Goal: Task Accomplishment & Management: Complete application form

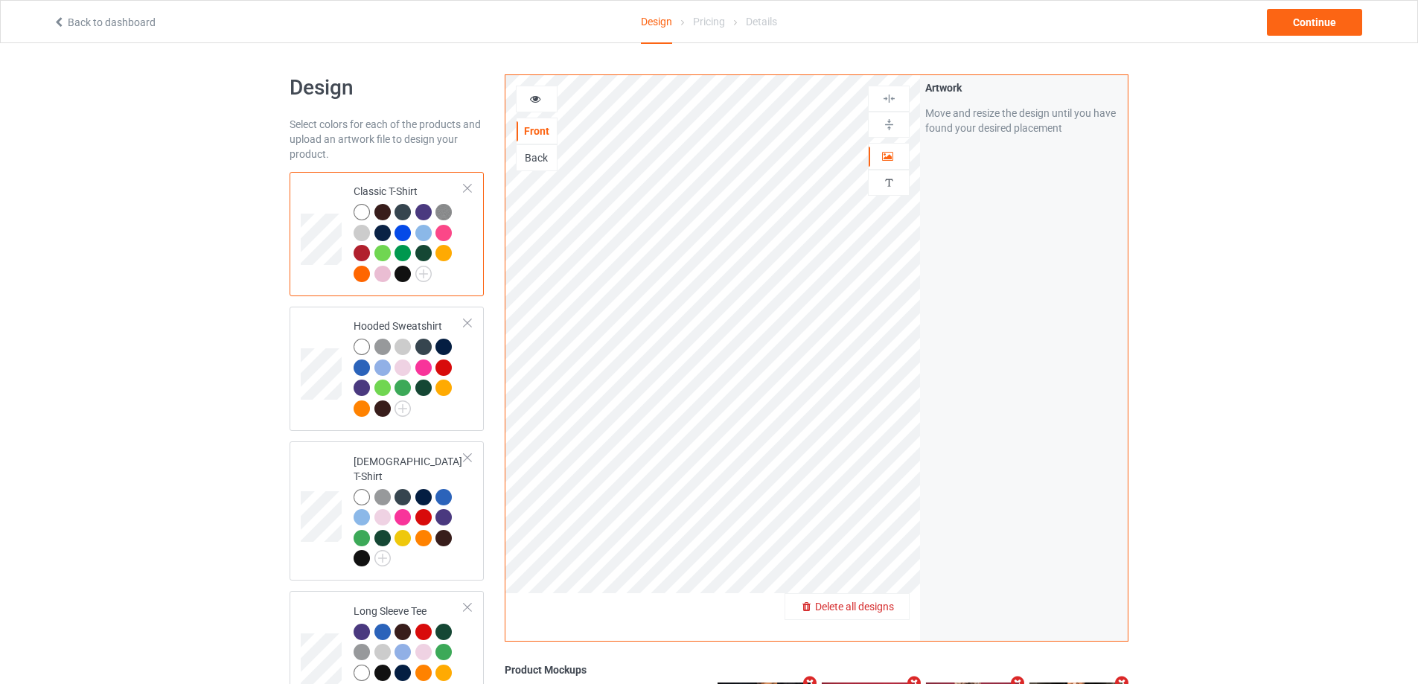
click at [887, 609] on span "Delete all designs" at bounding box center [854, 607] width 79 height 12
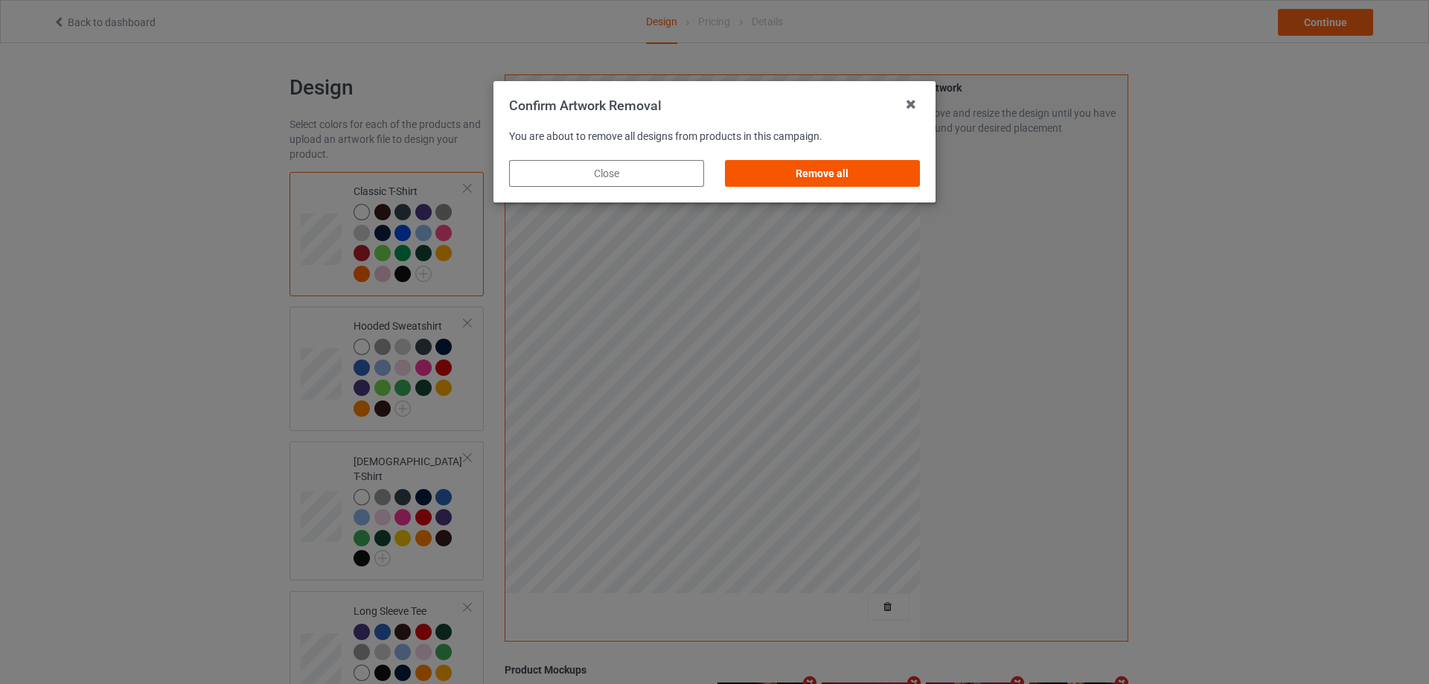
click at [866, 165] on div "Remove all" at bounding box center [822, 173] width 195 height 27
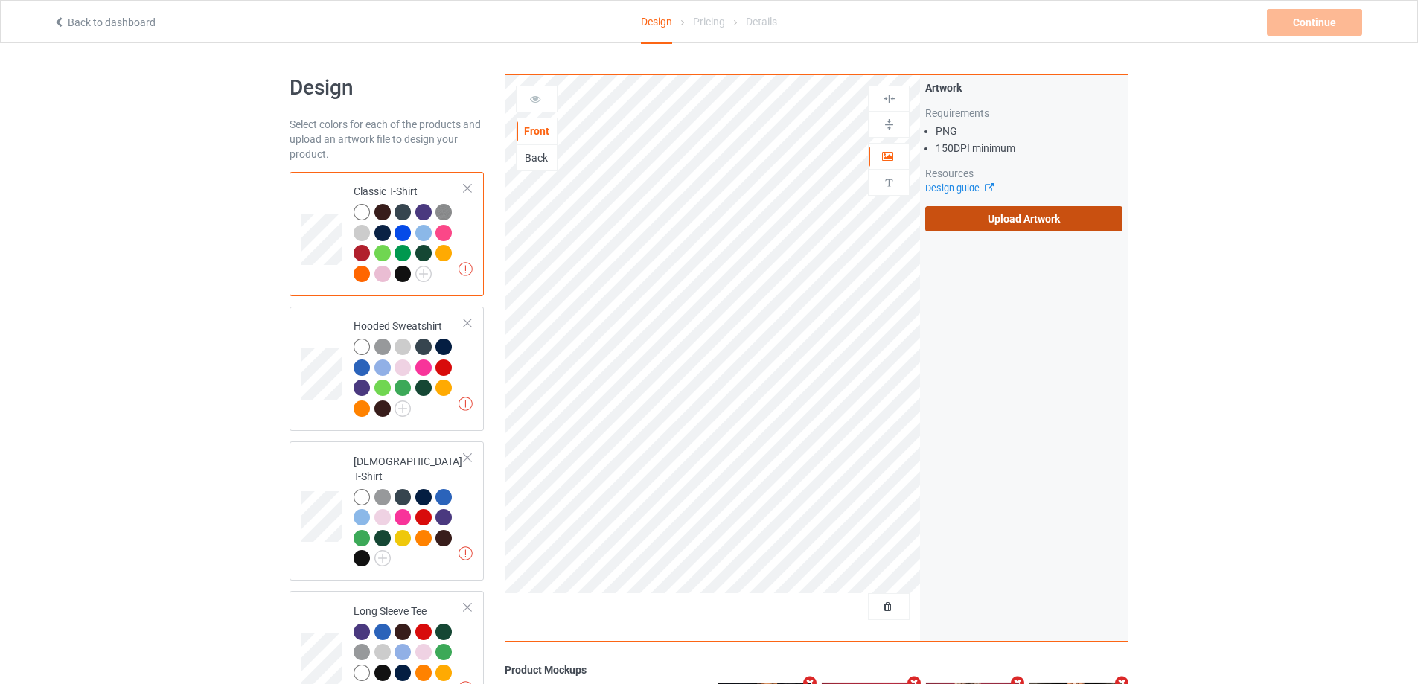
click at [1015, 218] on label "Upload Artwork" at bounding box center [1023, 218] width 197 height 25
click at [0, 0] on input "Upload Artwork" at bounding box center [0, 0] width 0 height 0
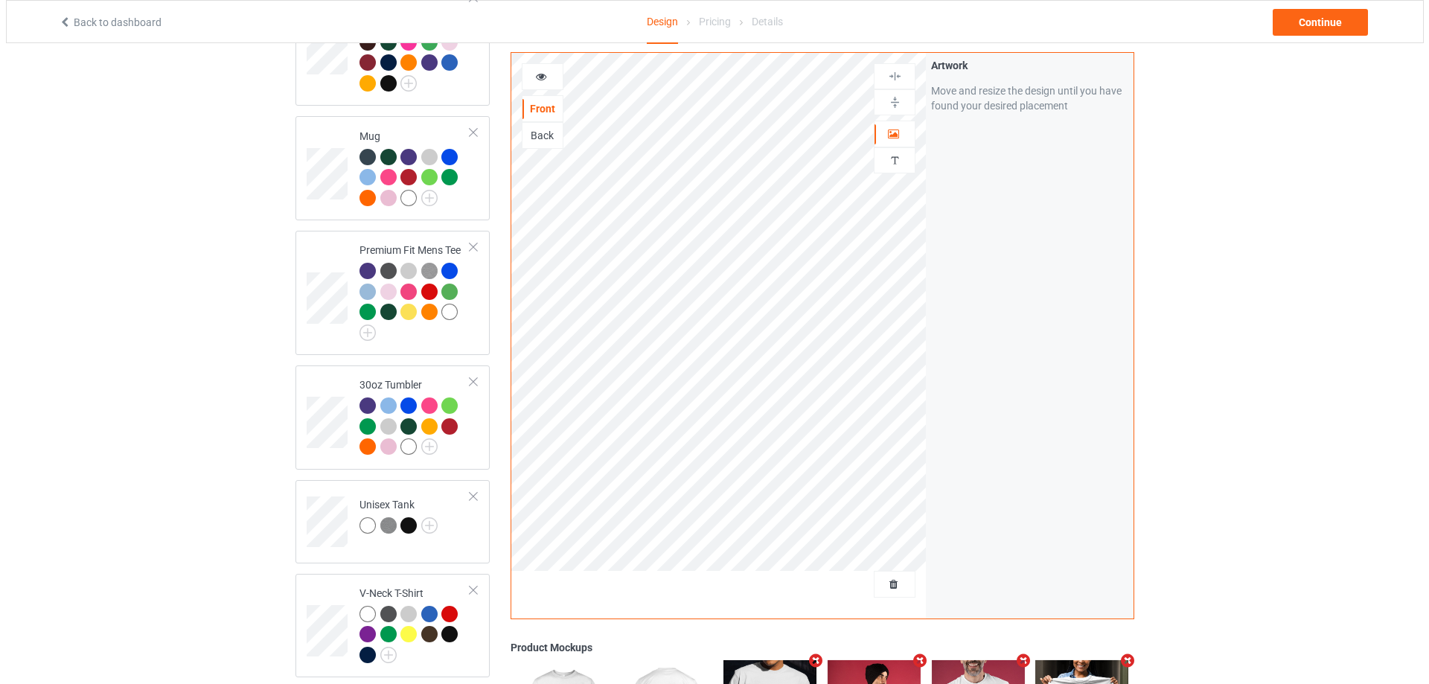
scroll to position [1040, 0]
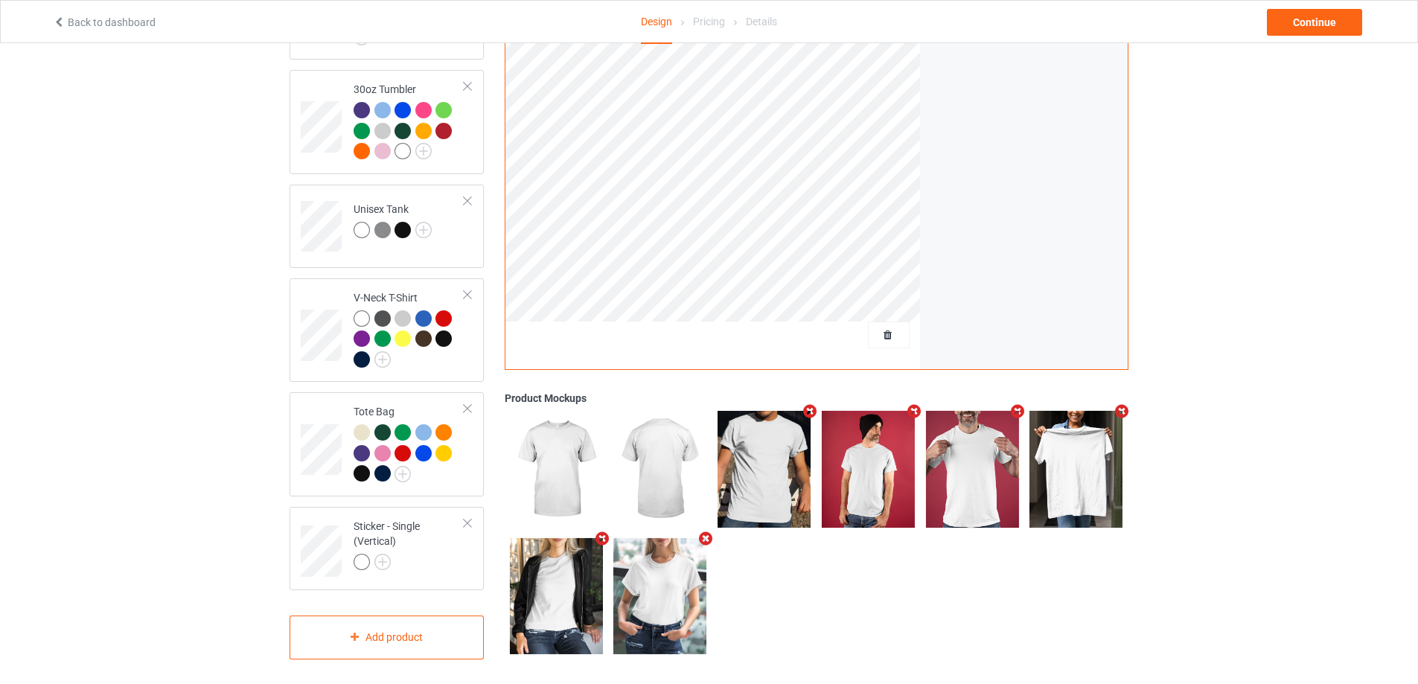
click at [908, 404] on icon "Remove mockup" at bounding box center [913, 411] width 19 height 16
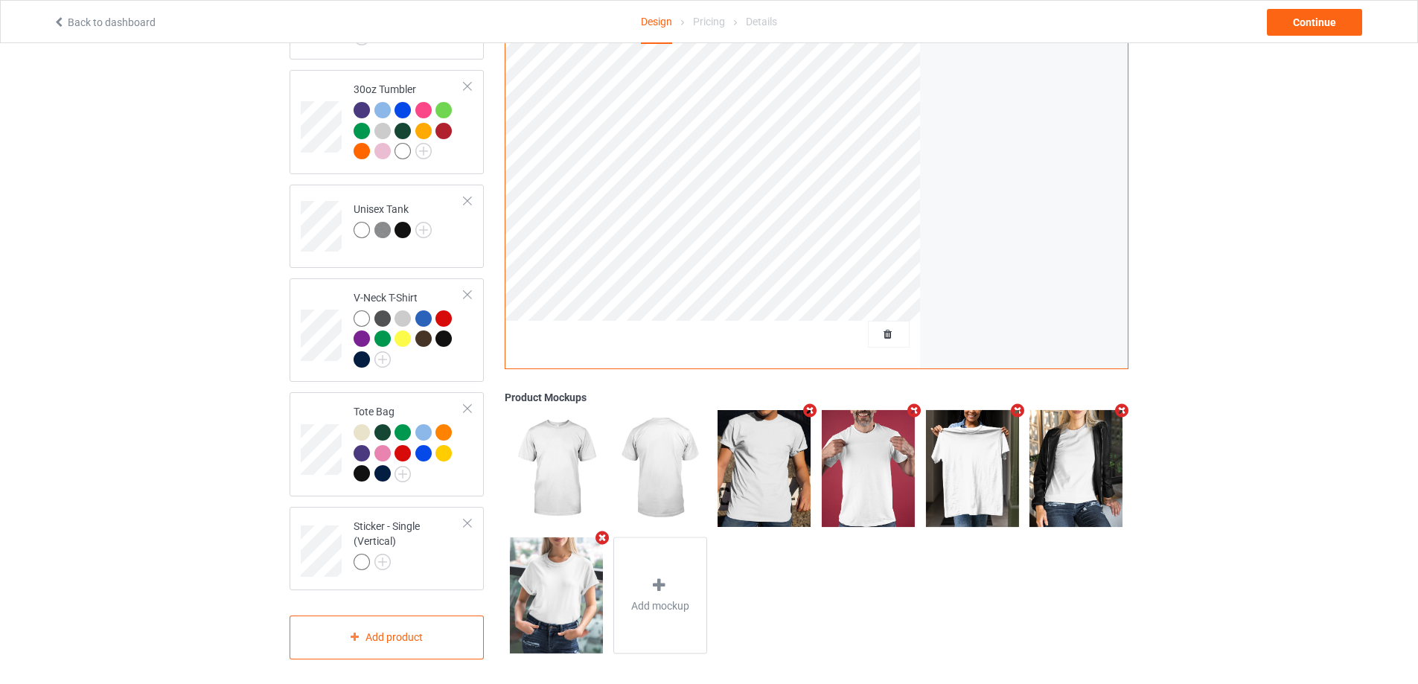
click at [808, 406] on icon "Remove mockup" at bounding box center [810, 411] width 19 height 16
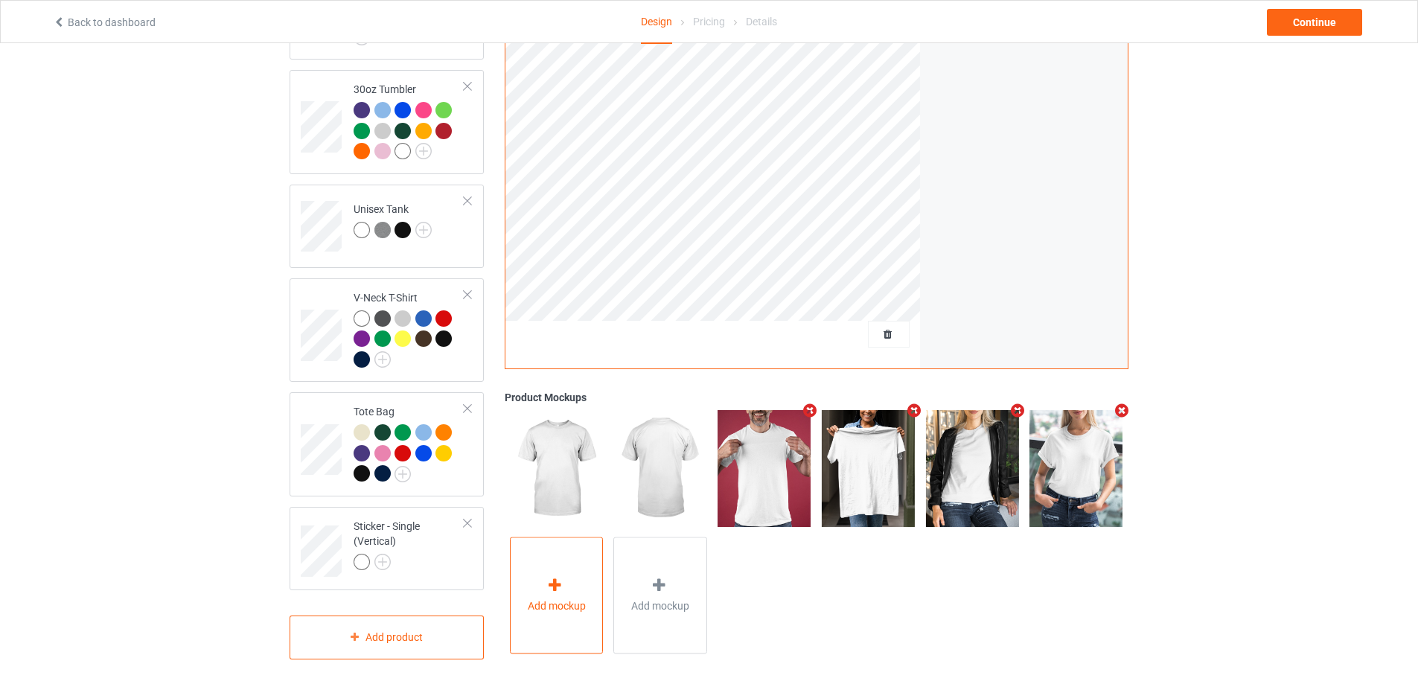
click at [567, 577] on div "Add mockup" at bounding box center [557, 595] width 94 height 117
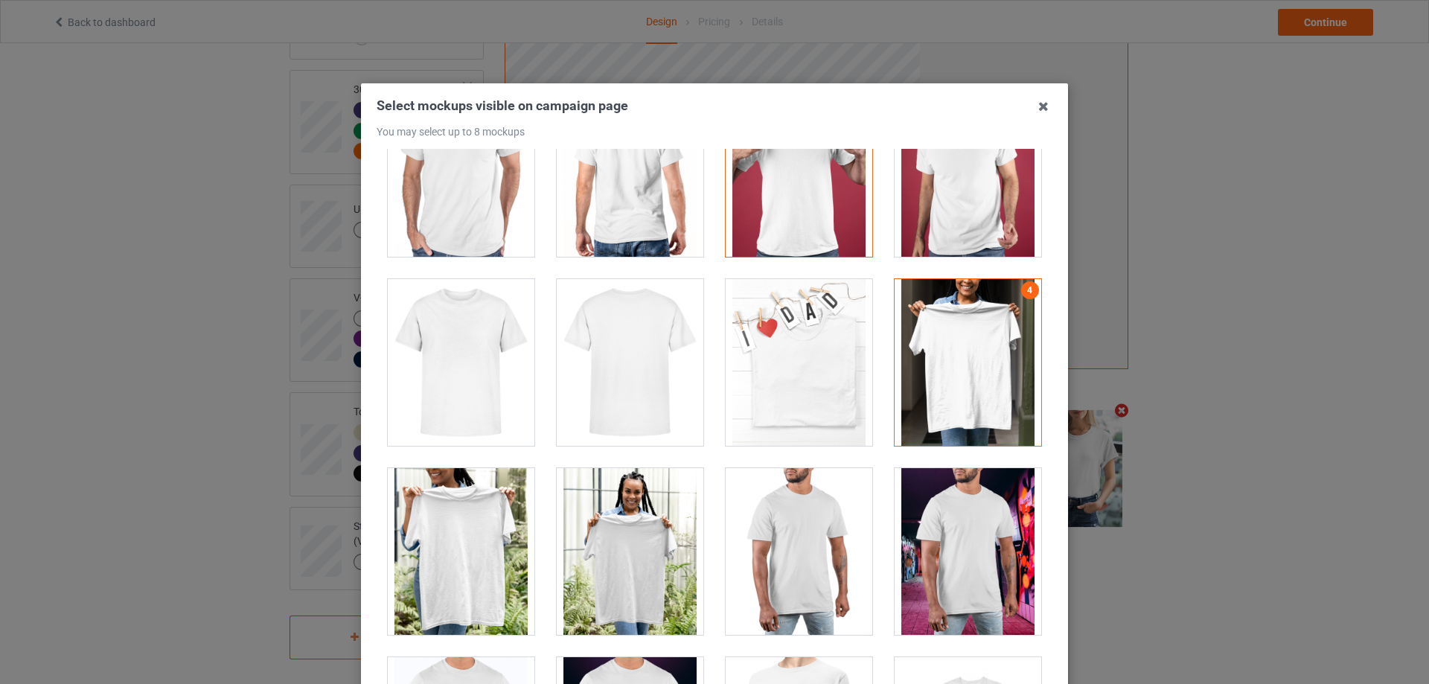
scroll to position [6424, 0]
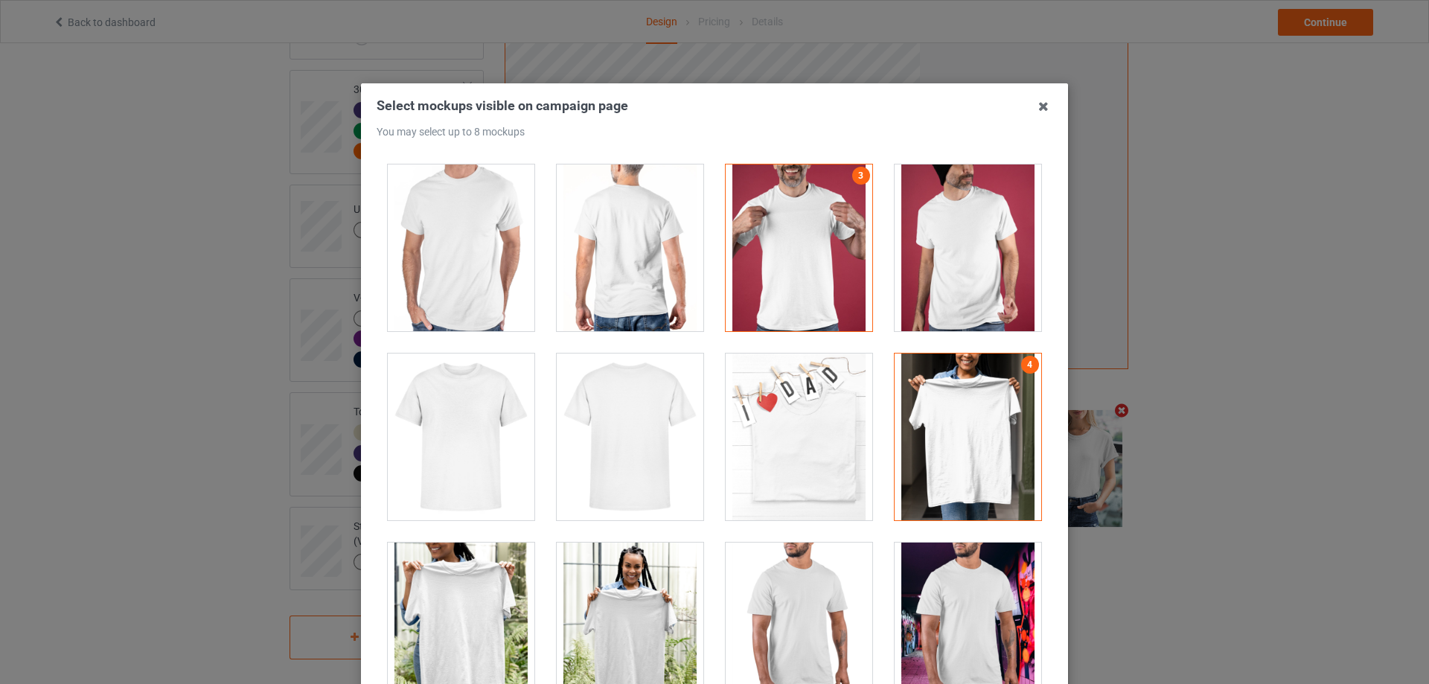
click at [817, 281] on div at bounding box center [799, 248] width 147 height 167
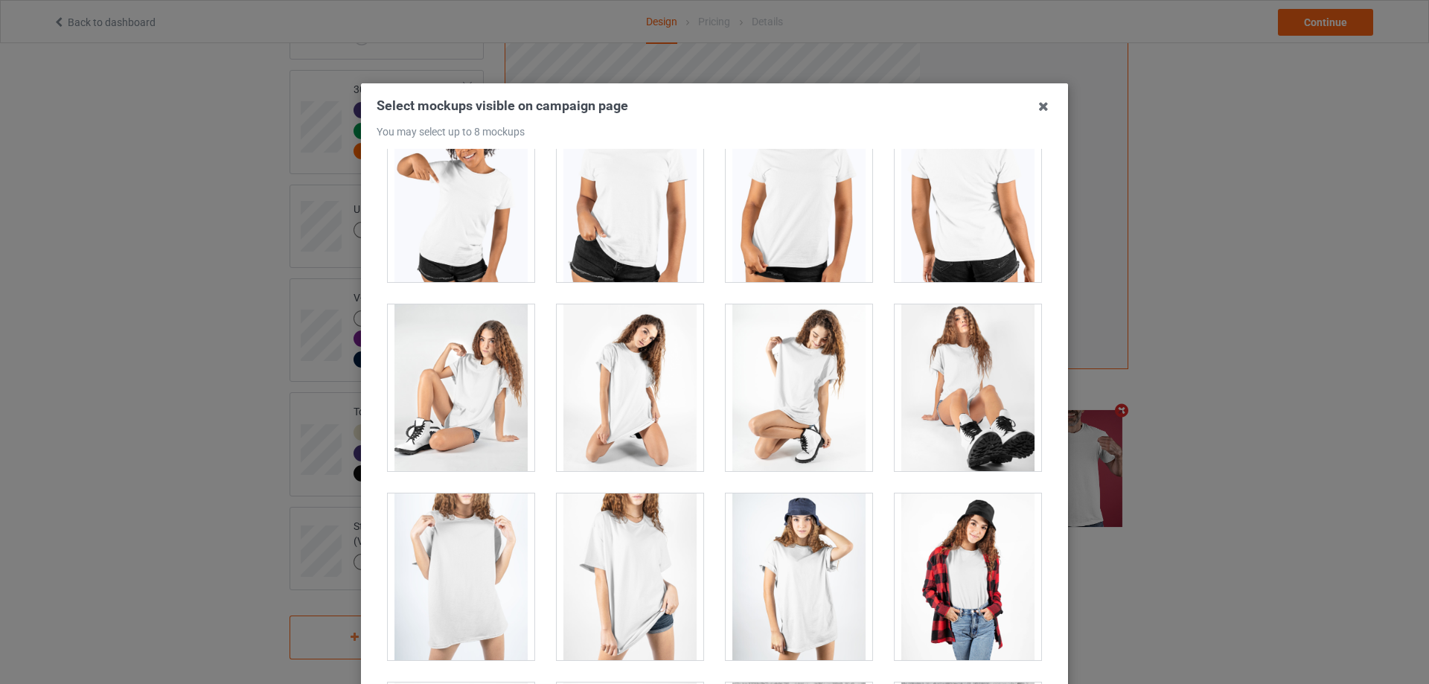
scroll to position [20047, 0]
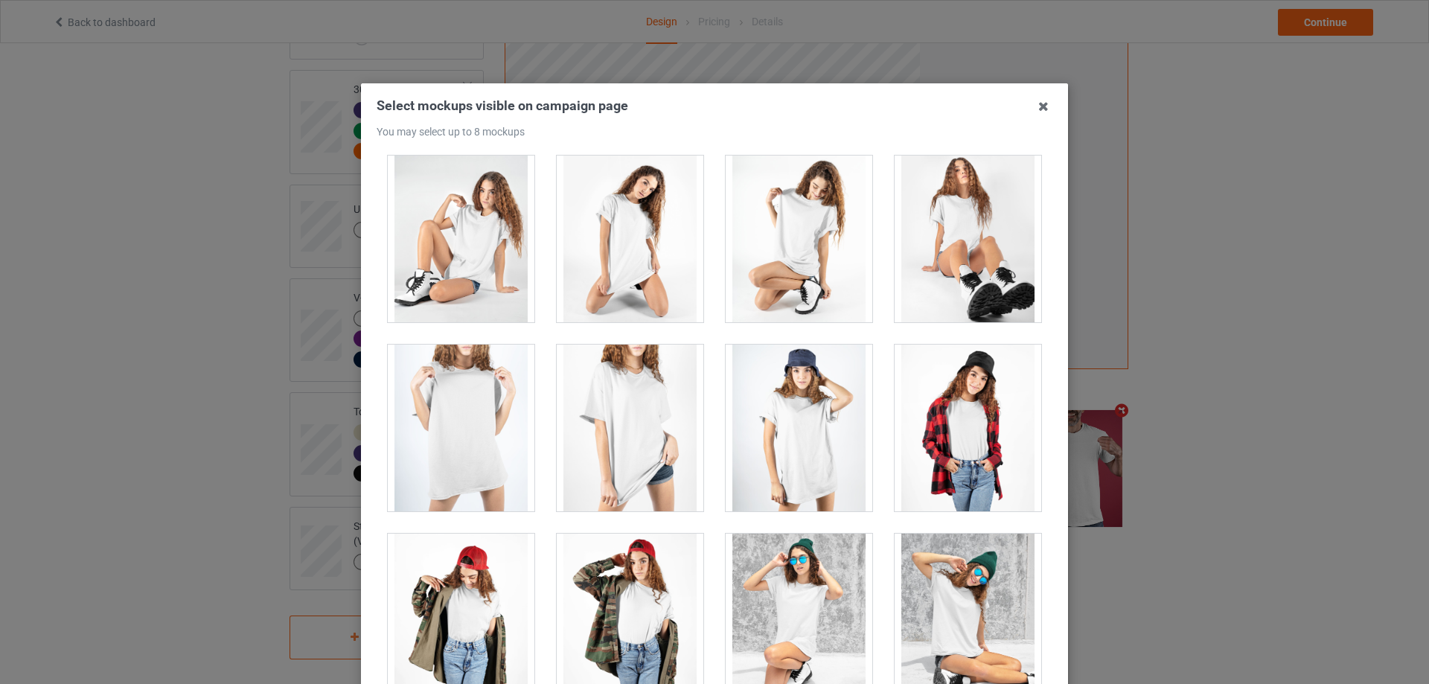
click at [453, 424] on div at bounding box center [461, 428] width 147 height 167
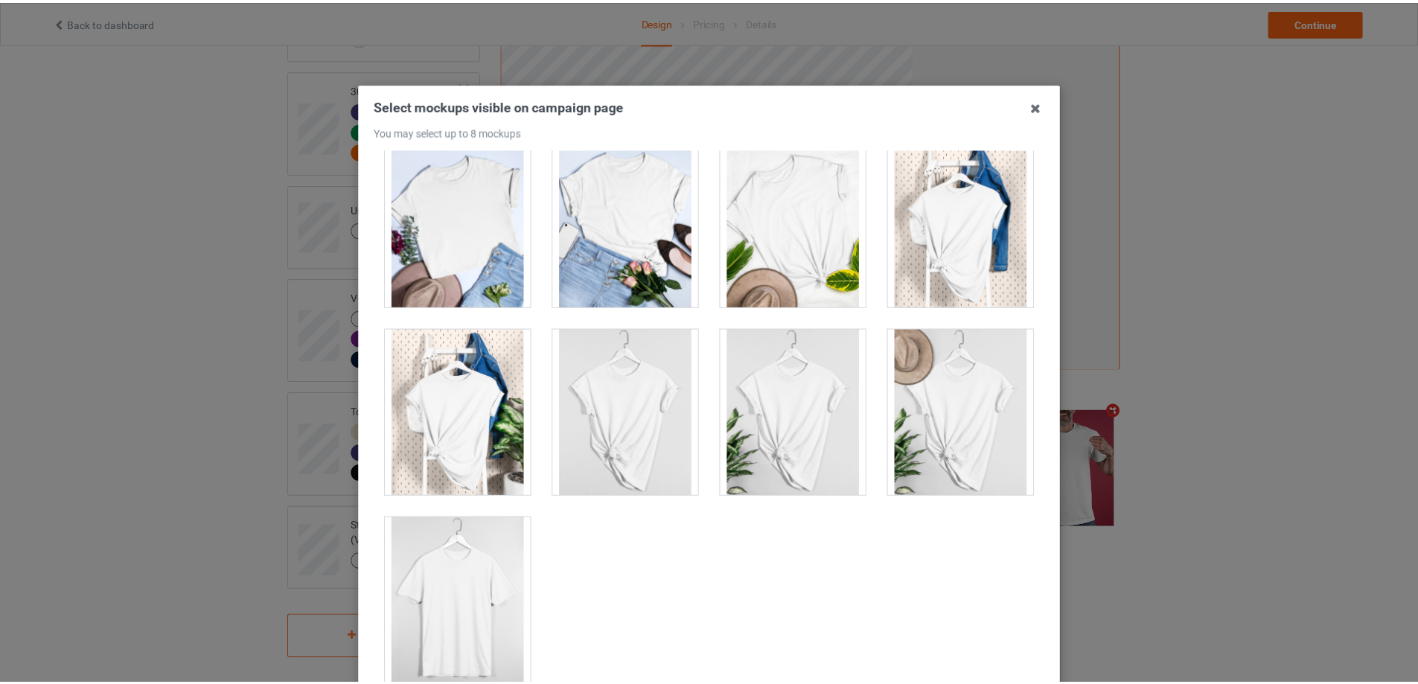
scroll to position [164, 0]
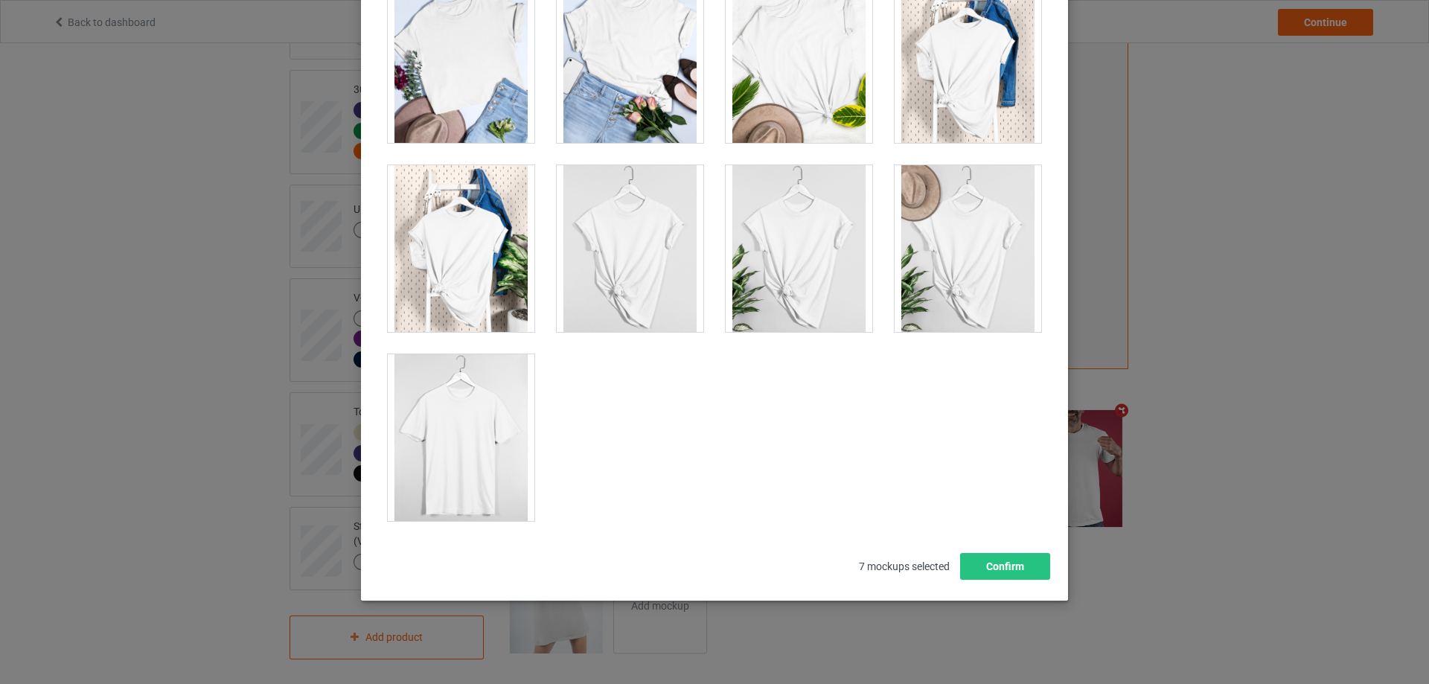
click at [478, 423] on div at bounding box center [461, 437] width 147 height 167
click at [1011, 567] on button "Confirm" at bounding box center [1005, 566] width 90 height 27
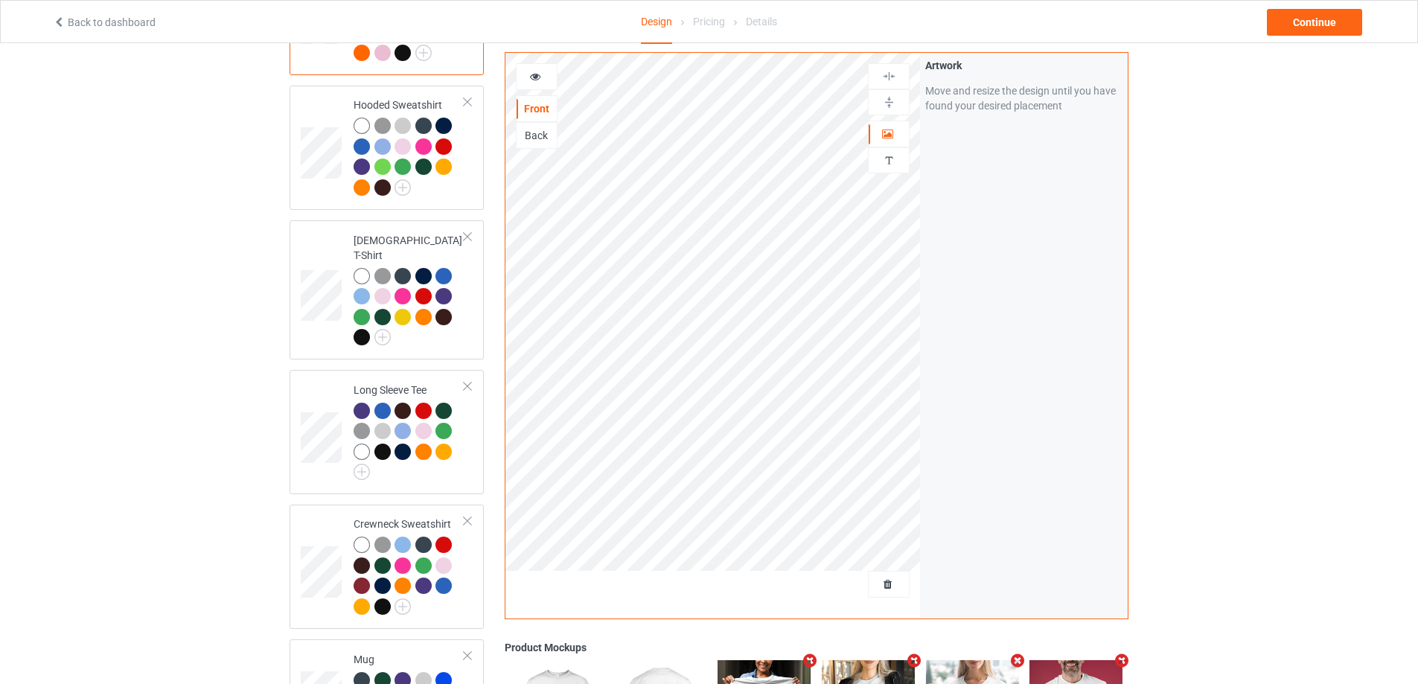
scroll to position [0, 0]
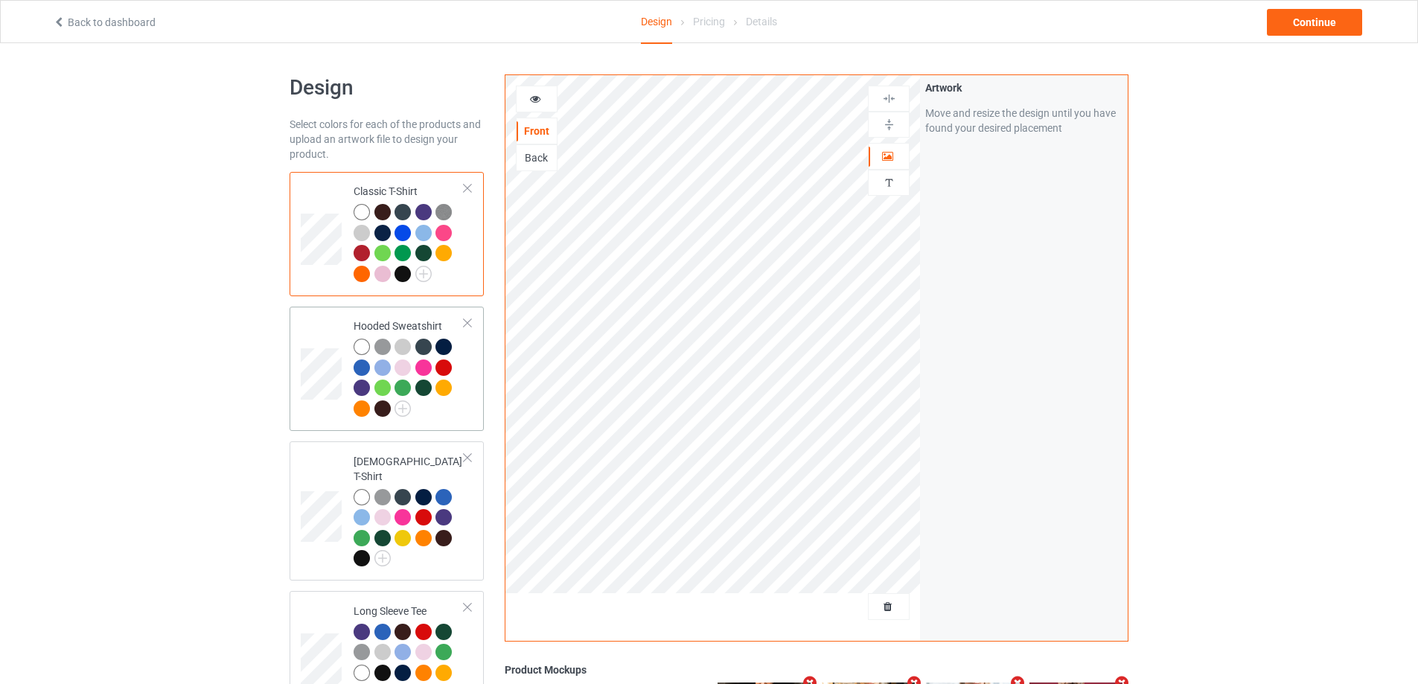
click at [476, 382] on div "Hooded Sweatshirt" at bounding box center [387, 369] width 194 height 124
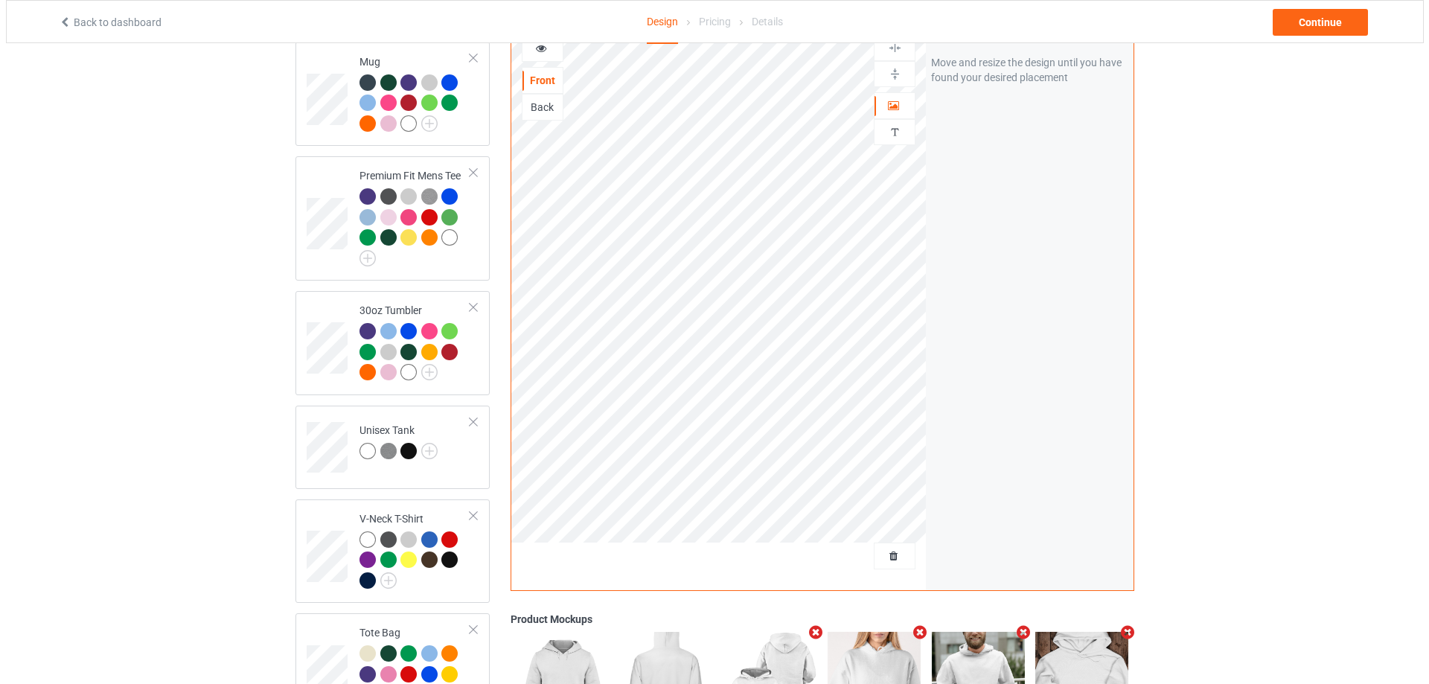
scroll to position [1040, 0]
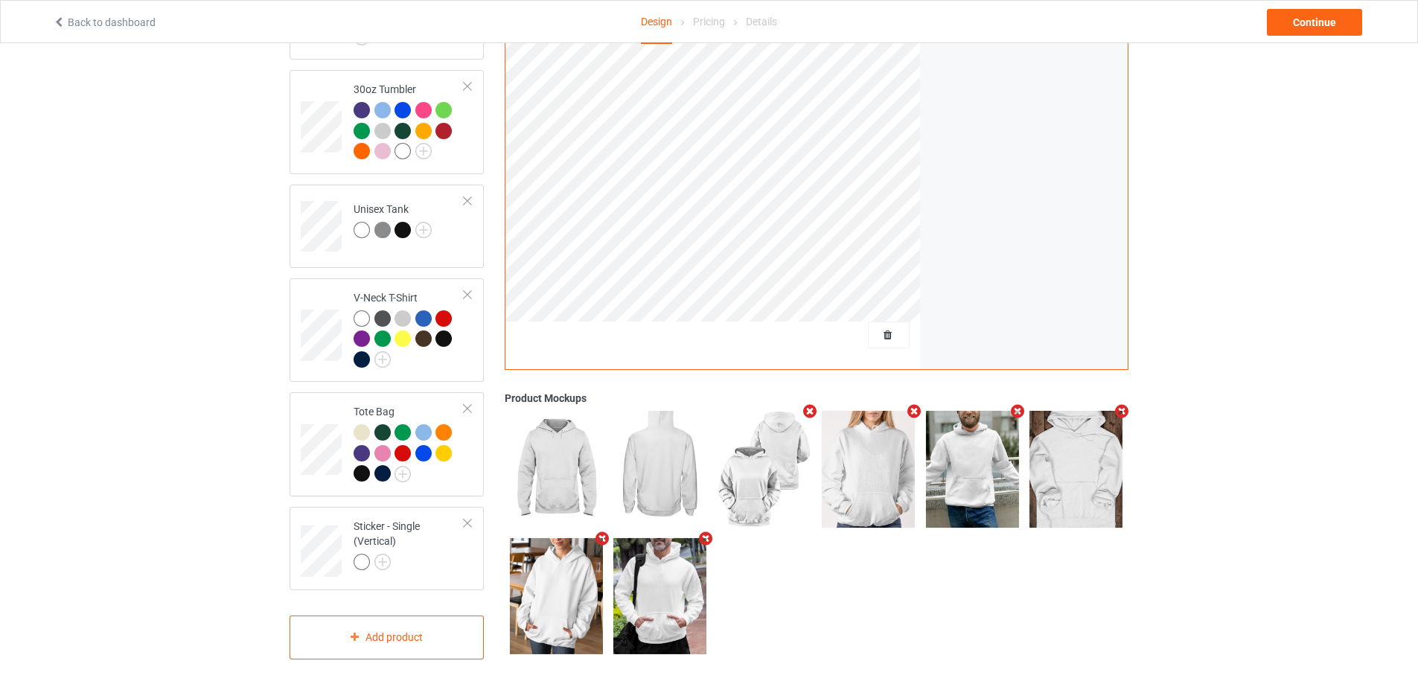
click at [1017, 405] on icon "Remove mockup" at bounding box center [1018, 411] width 19 height 16
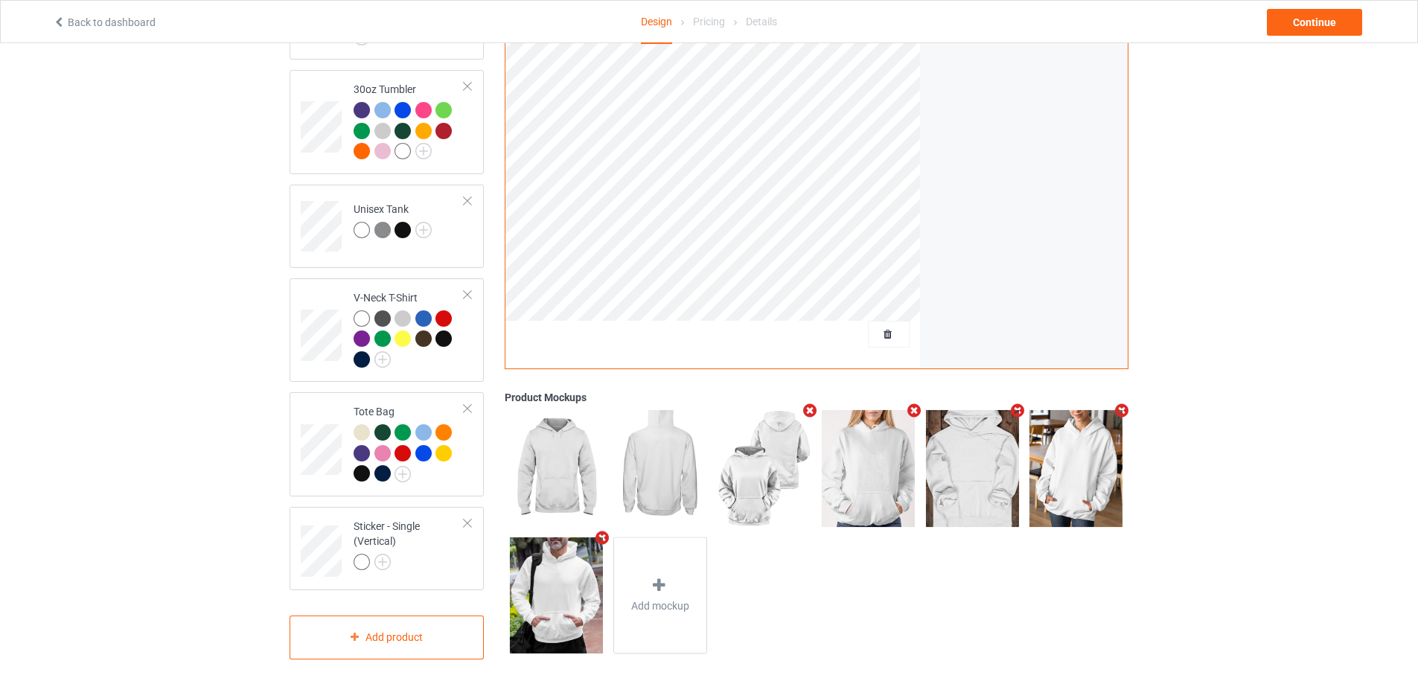
click at [603, 532] on icon "Remove mockup" at bounding box center [602, 538] width 19 height 16
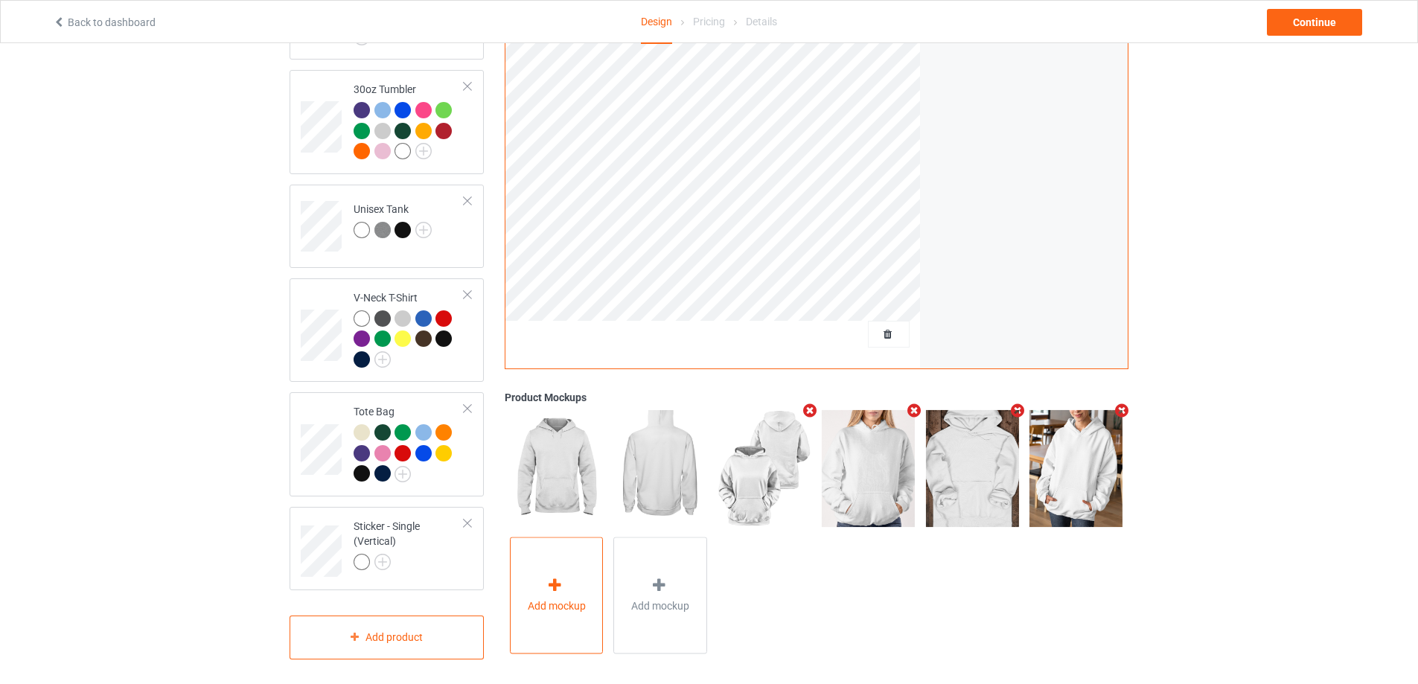
click at [560, 578] on icon at bounding box center [555, 586] width 19 height 16
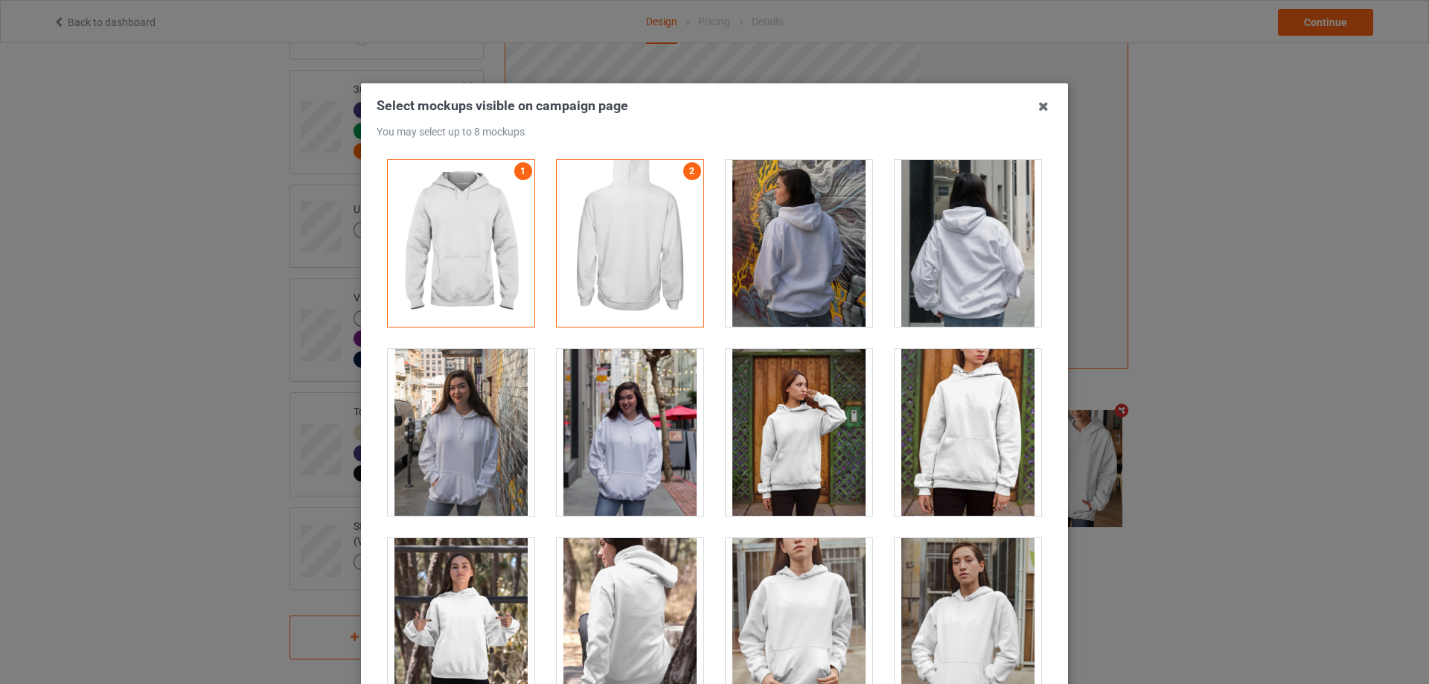
click at [497, 440] on div at bounding box center [461, 432] width 147 height 167
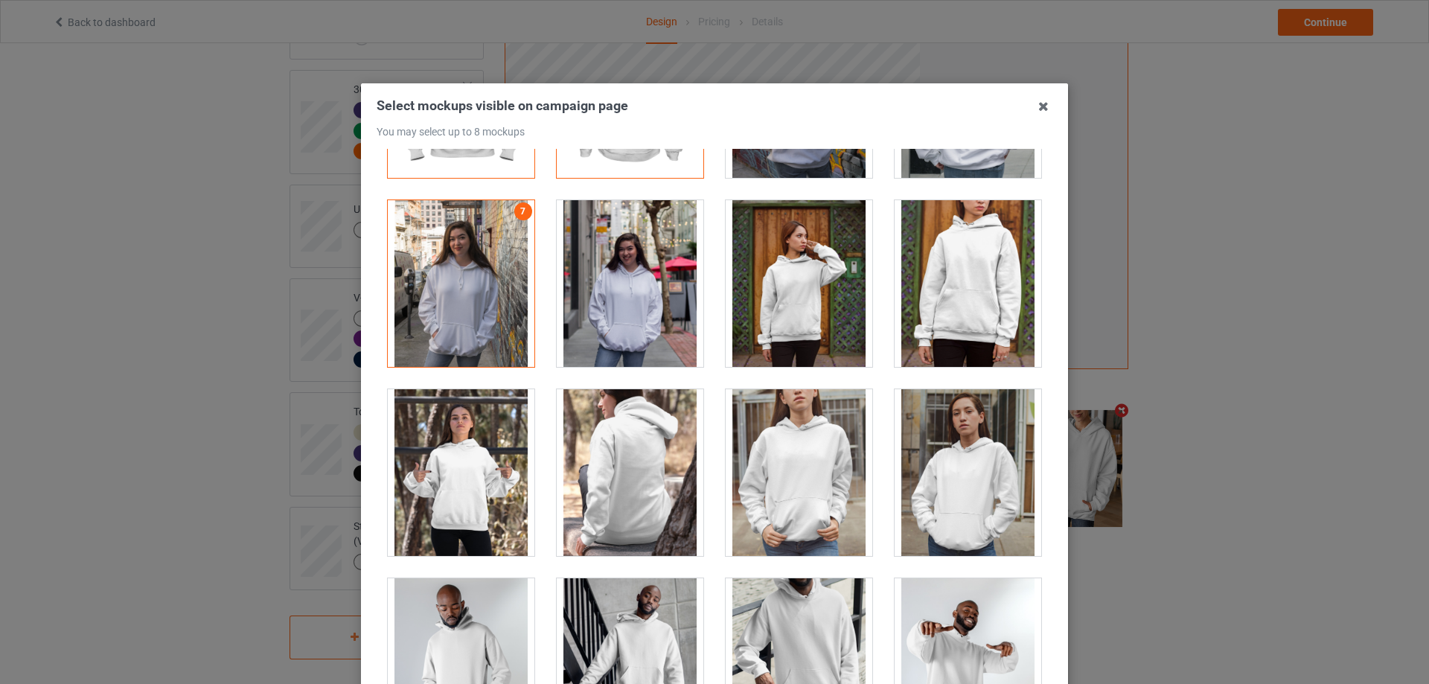
scroll to position [223, 0]
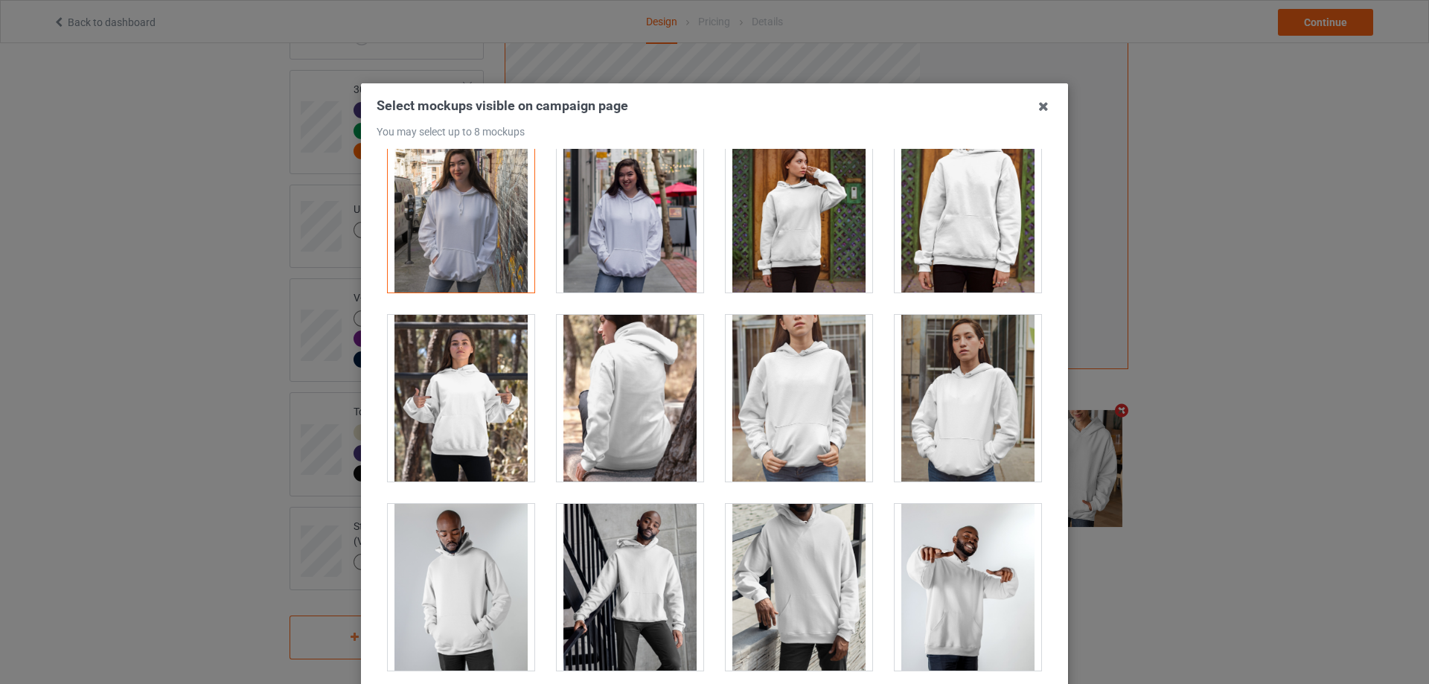
click at [482, 427] on div at bounding box center [461, 398] width 147 height 167
click at [809, 418] on div at bounding box center [799, 398] width 147 height 167
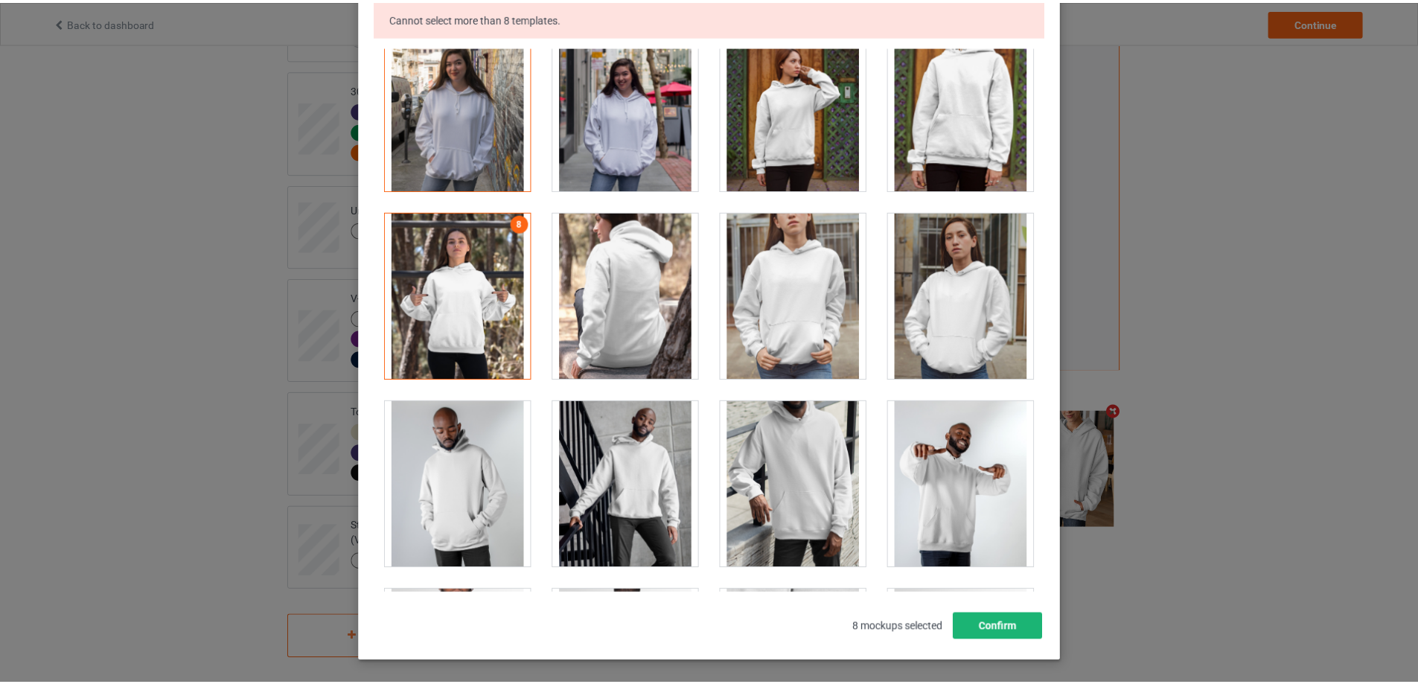
scroll to position [210, 0]
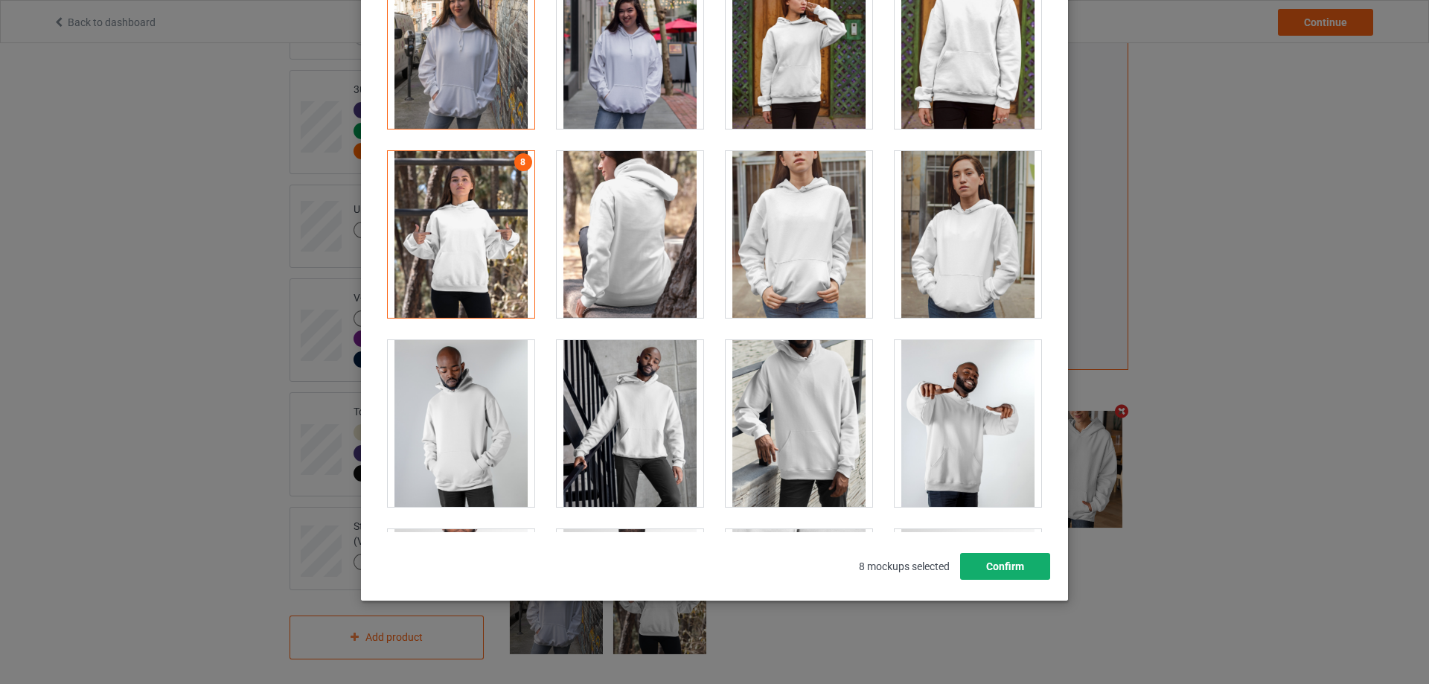
click at [1014, 566] on button "Confirm" at bounding box center [1005, 566] width 90 height 27
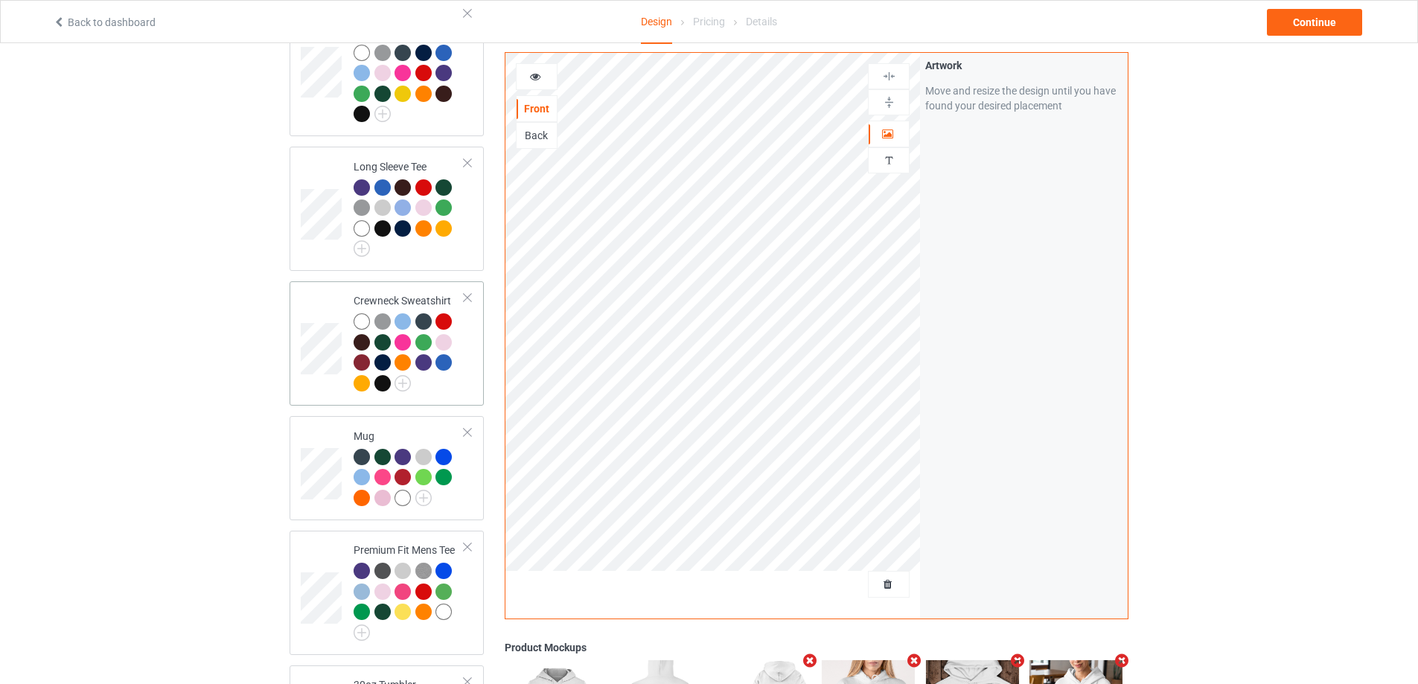
scroll to position [296, 0]
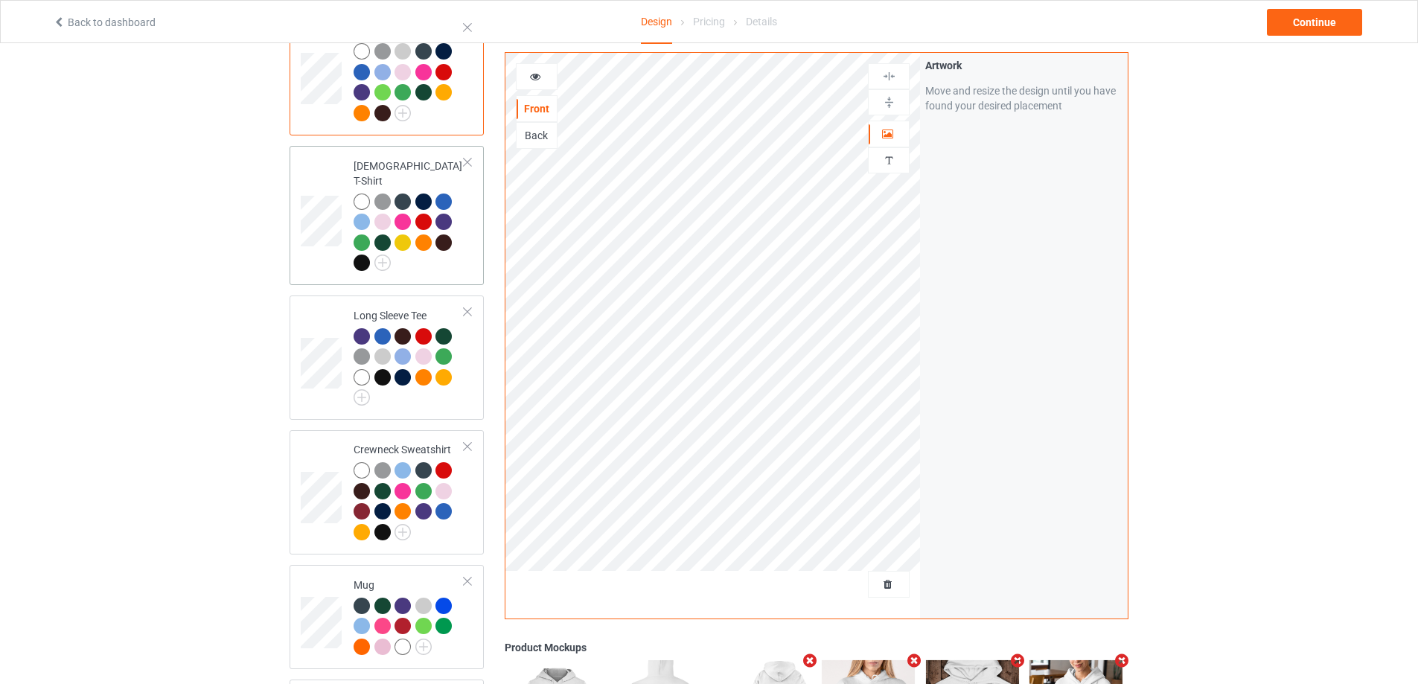
click at [469, 268] on div "[DEMOGRAPHIC_DATA] T-Shirt" at bounding box center [387, 215] width 194 height 139
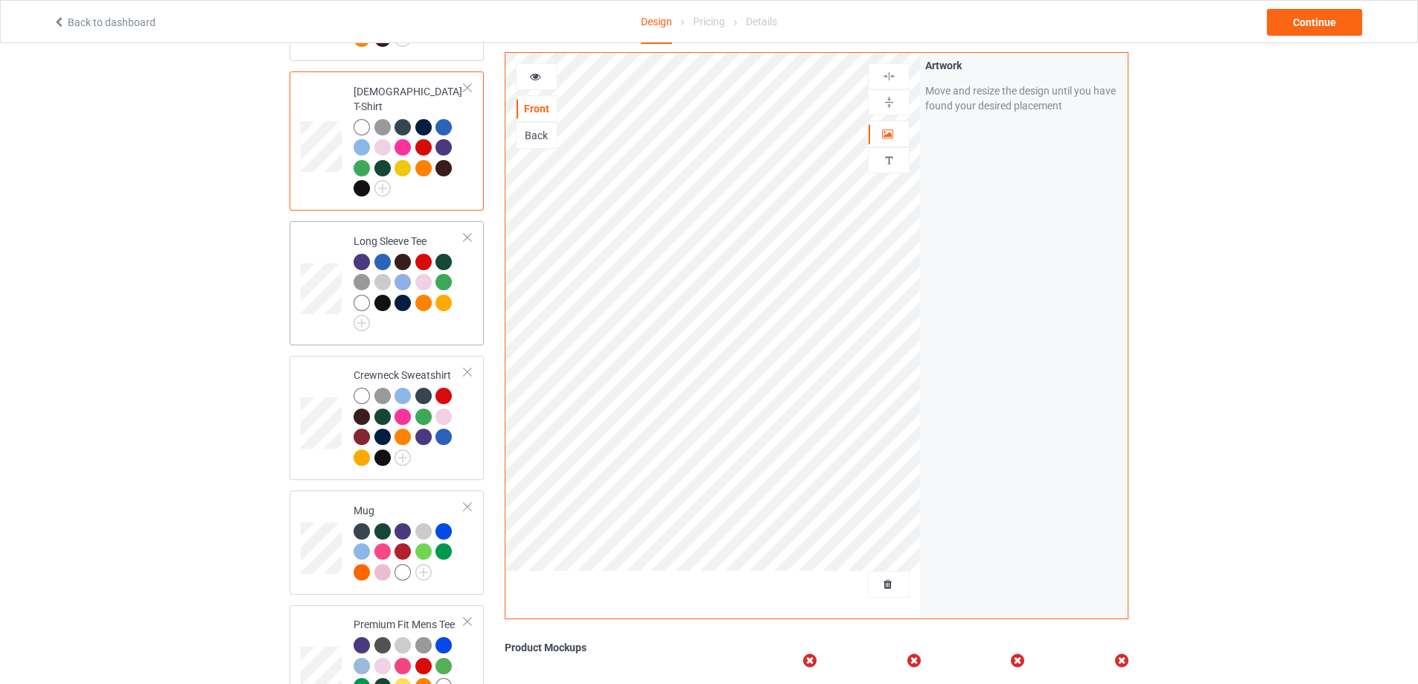
click at [459, 311] on div at bounding box center [409, 293] width 111 height 78
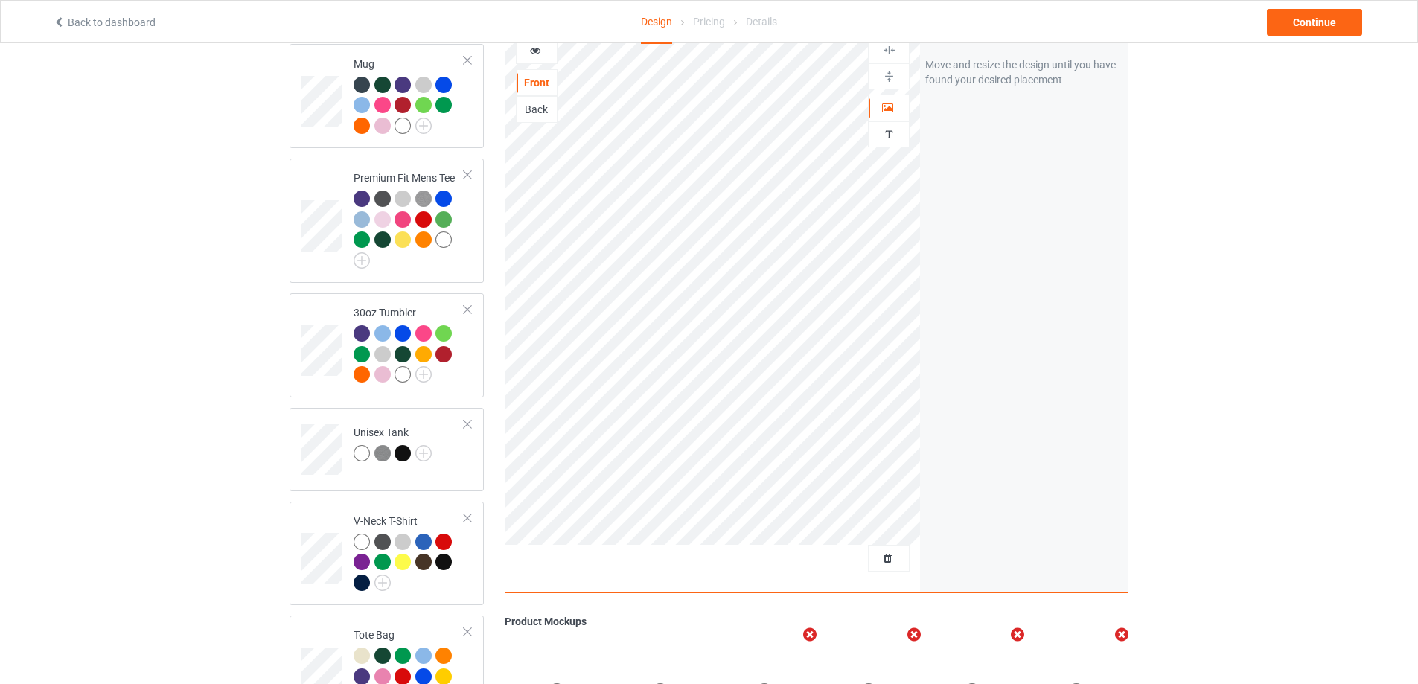
scroll to position [1040, 0]
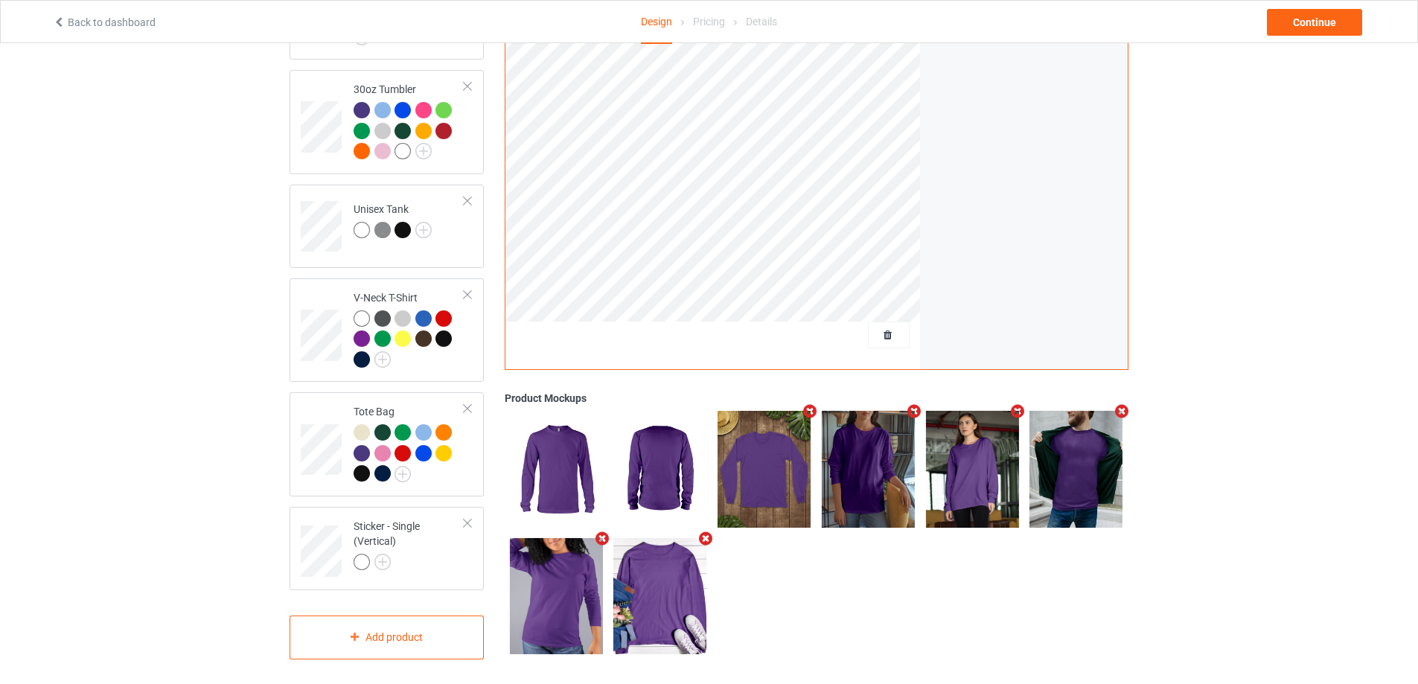
click at [1120, 406] on icon "Remove mockup" at bounding box center [1122, 411] width 19 height 16
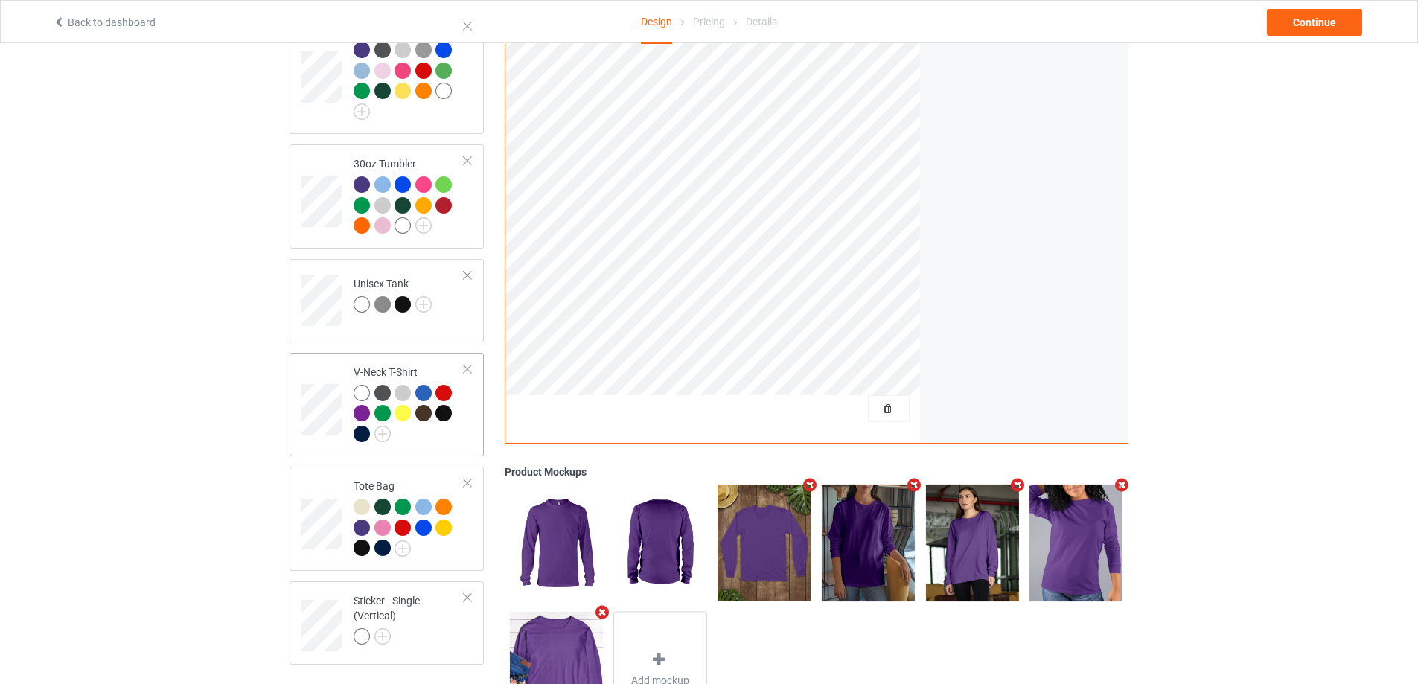
scroll to position [817, 0]
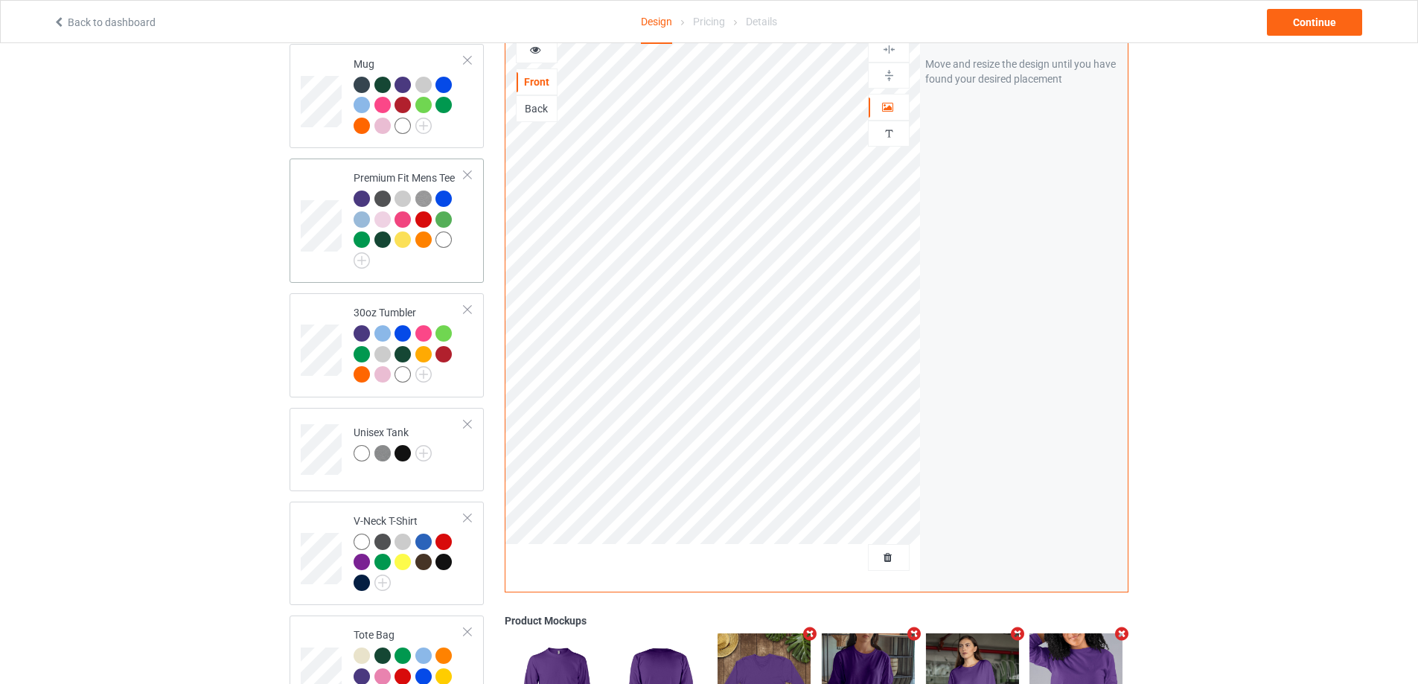
click at [466, 170] on div at bounding box center [467, 175] width 10 height 10
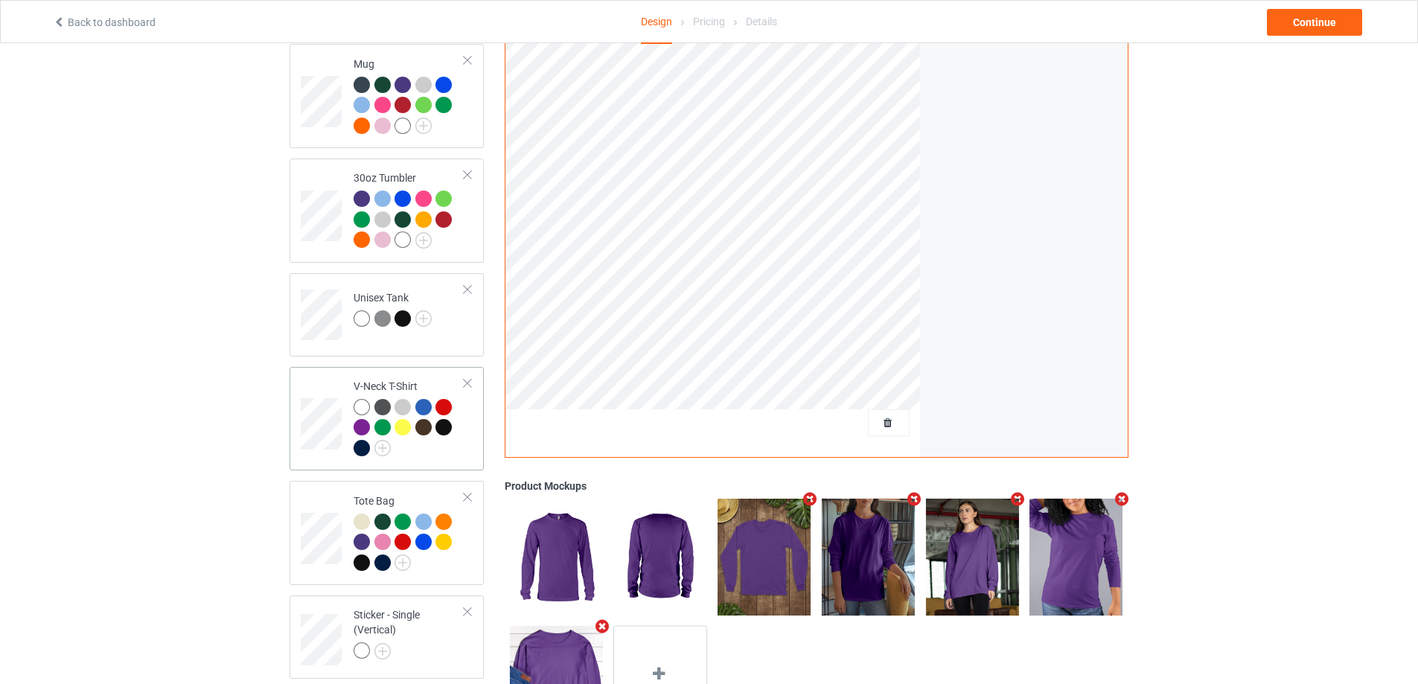
click at [447, 444] on div at bounding box center [409, 430] width 111 height 62
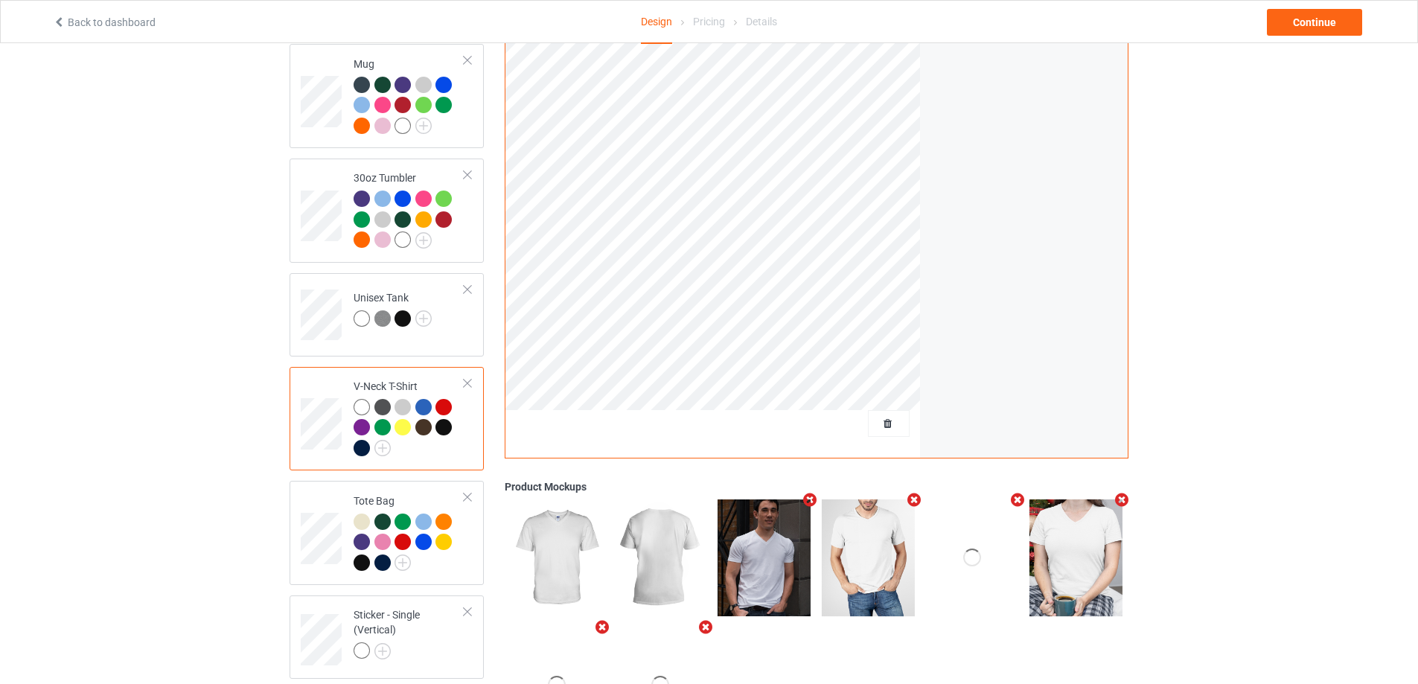
click at [807, 493] on icon "Remove mockup" at bounding box center [810, 501] width 19 height 16
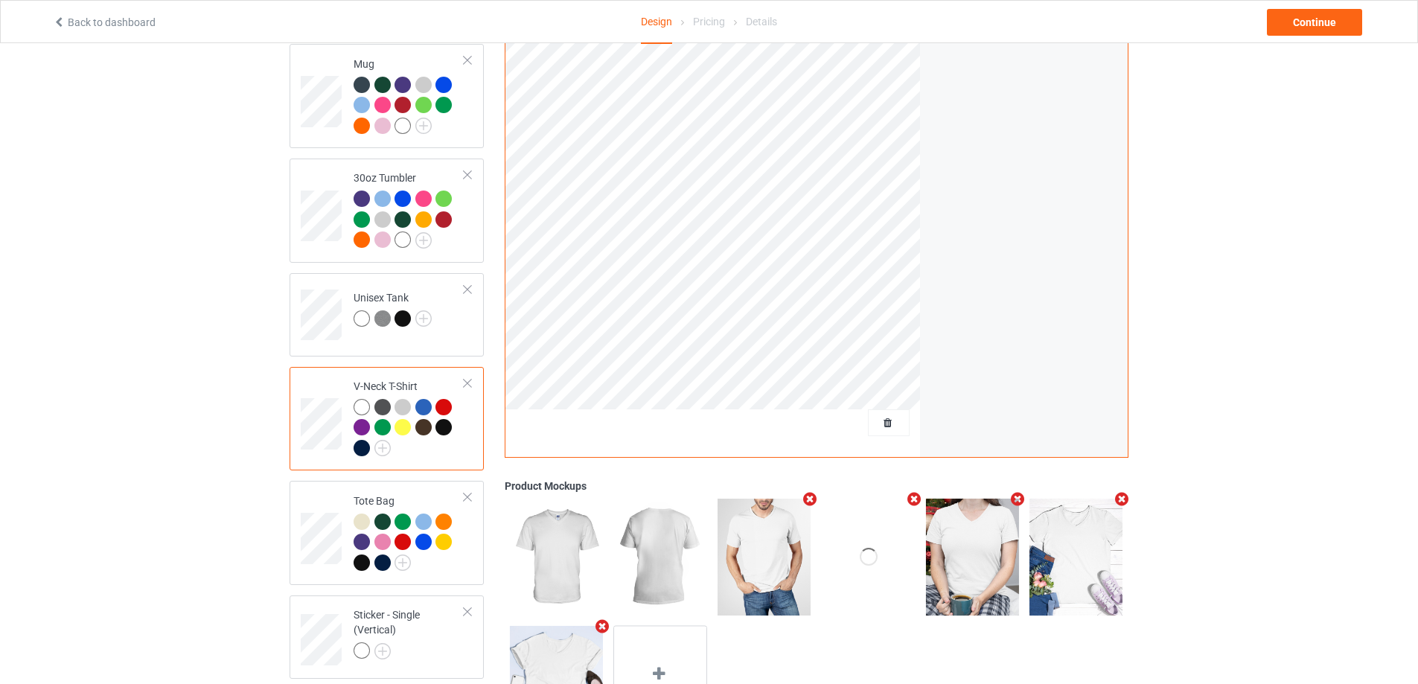
click at [807, 492] on icon "Remove mockup" at bounding box center [810, 500] width 19 height 16
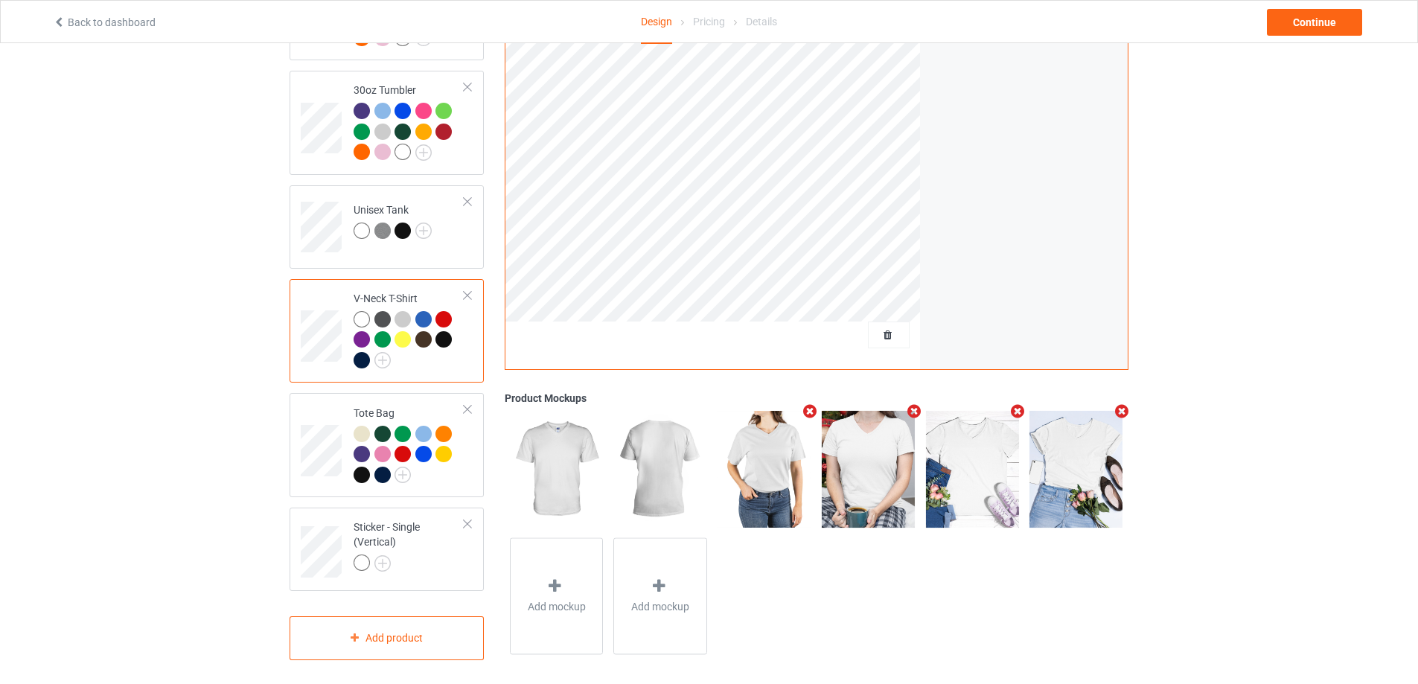
scroll to position [756, 0]
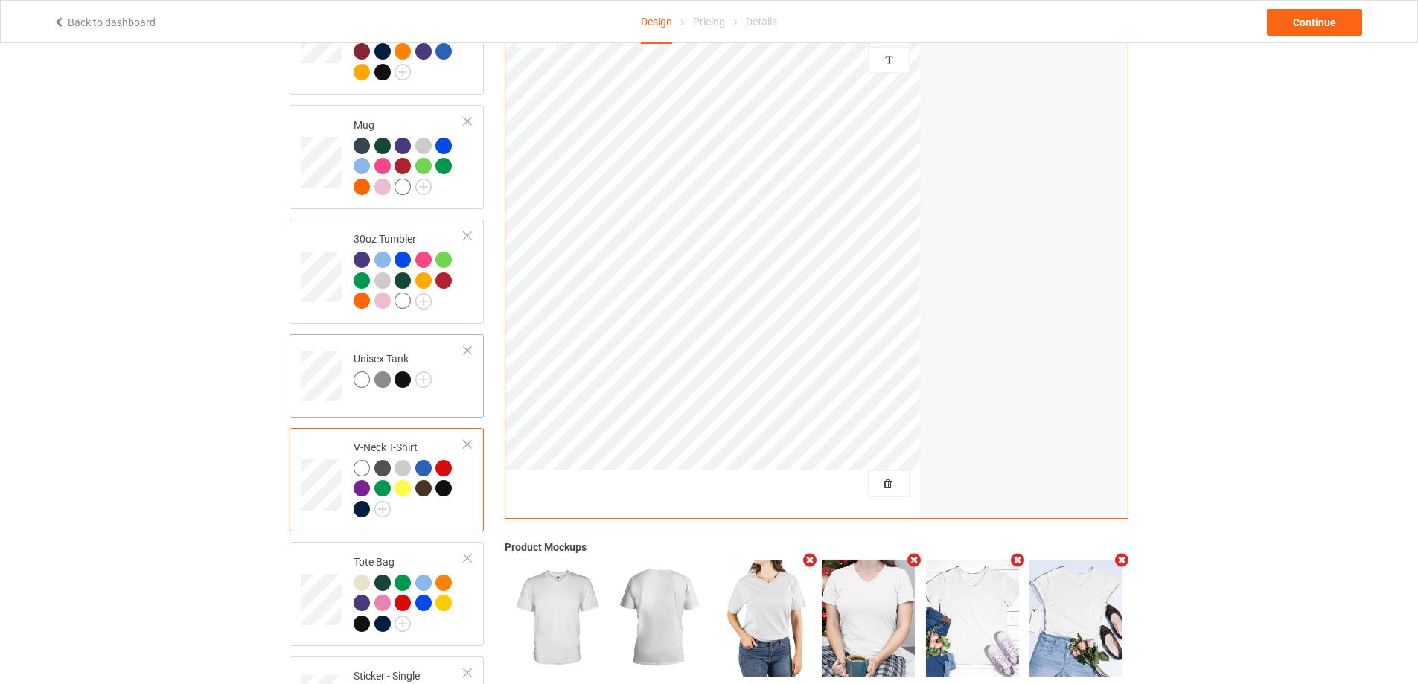
click at [472, 370] on td "Unisex Tank" at bounding box center [408, 371] width 127 height 62
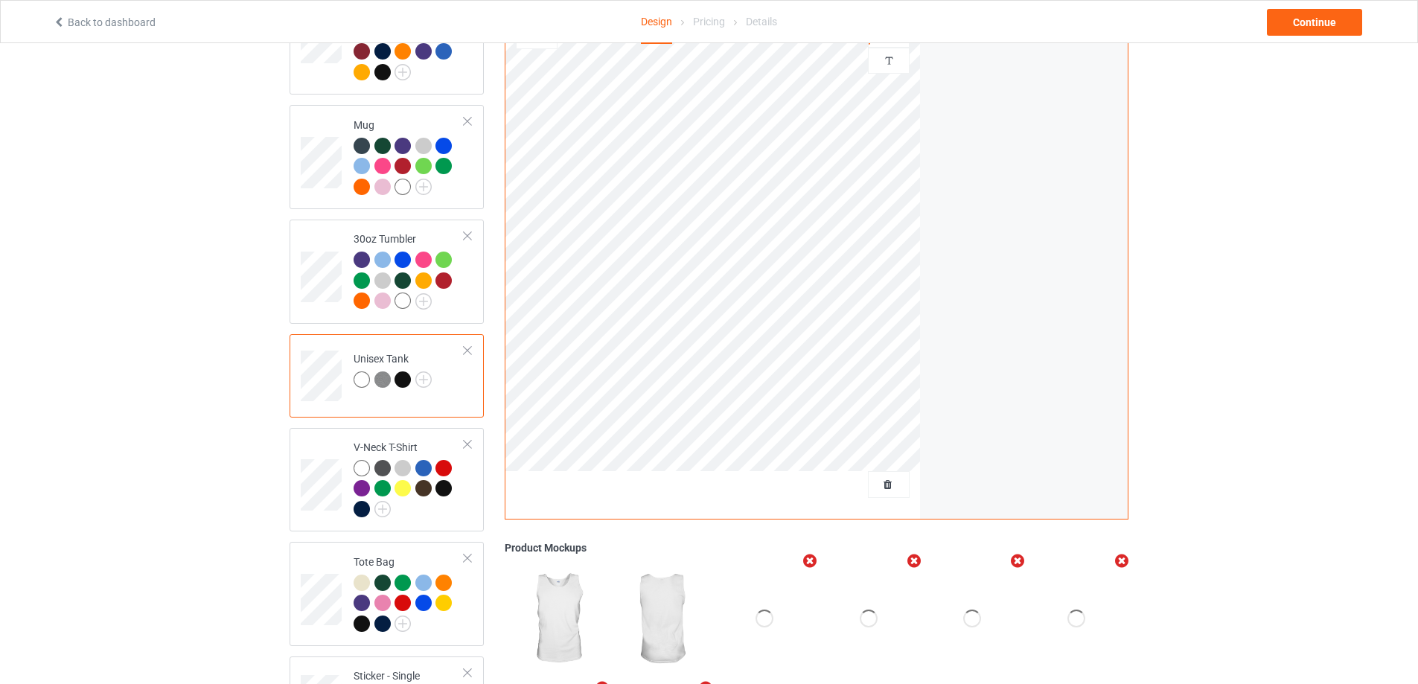
scroll to position [904, 0]
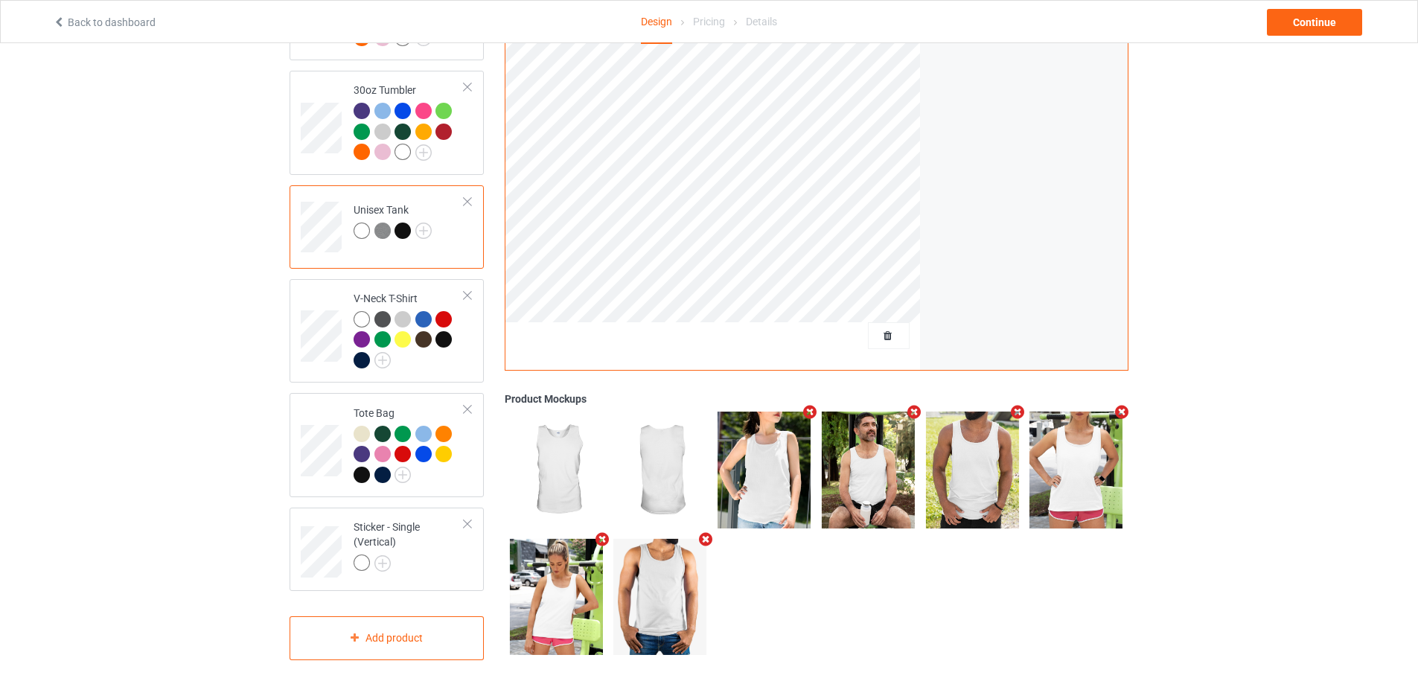
click at [911, 405] on icon "Remove mockup" at bounding box center [913, 413] width 19 height 16
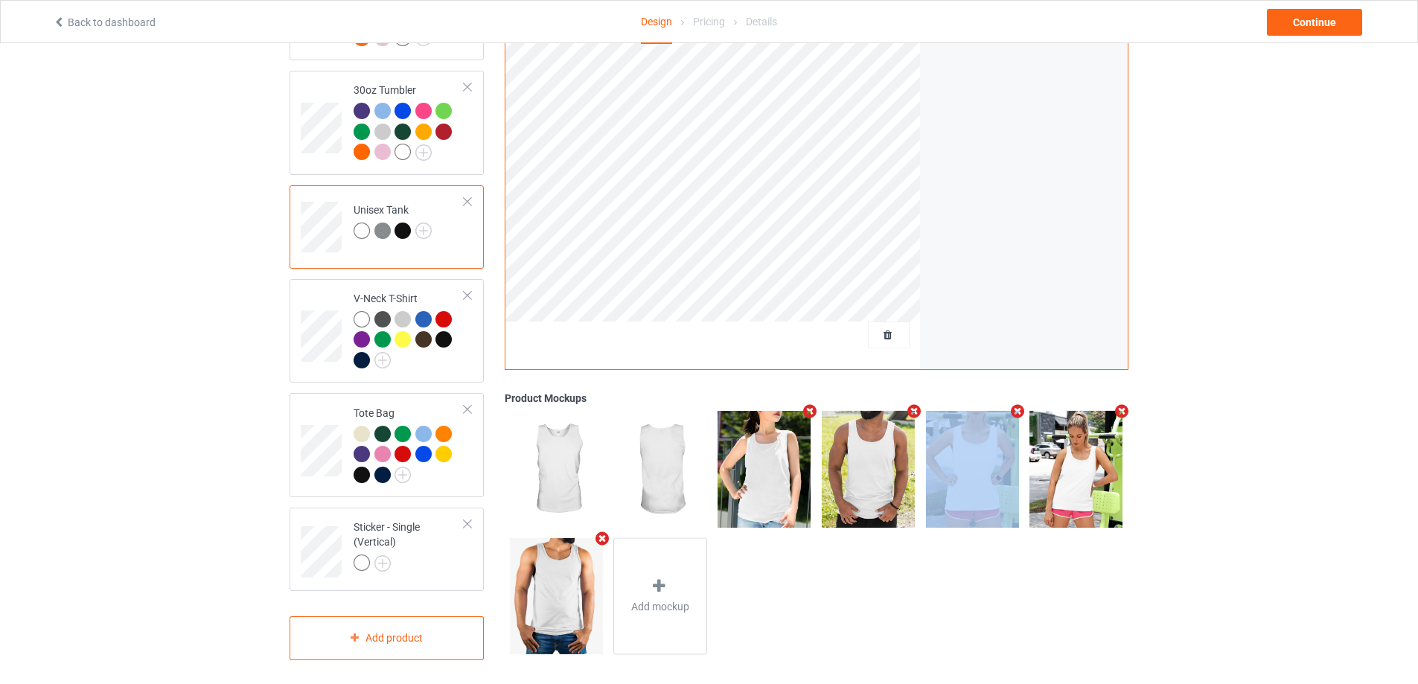
click at [911, 404] on icon "Remove mockup" at bounding box center [913, 412] width 19 height 16
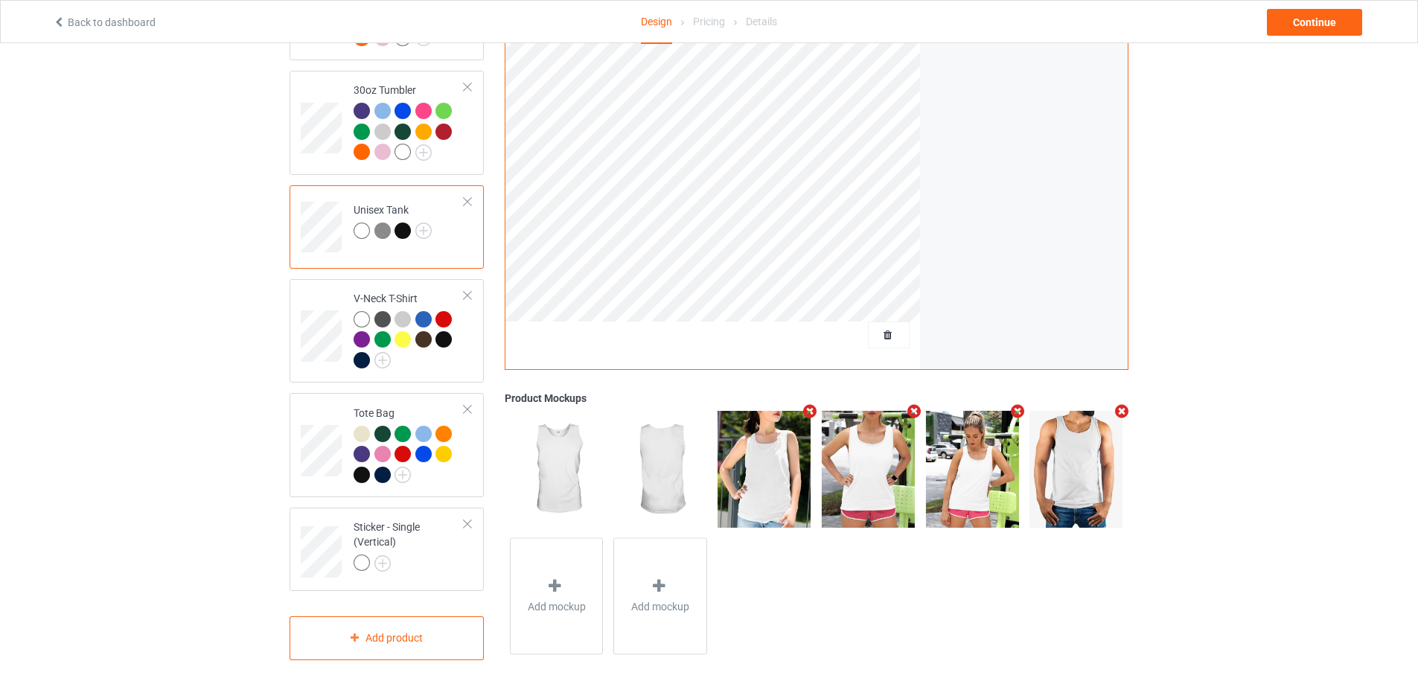
click at [1120, 407] on icon "Remove mockup" at bounding box center [1122, 412] width 19 height 16
click at [454, 533] on div "Sticker - Single (Vertical)" at bounding box center [409, 545] width 111 height 51
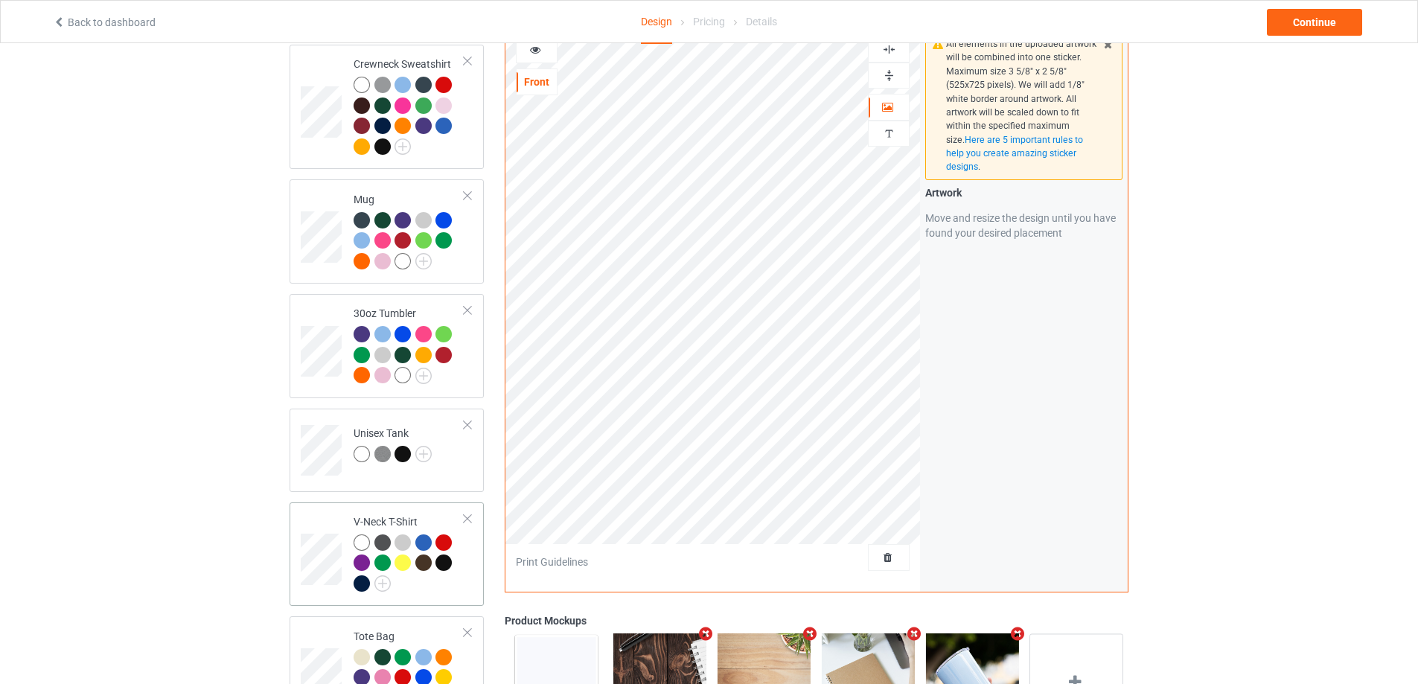
scroll to position [904, 0]
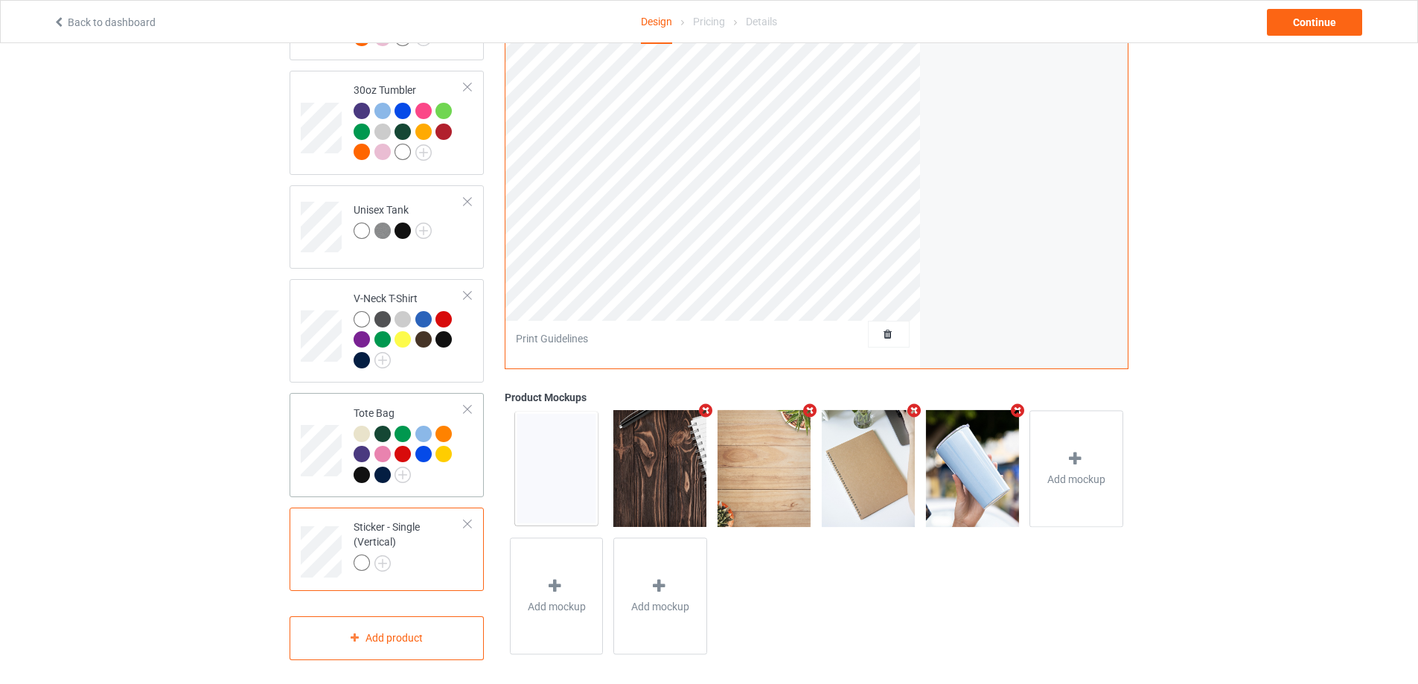
click at [463, 476] on div at bounding box center [409, 457] width 111 height 62
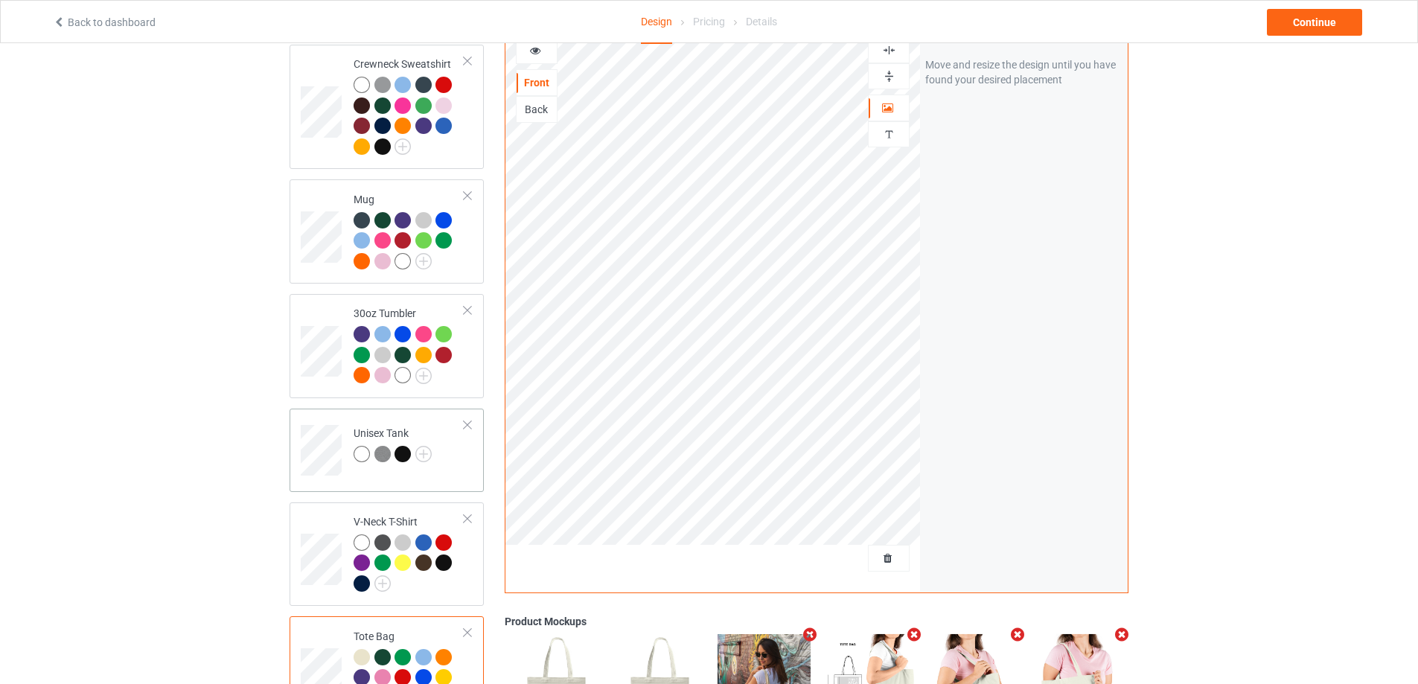
scroll to position [607, 0]
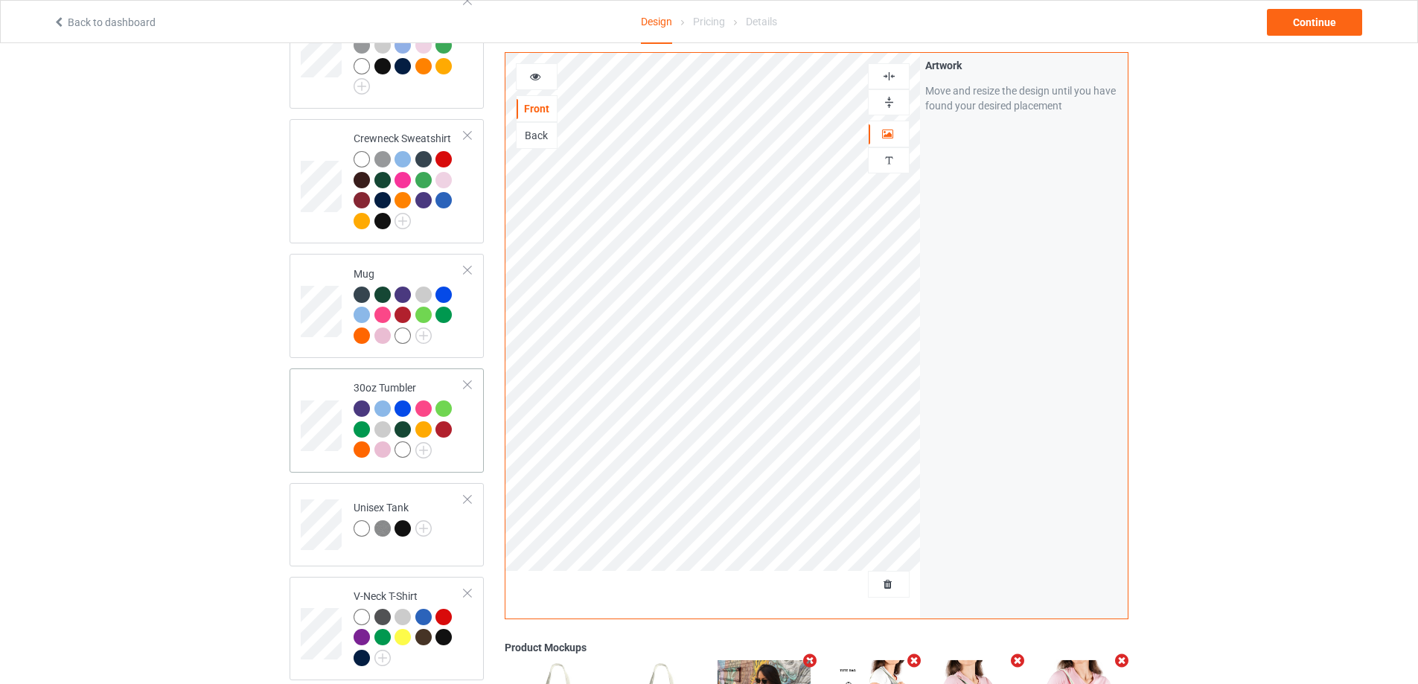
click at [453, 455] on td "30oz Tumbler" at bounding box center [408, 420] width 127 height 92
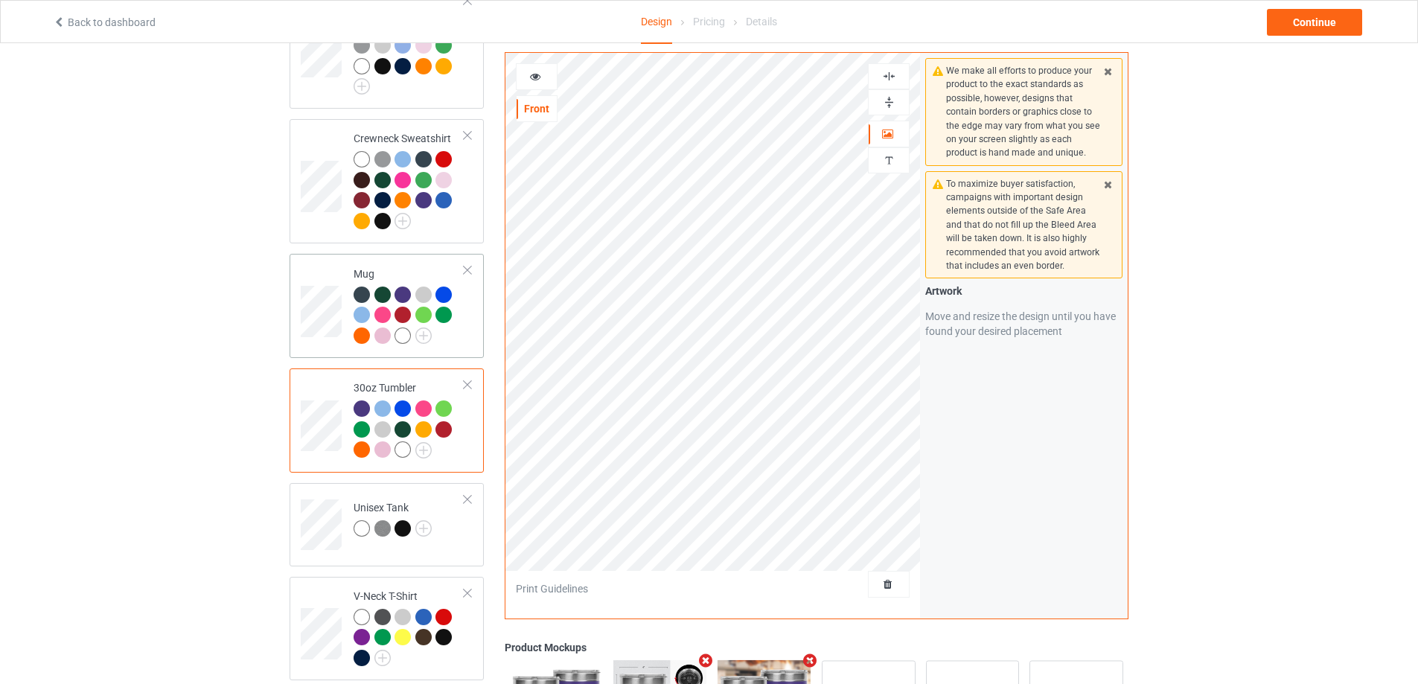
click at [462, 340] on td "Mug" at bounding box center [408, 306] width 127 height 92
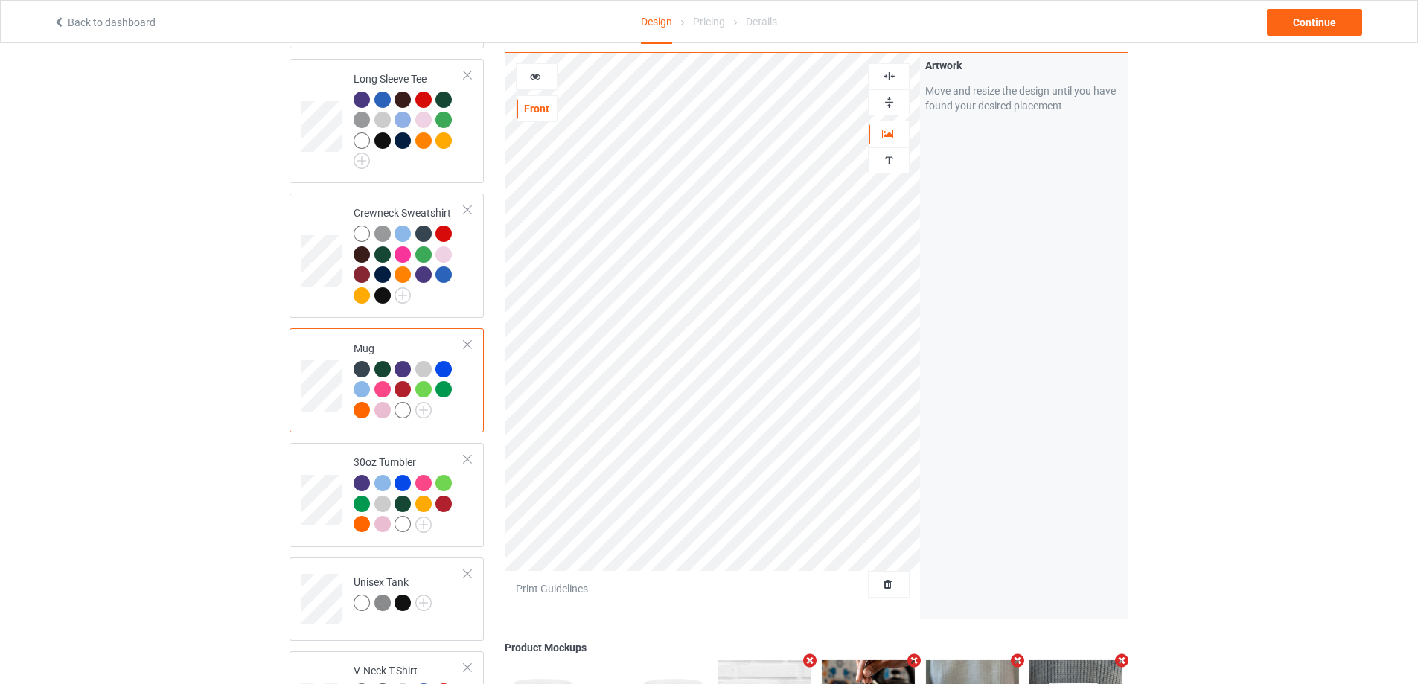
scroll to position [904, 0]
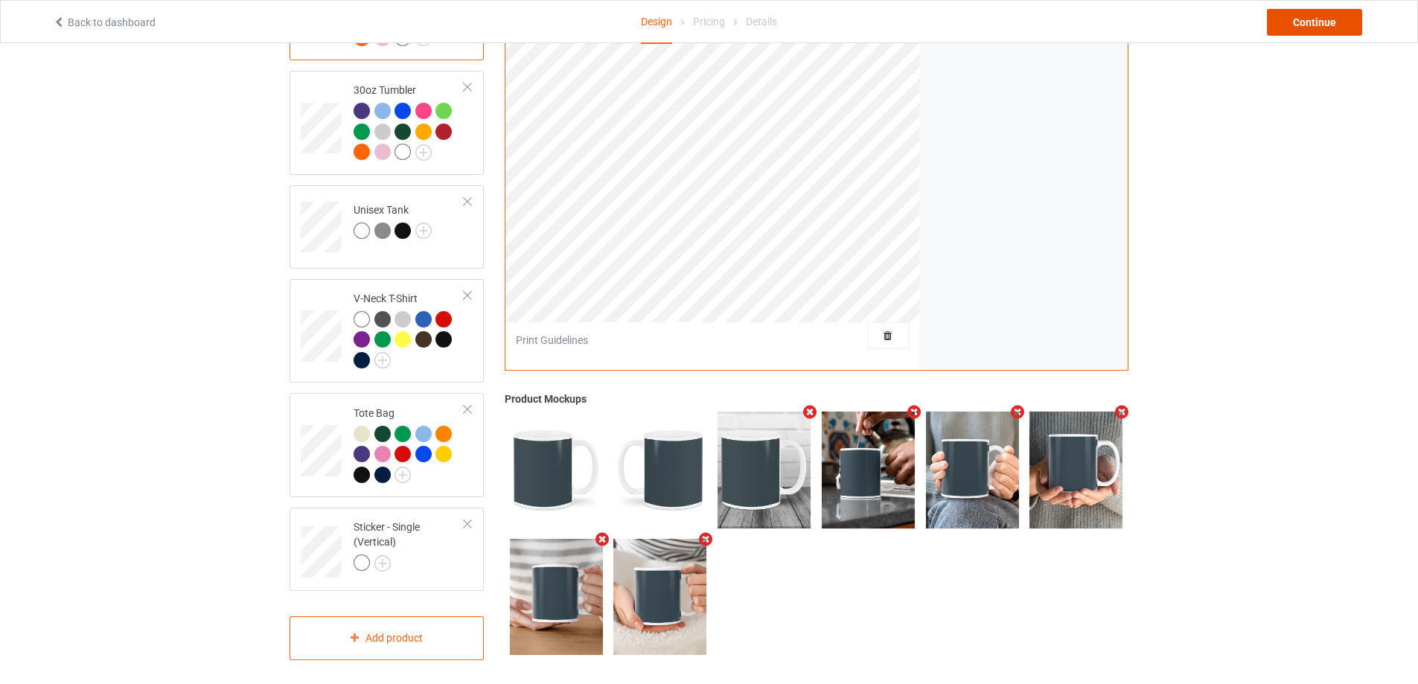
click at [1324, 25] on div "Continue" at bounding box center [1314, 22] width 95 height 27
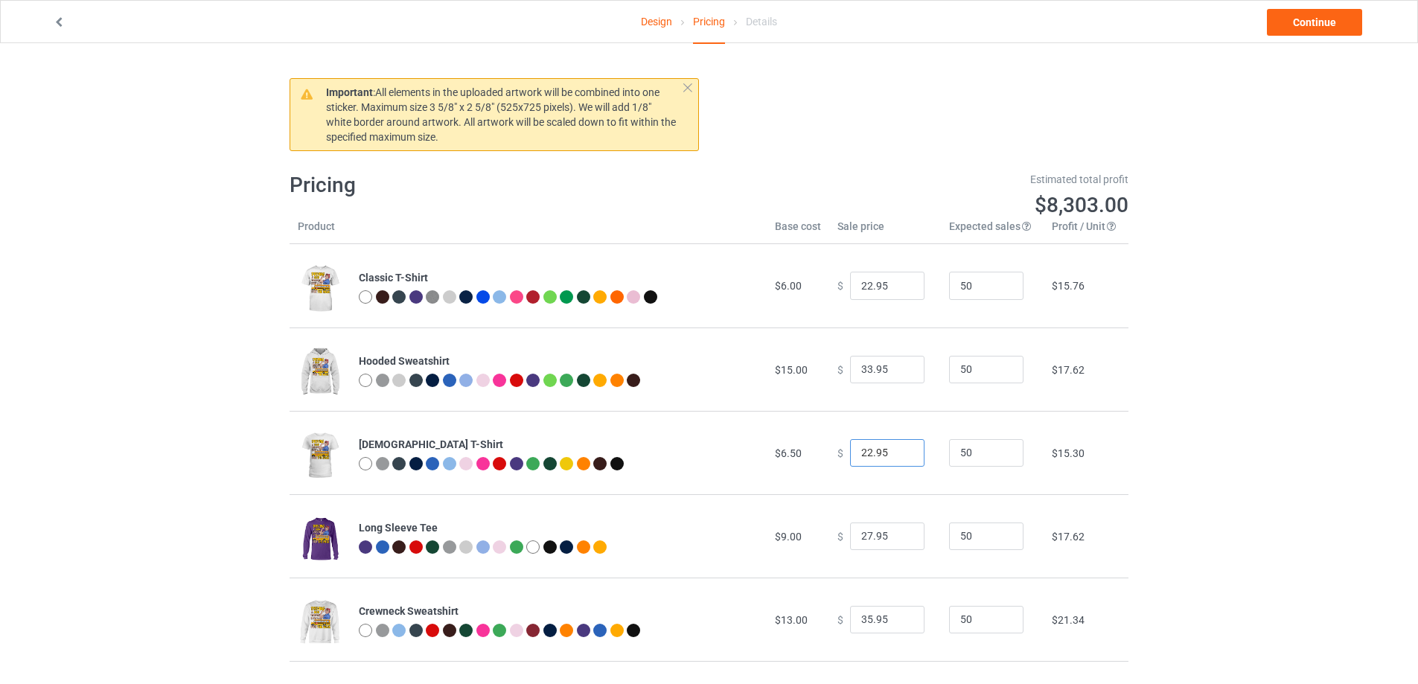
click at [878, 451] on input "22.95" at bounding box center [887, 453] width 74 height 28
click at [860, 455] on input "22.99" at bounding box center [887, 453] width 74 height 28
type input "24.99"
click at [1196, 464] on div "Design Pricing Details Continue Important : All elements in the uploaded artwor…" at bounding box center [709, 617] width 1418 height 1149
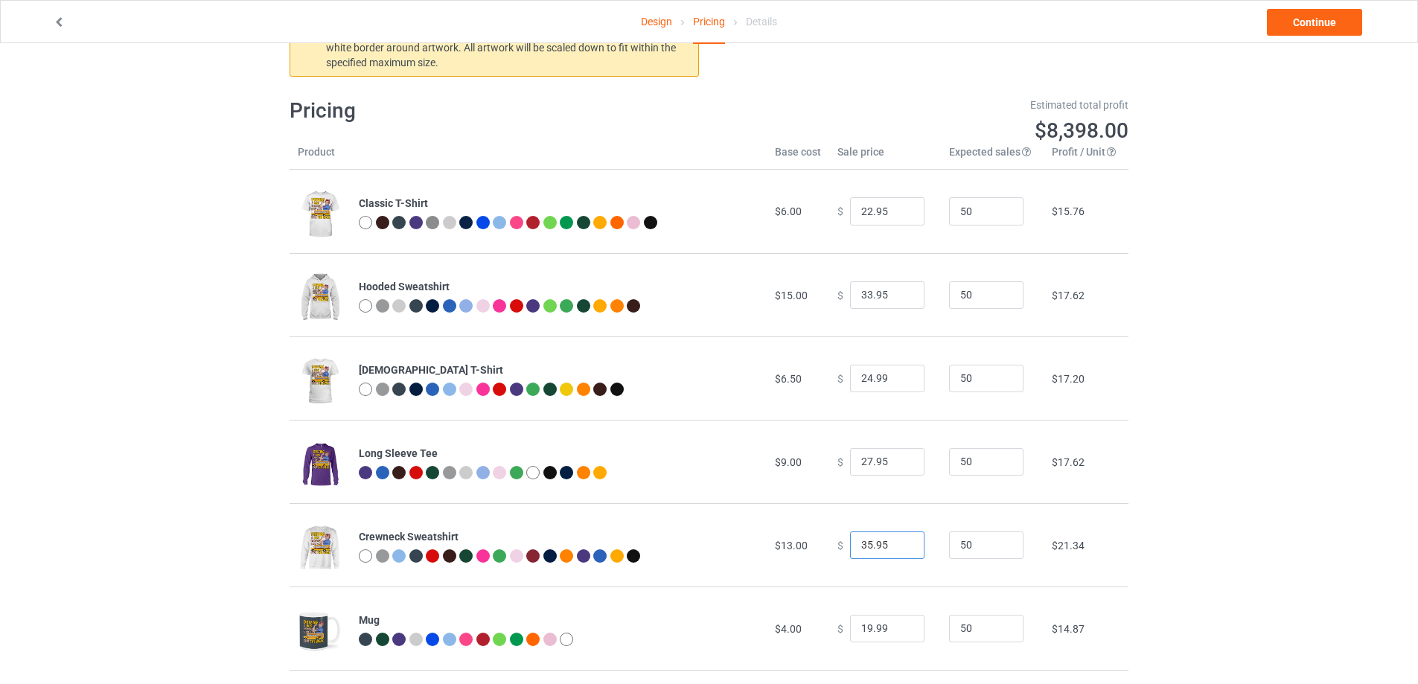
click at [864, 544] on input "35.95" at bounding box center [887, 546] width 74 height 28
type input "31.95"
click at [1172, 537] on div "Design Pricing Details Continue Important : All elements in the uploaded artwor…" at bounding box center [709, 543] width 1418 height 1149
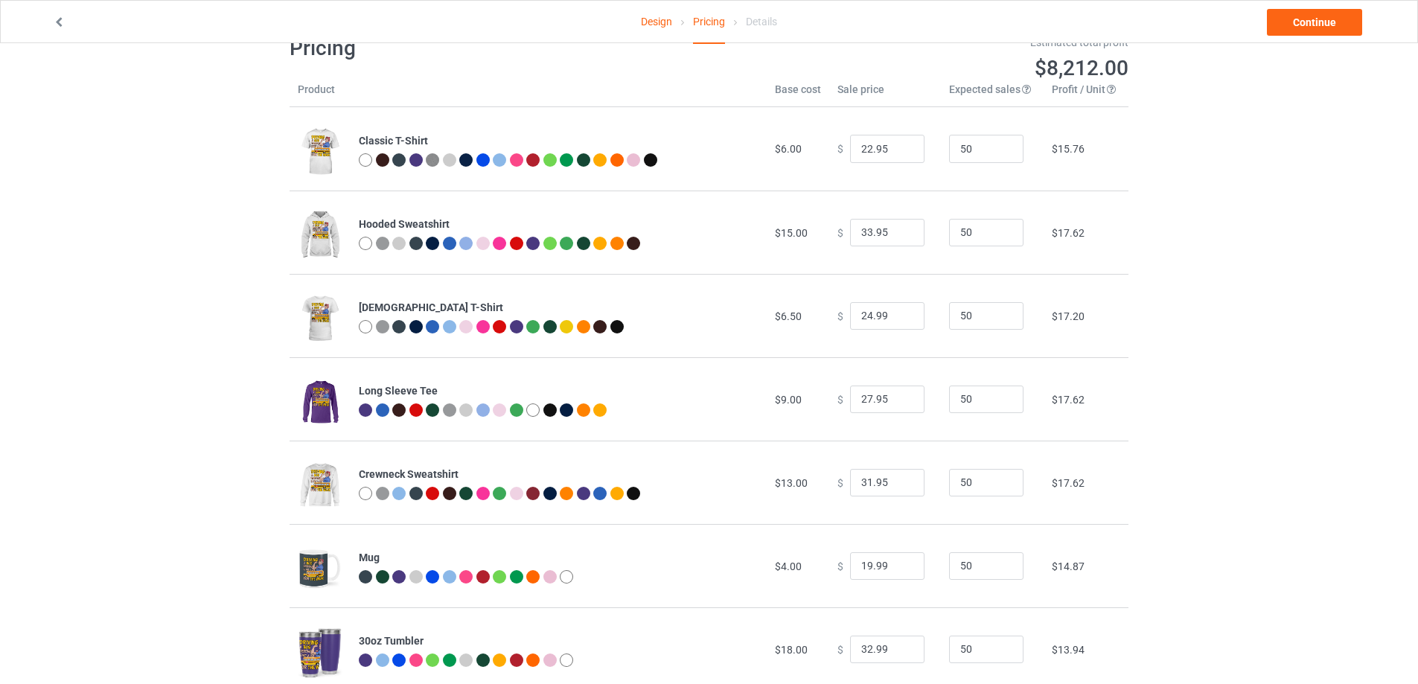
scroll to position [0, 0]
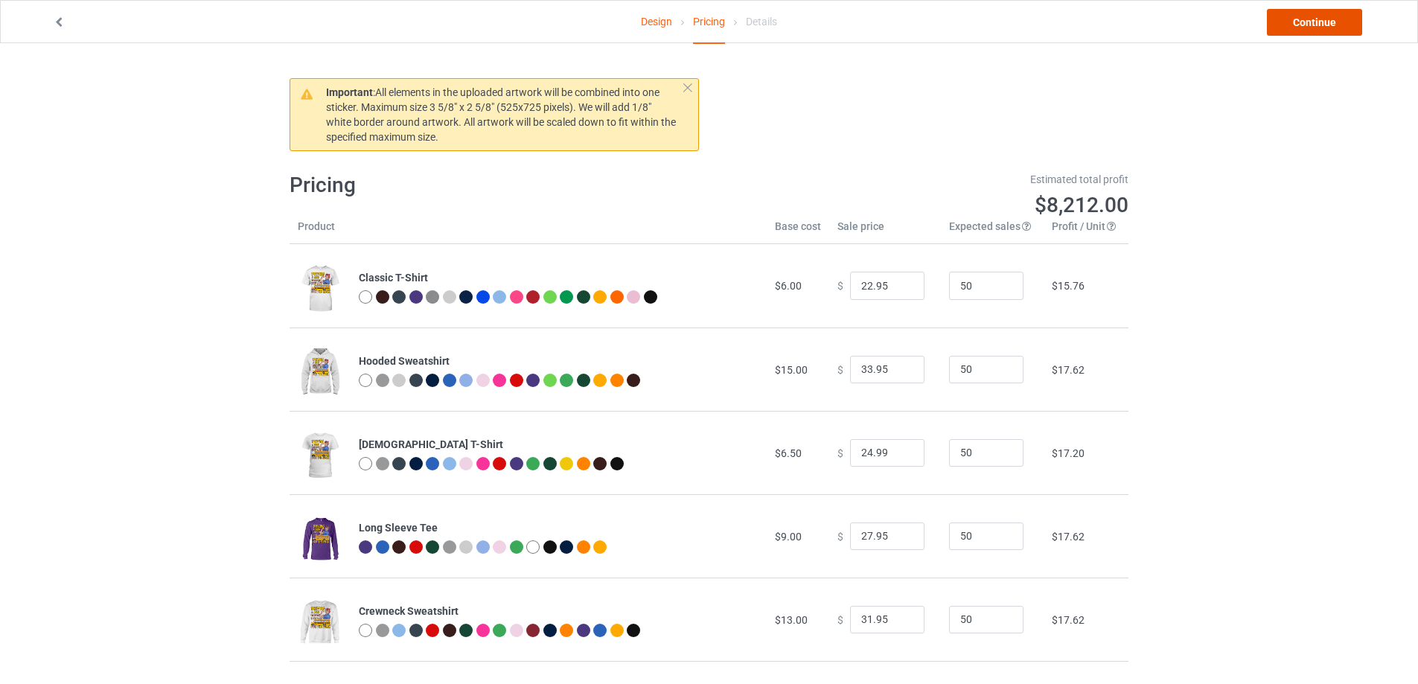
click at [1314, 27] on link "Continue" at bounding box center [1314, 22] width 95 height 27
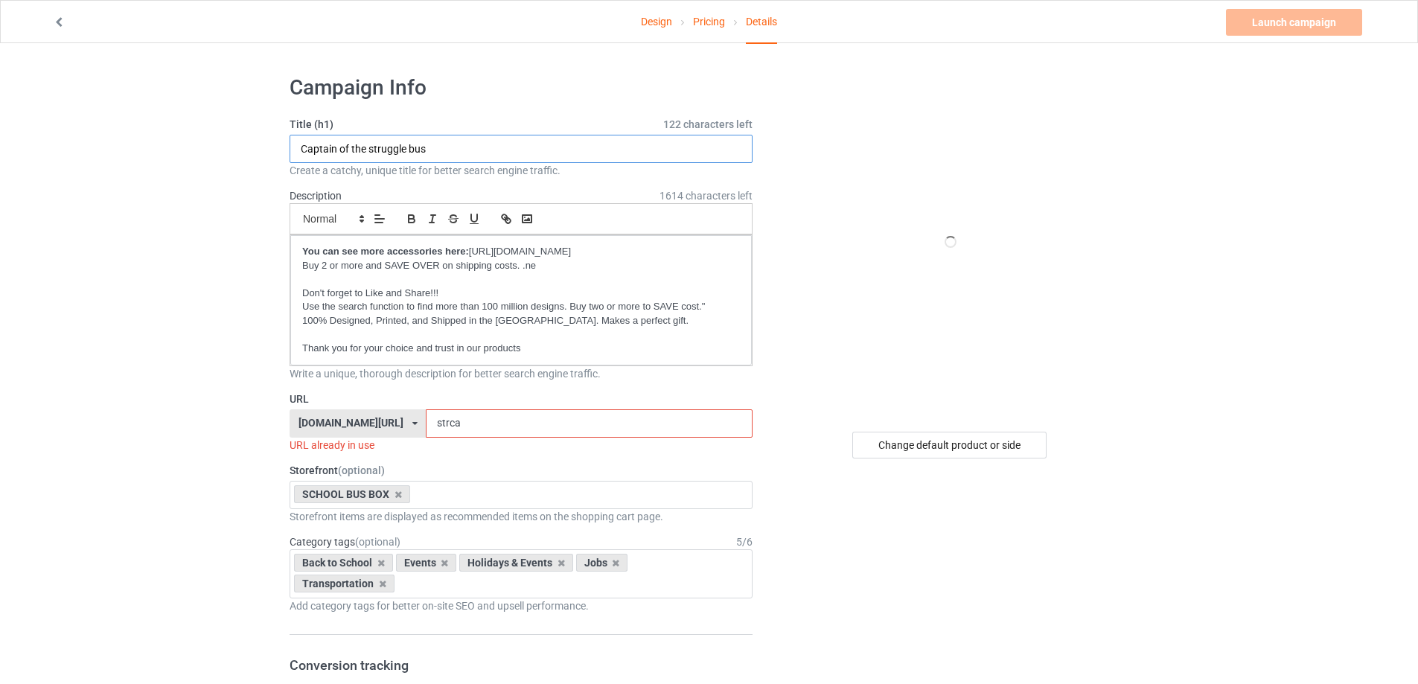
click at [488, 147] on input "Captain of the struggle bus" at bounding box center [521, 149] width 463 height 28
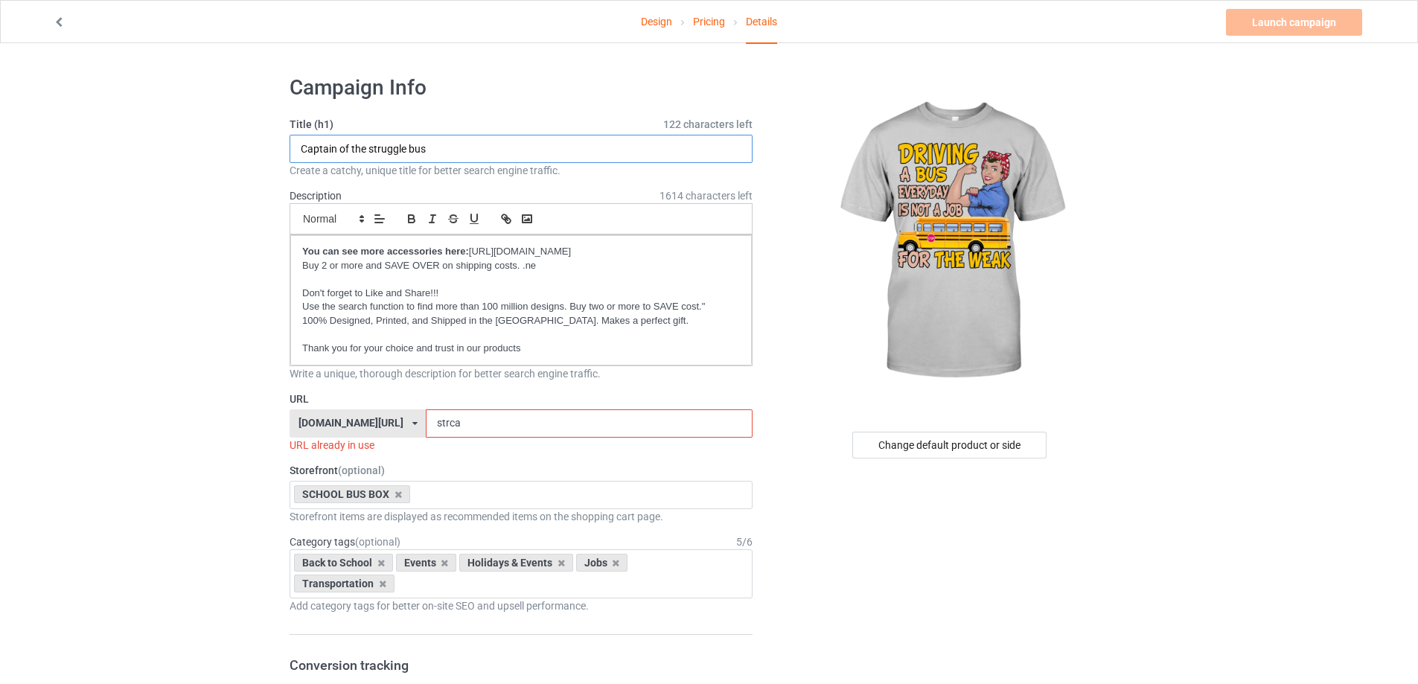
click at [488, 147] on input "Captain of the struggle bus" at bounding box center [521, 149] width 463 height 28
type input "Driving a bus everyday is not a job for the weak"
click at [508, 416] on input "strca" at bounding box center [589, 423] width 326 height 28
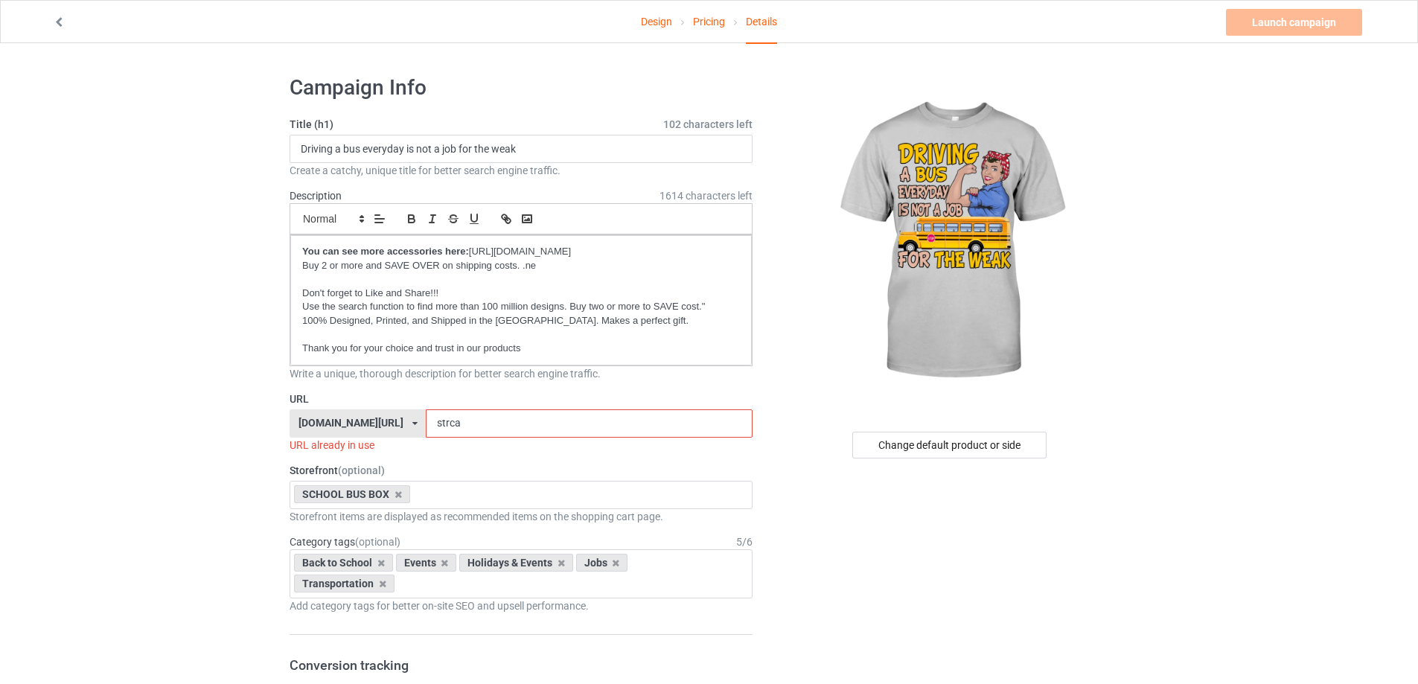
click at [508, 416] on input "strca" at bounding box center [589, 423] width 326 height 28
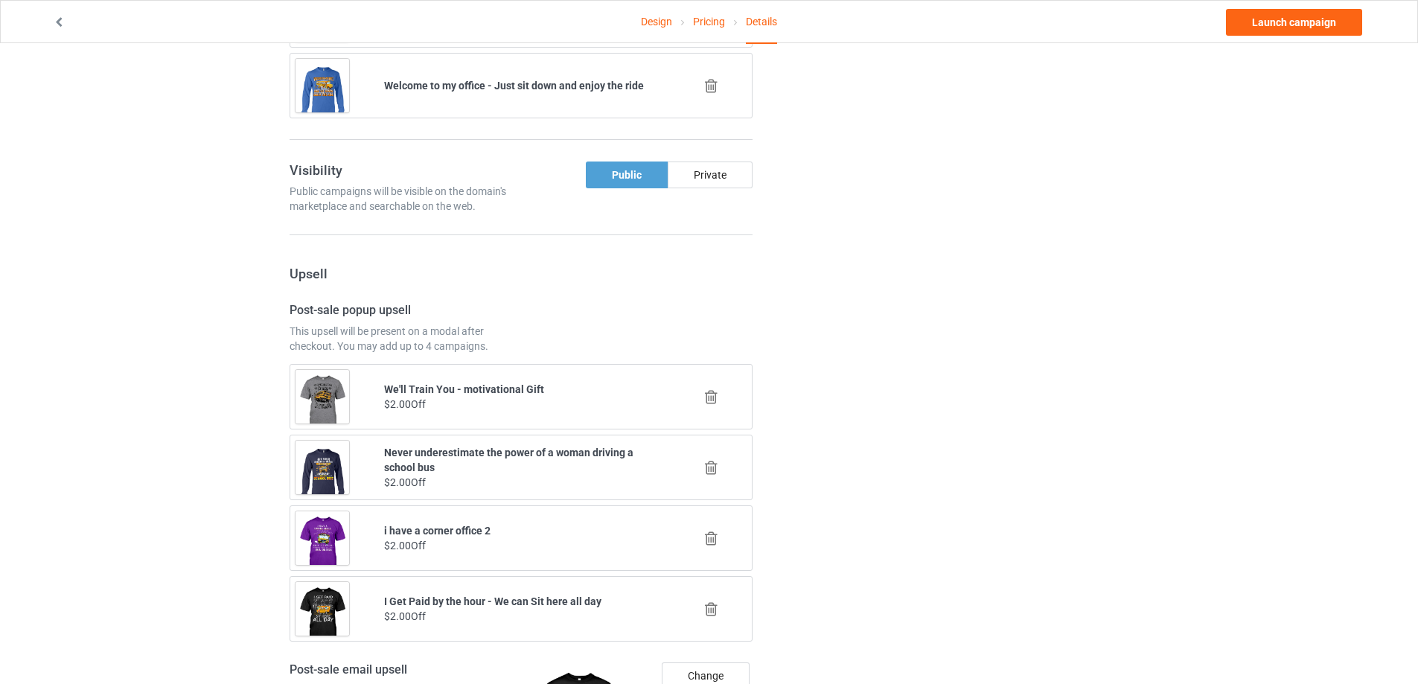
scroll to position [1042, 0]
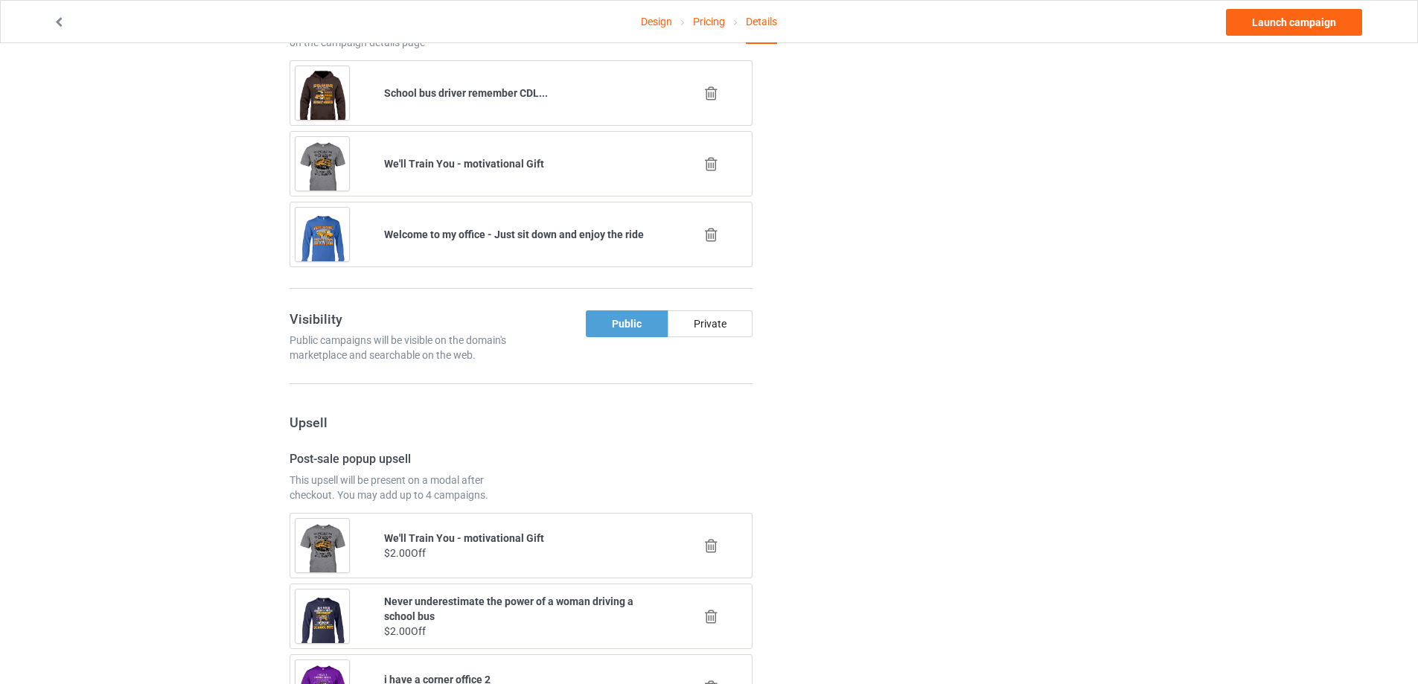
type input "we5sb"
click at [709, 91] on icon at bounding box center [711, 94] width 19 height 16
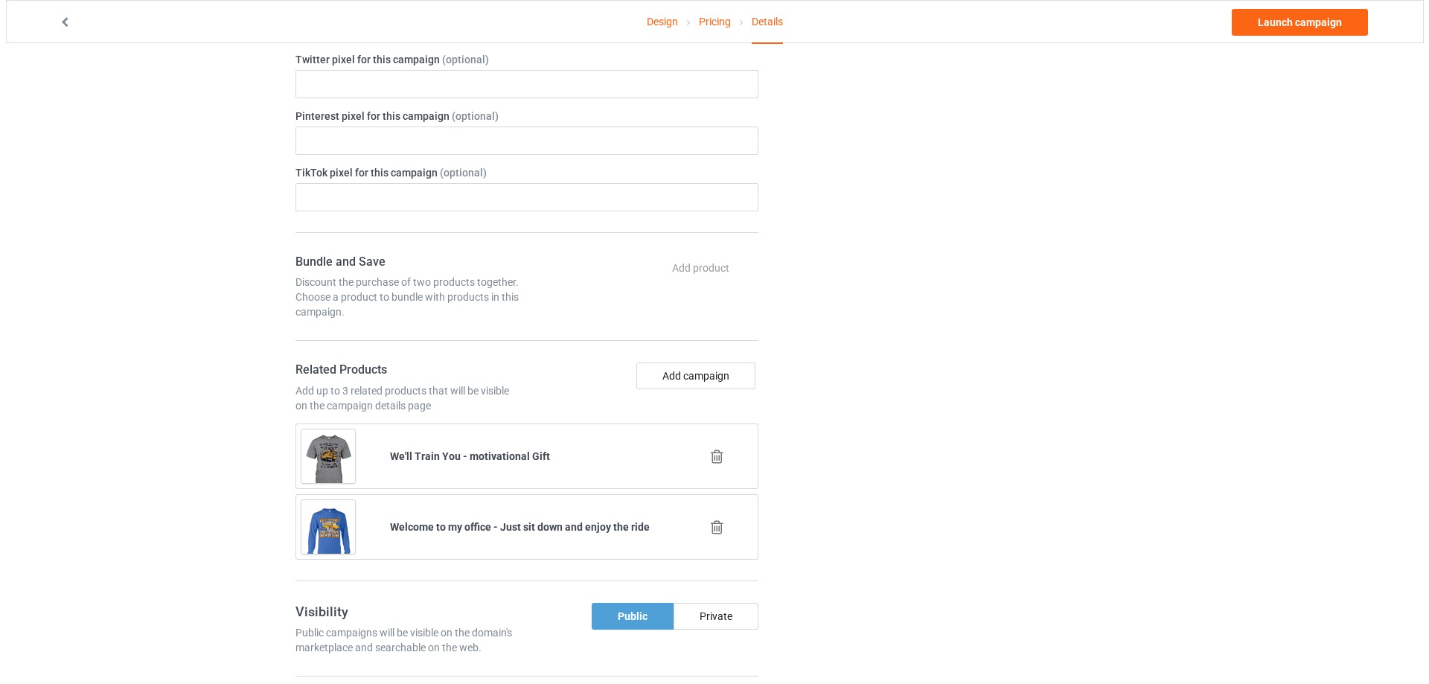
scroll to position [604, 0]
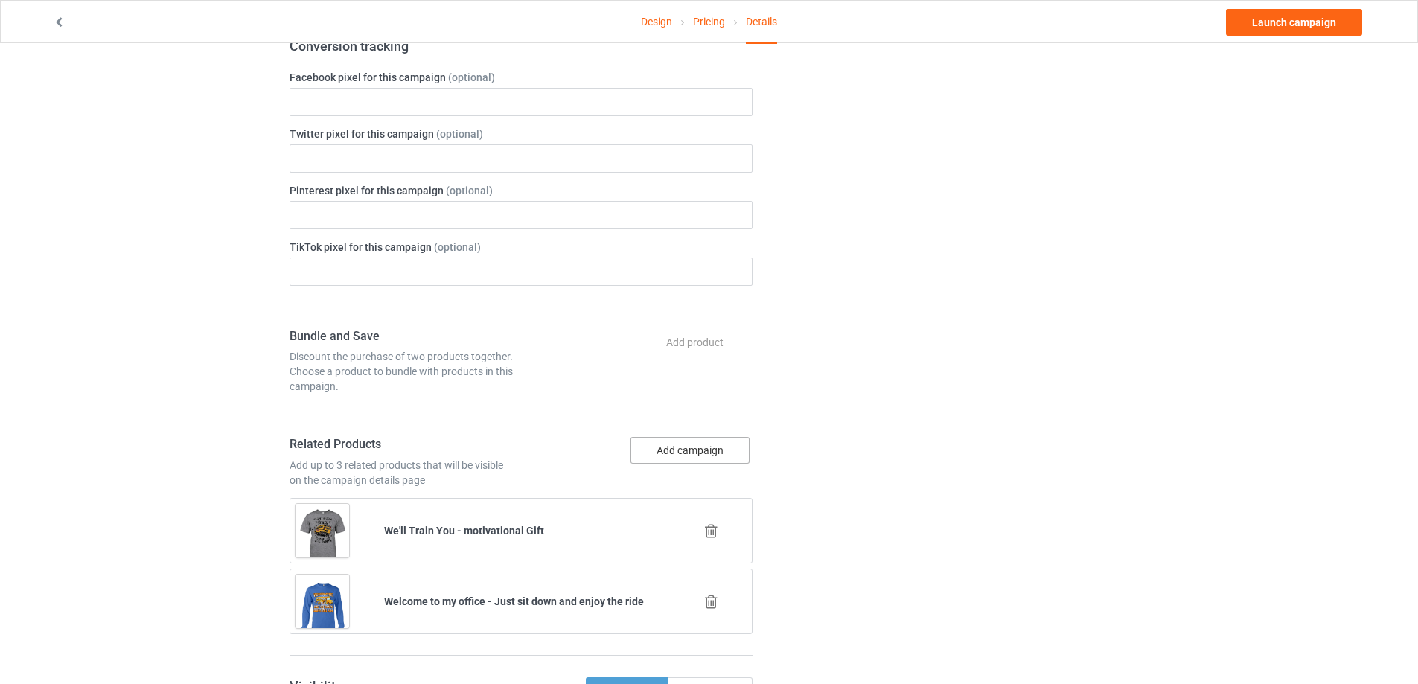
click at [675, 452] on button "Add campaign" at bounding box center [690, 450] width 119 height 27
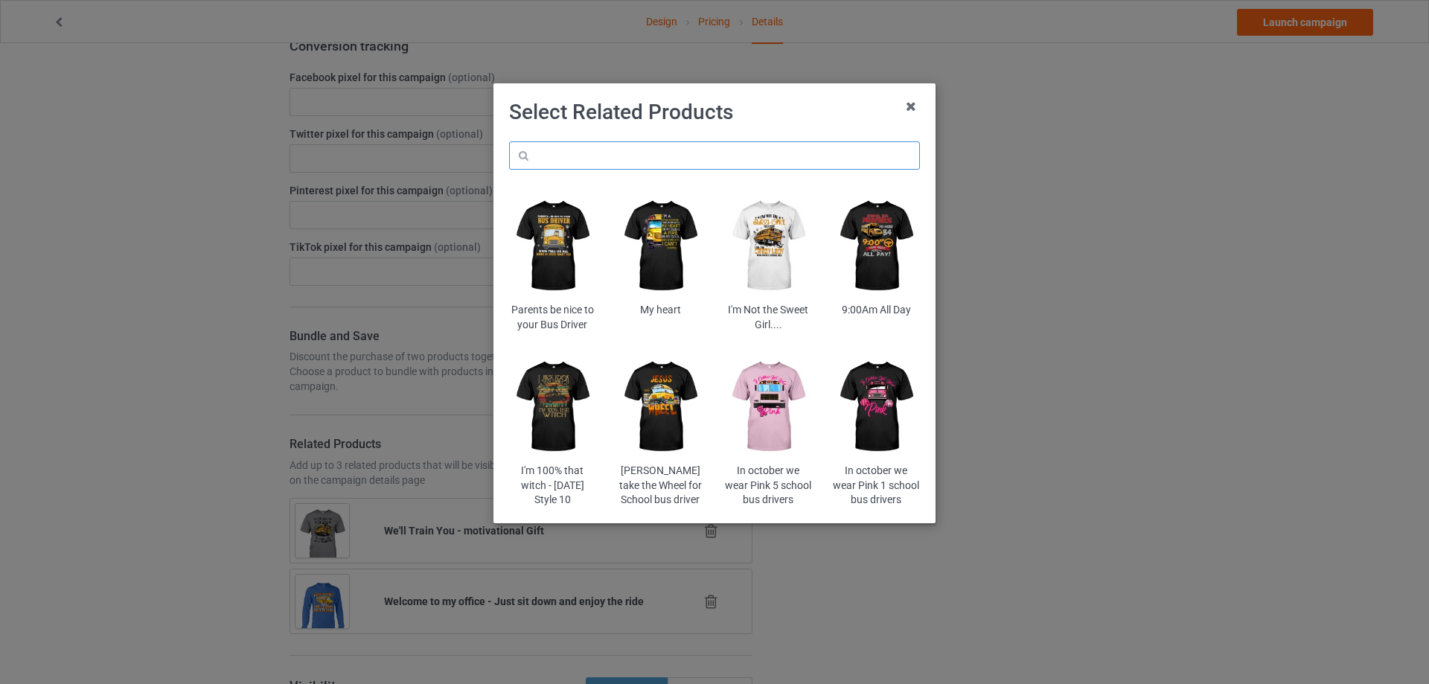
click at [682, 165] on input "text" at bounding box center [714, 155] width 411 height 28
paste input "yevta"
type input "yevta"
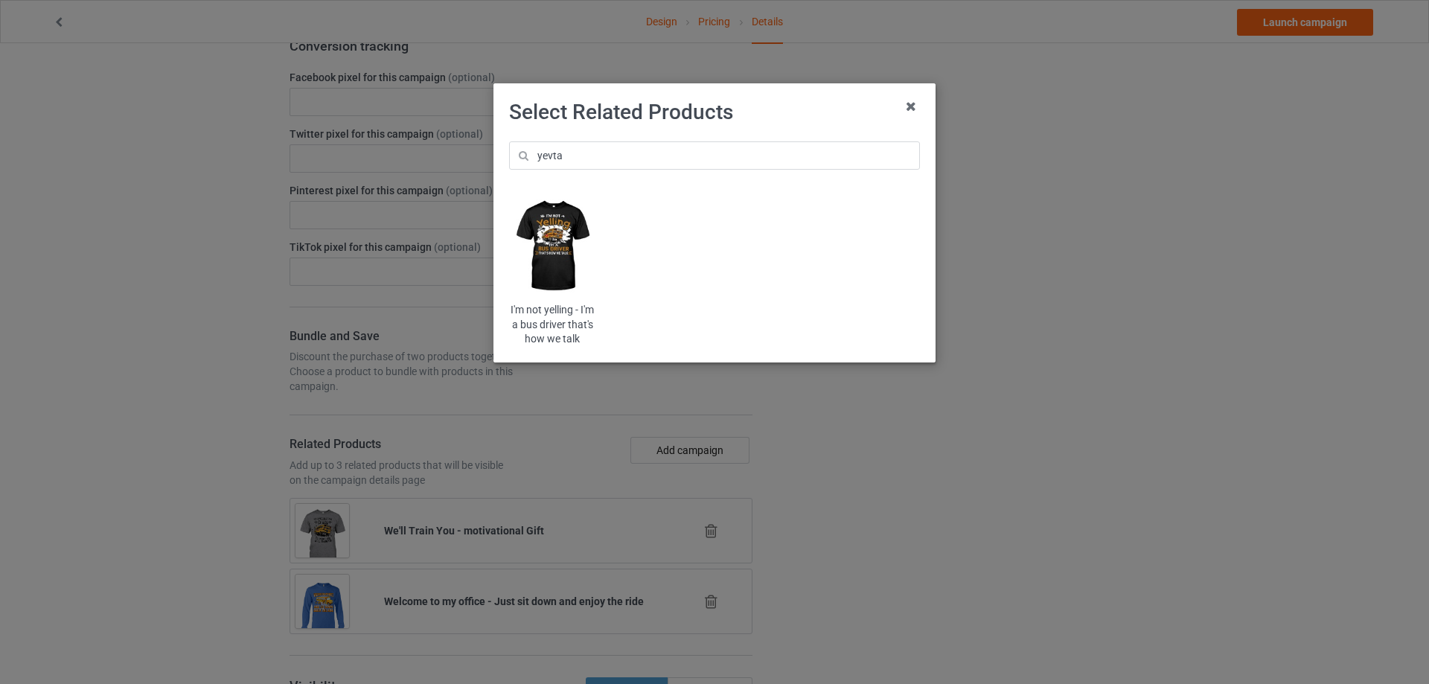
click at [551, 234] on img at bounding box center [552, 246] width 87 height 109
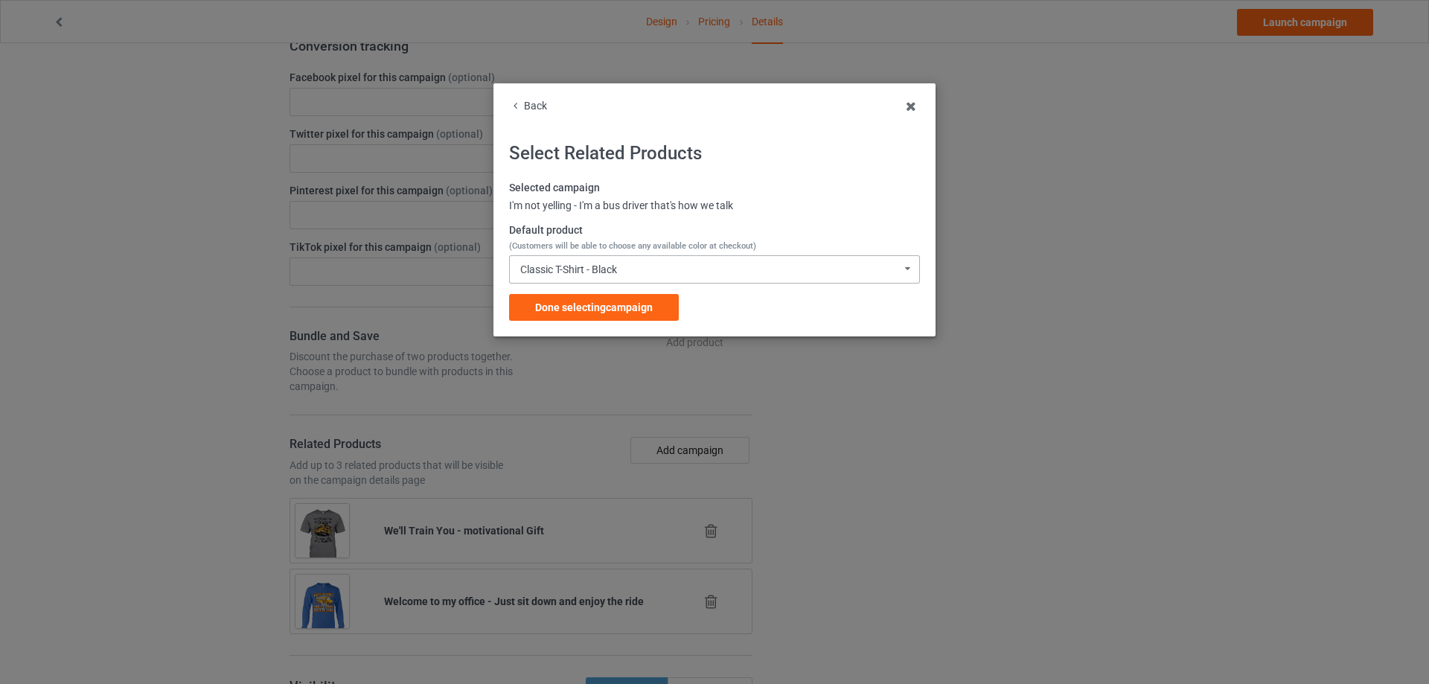
click at [599, 267] on div "Classic T-Shirt - Black" at bounding box center [568, 269] width 97 height 10
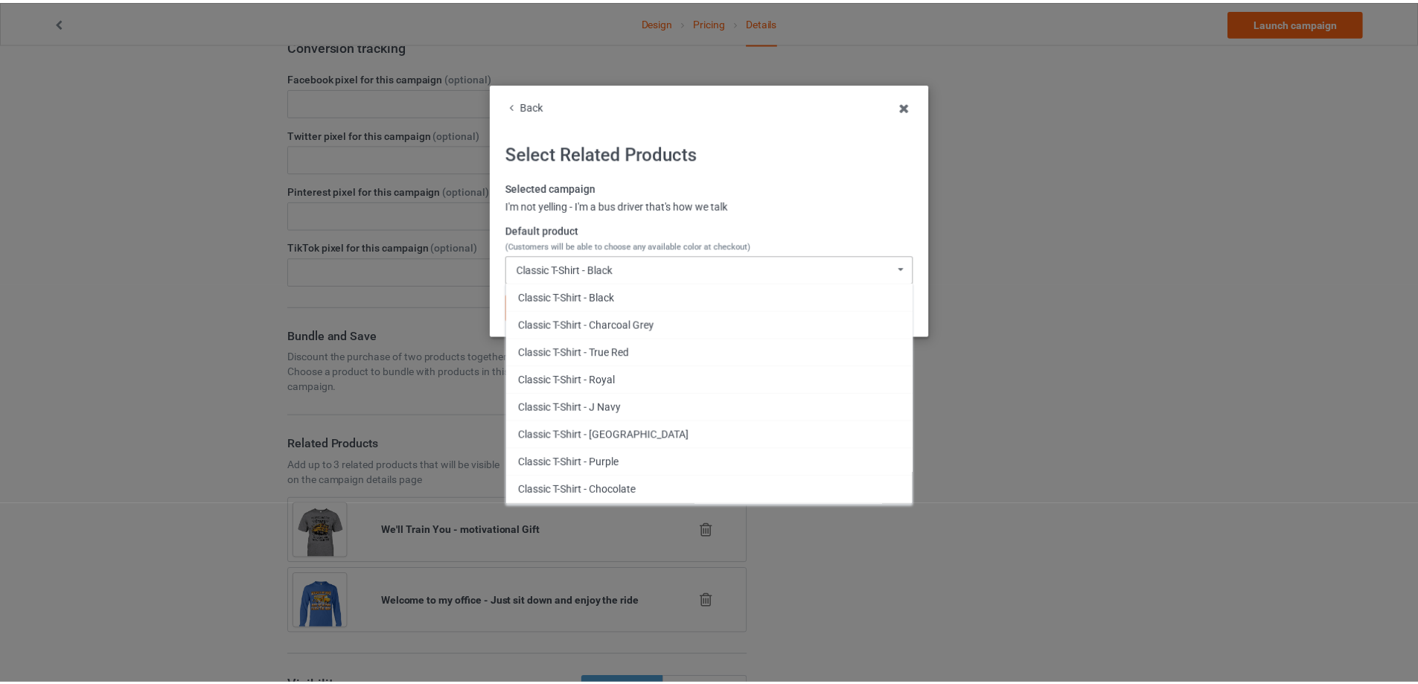
scroll to position [521, 0]
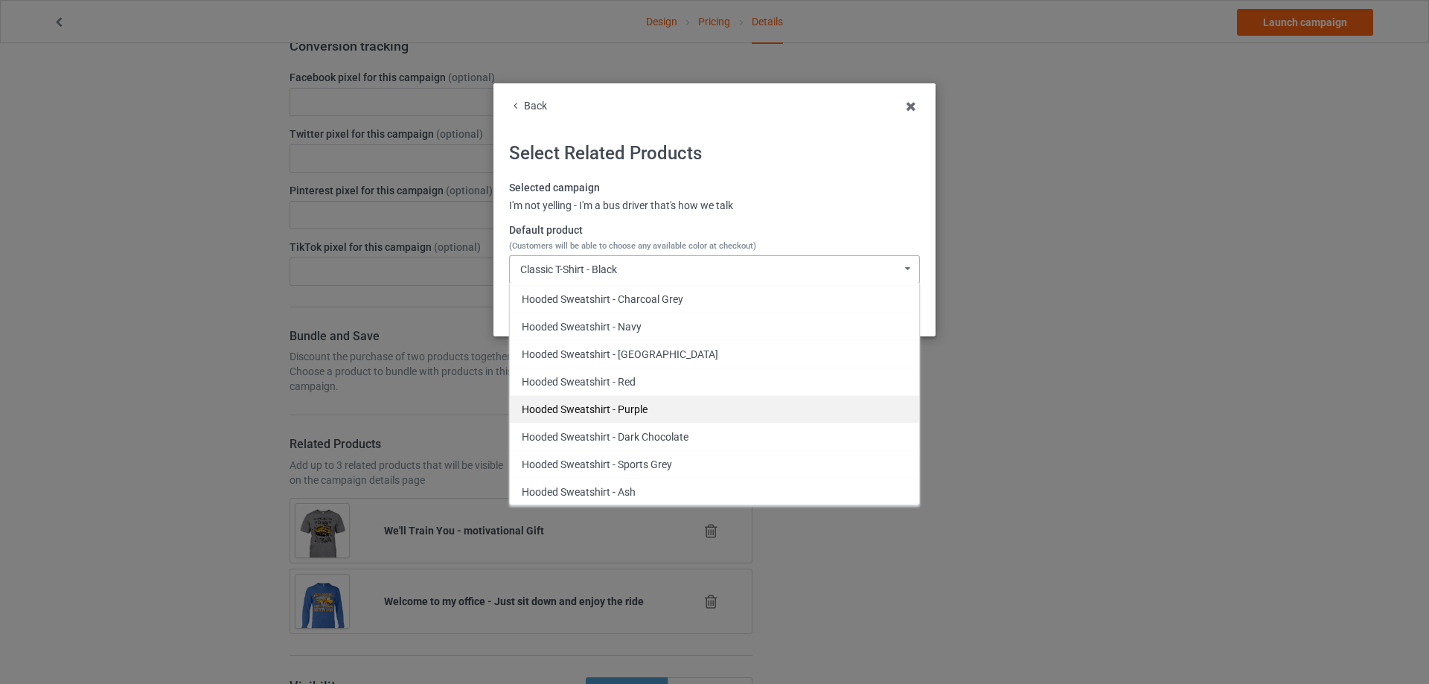
click at [630, 402] on div "Hooded Sweatshirt - Purple" at bounding box center [714, 409] width 409 height 28
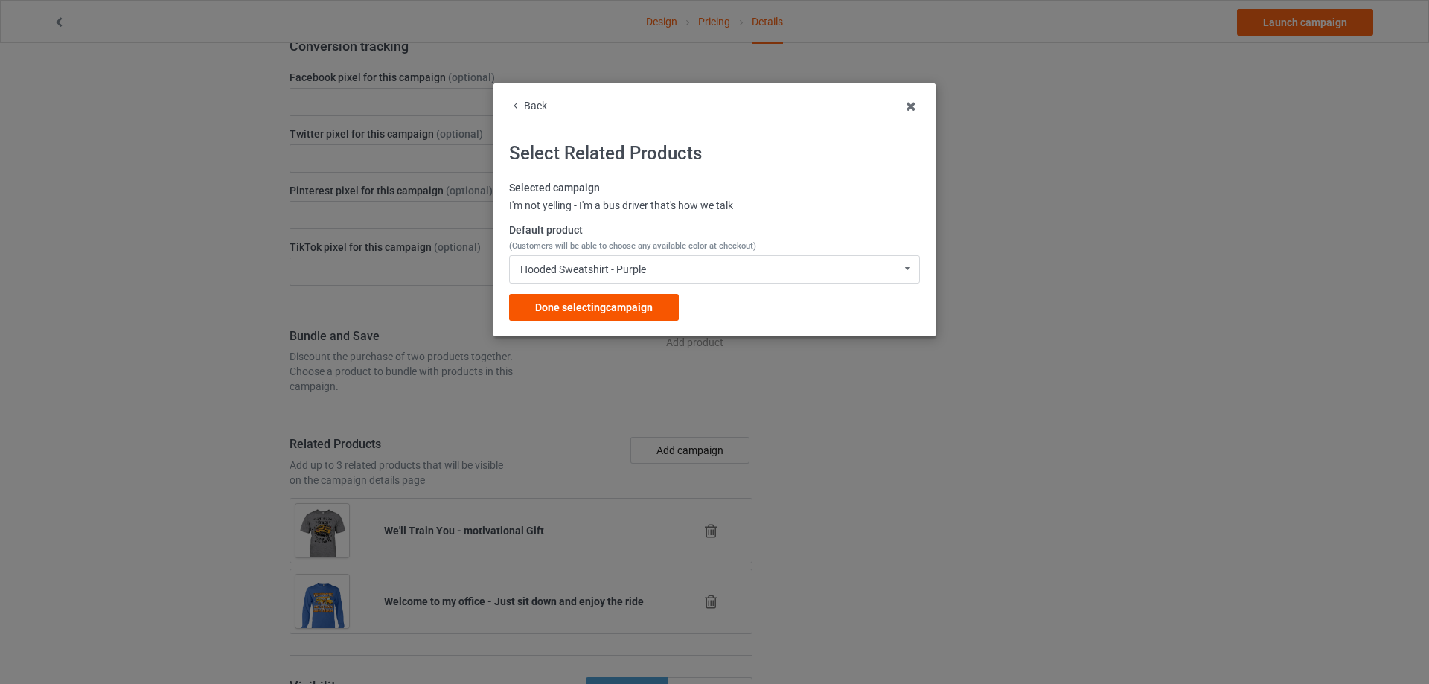
click at [626, 299] on div "Done selecting campaign" at bounding box center [594, 307] width 170 height 27
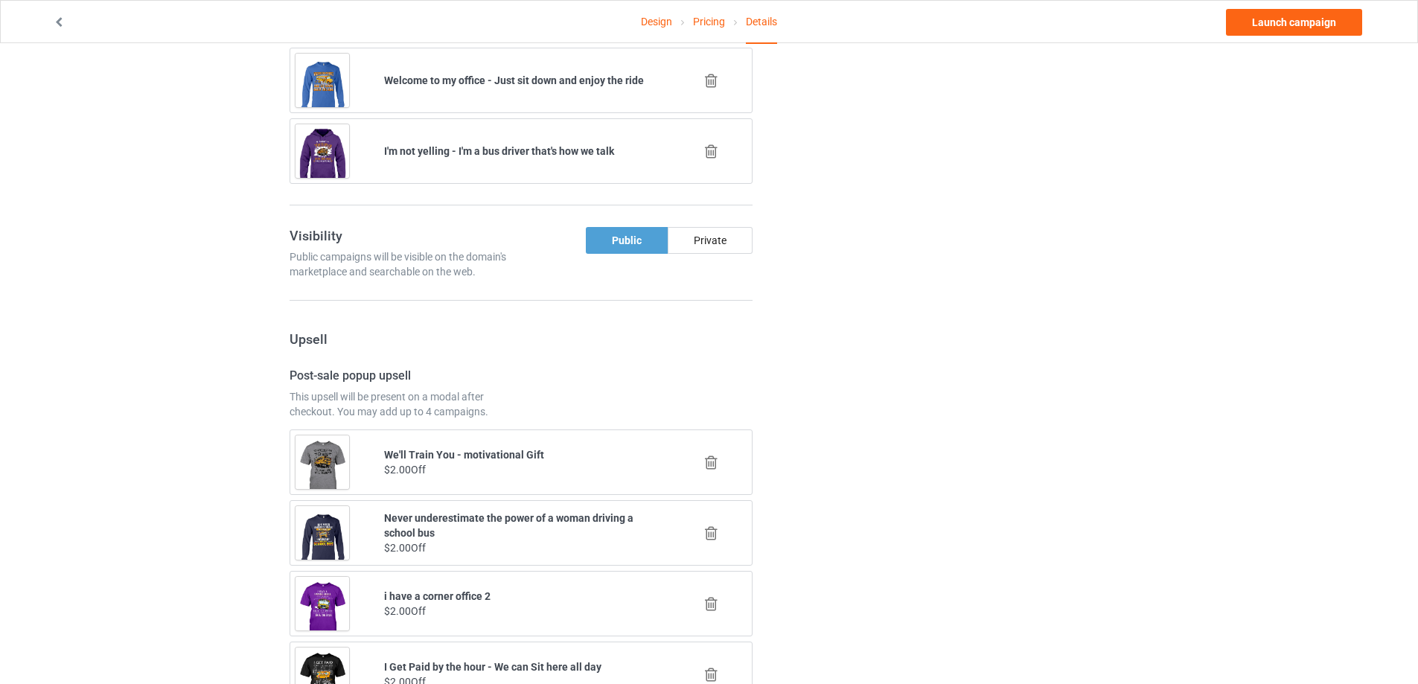
scroll to position [1274, 0]
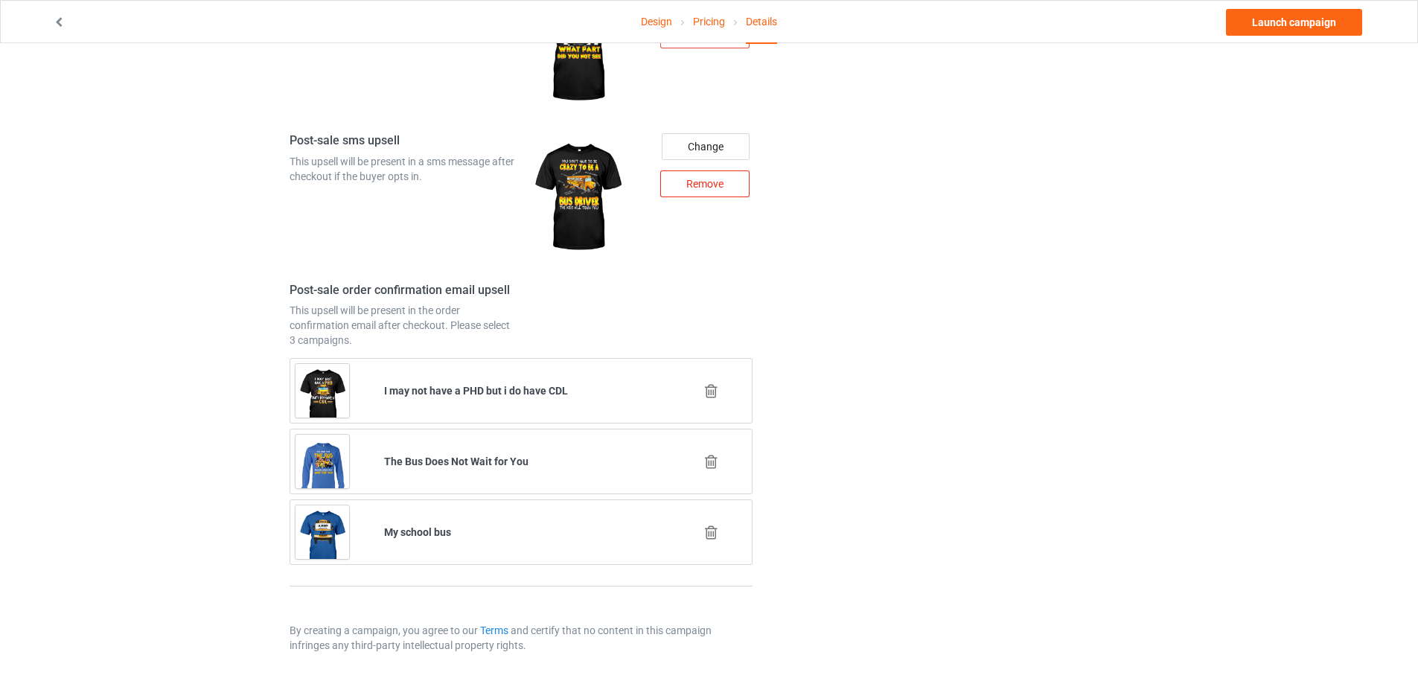
click at [690, 181] on div "Remove" at bounding box center [704, 183] width 89 height 27
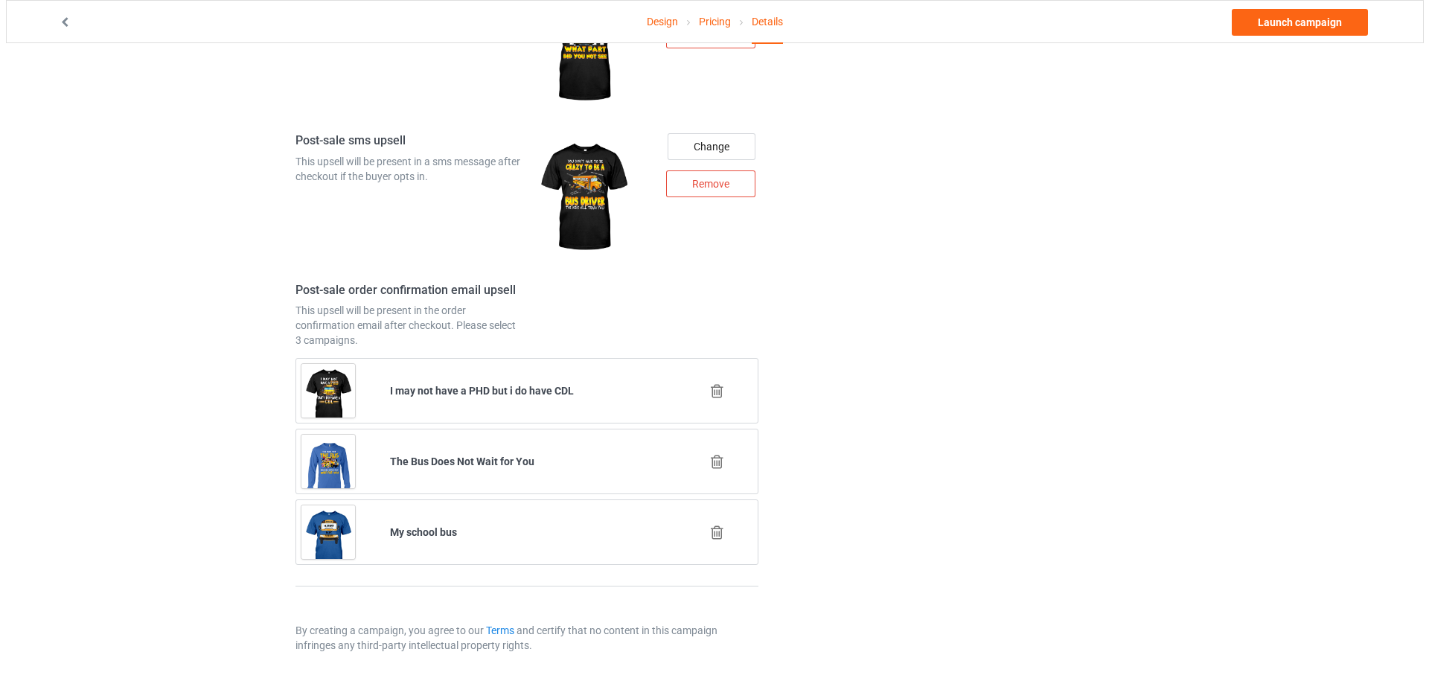
scroll to position [1791, 0]
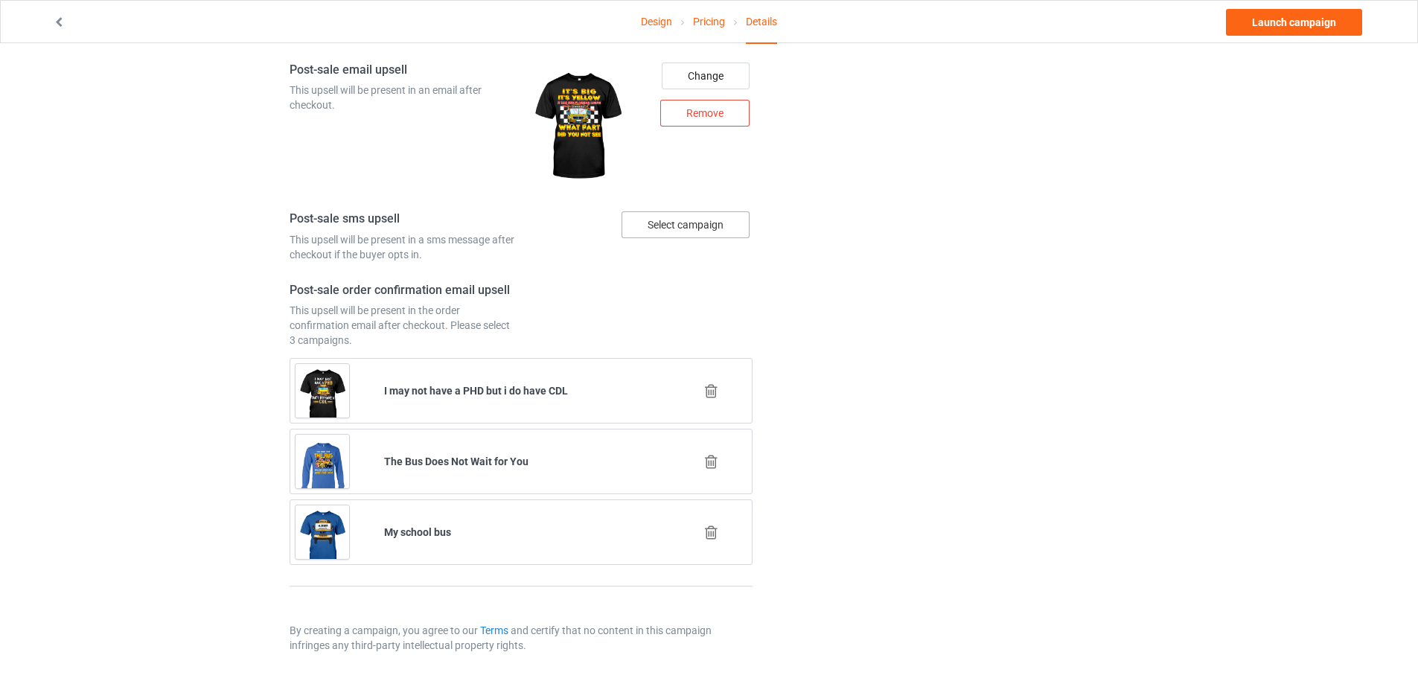
click at [671, 225] on div "Select campaign" at bounding box center [686, 224] width 128 height 27
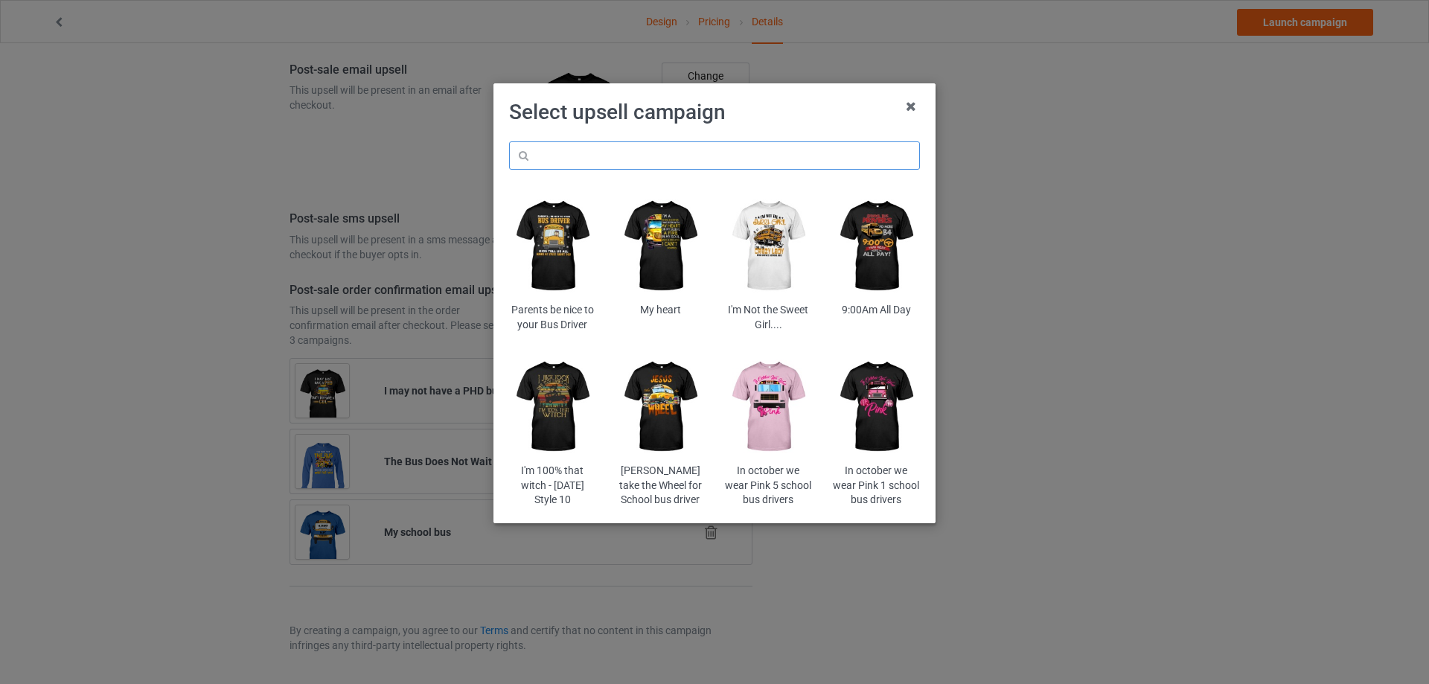
click at [653, 159] on input "text" at bounding box center [714, 155] width 411 height 28
paste input "stta"
type input "stta"
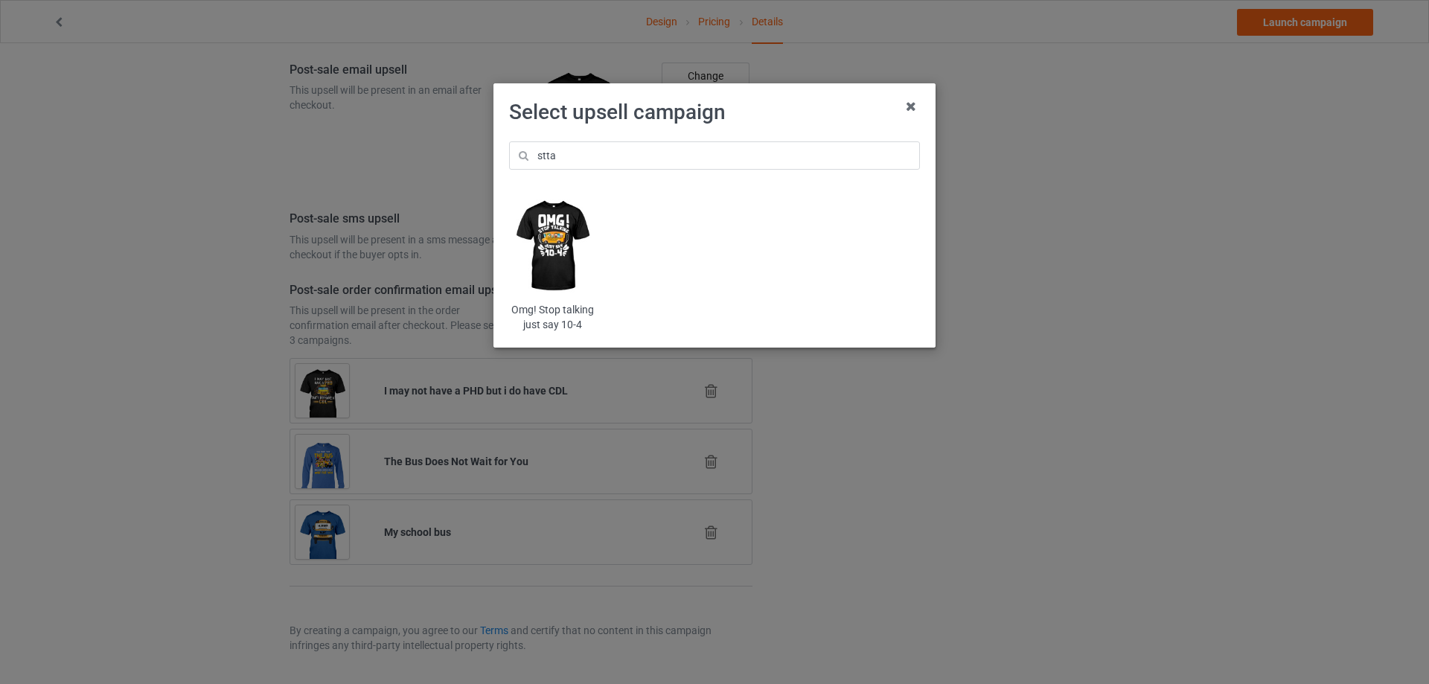
click at [570, 243] on img at bounding box center [552, 246] width 87 height 109
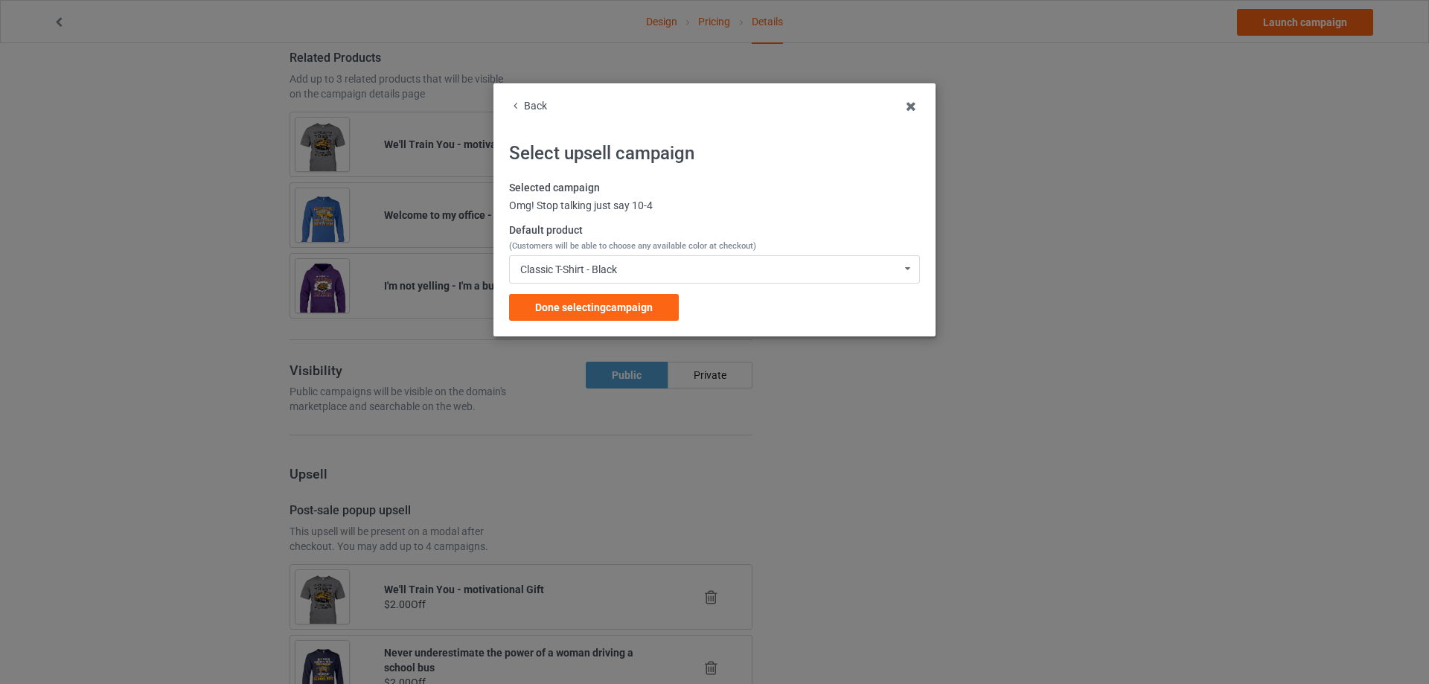
scroll to position [1791, 0]
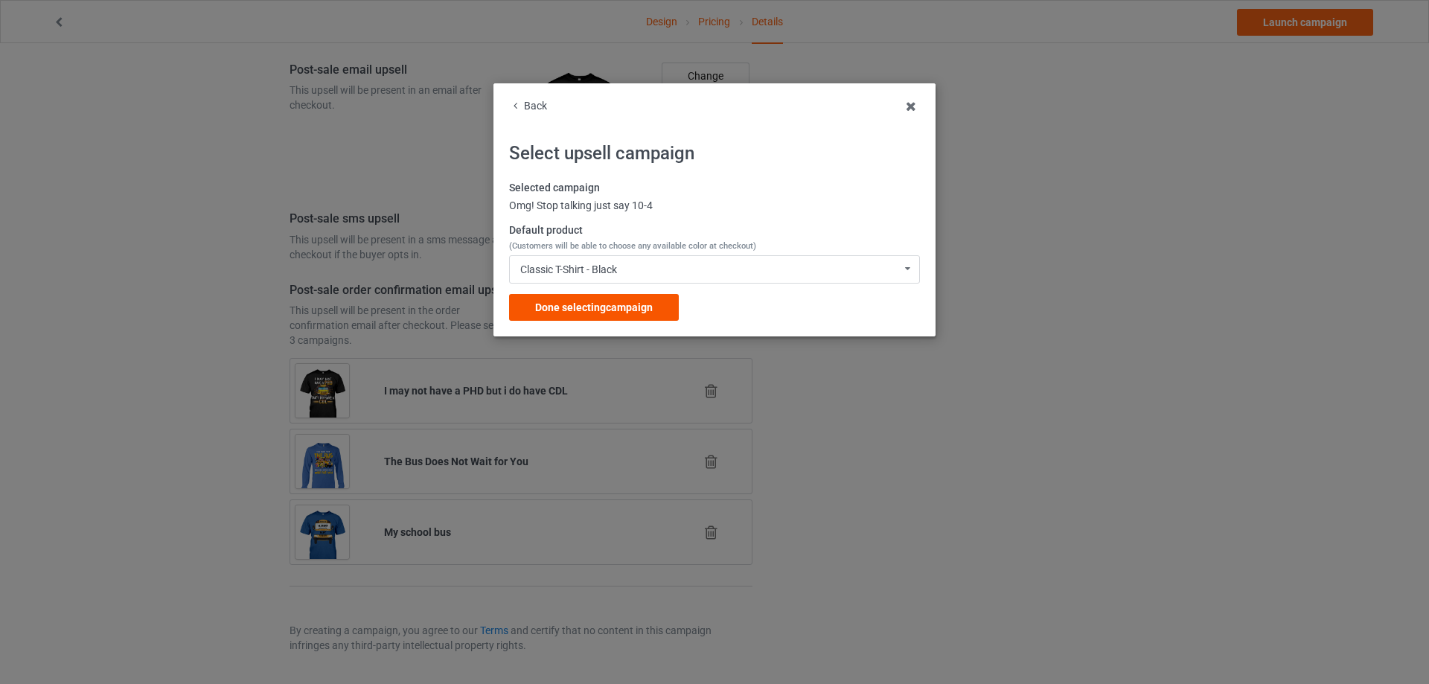
click at [605, 318] on div "Done selecting campaign" at bounding box center [594, 307] width 170 height 27
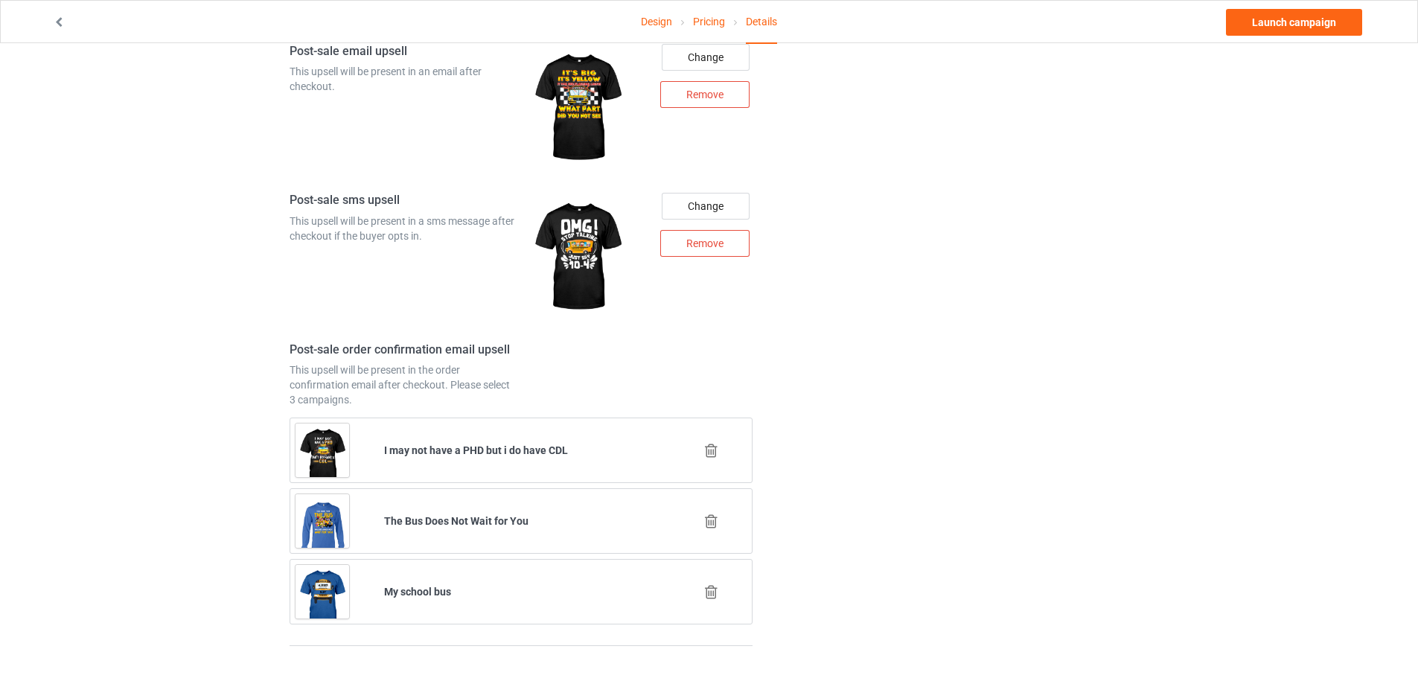
scroll to position [1869, 0]
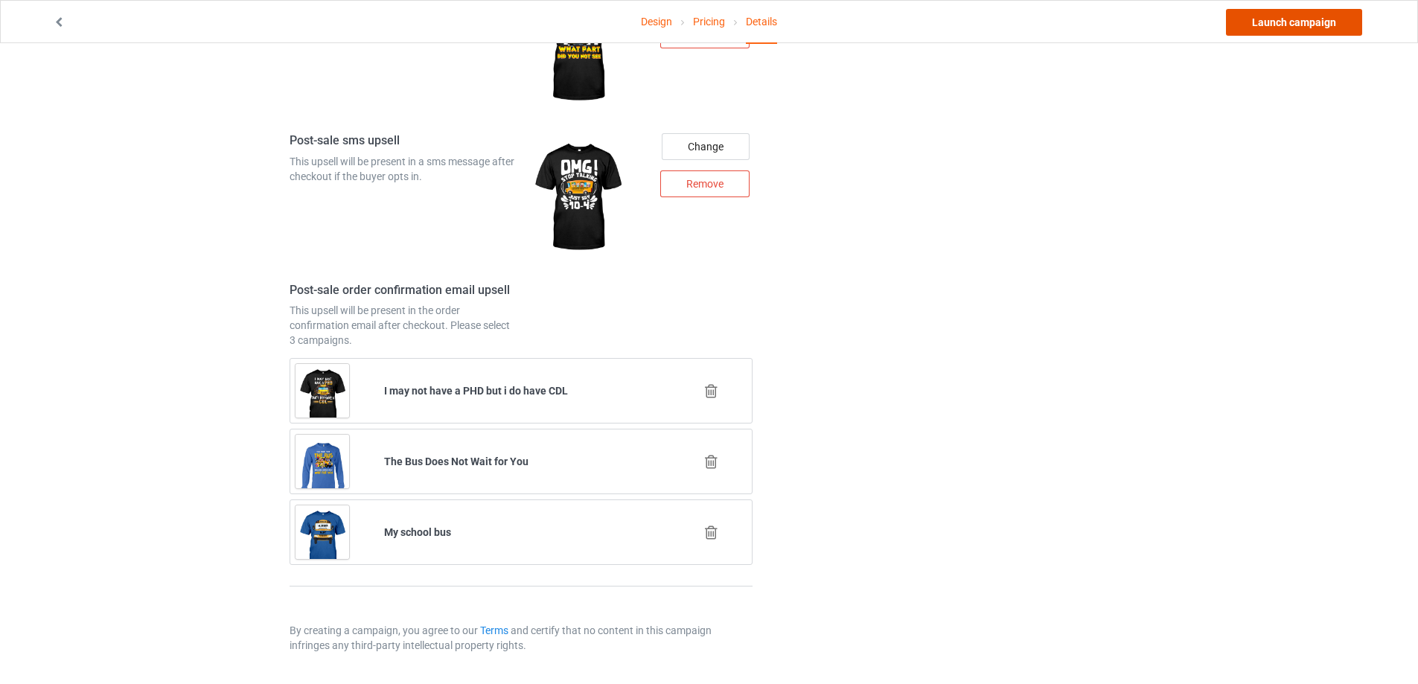
click at [1286, 22] on link "Launch campaign" at bounding box center [1294, 22] width 136 height 27
